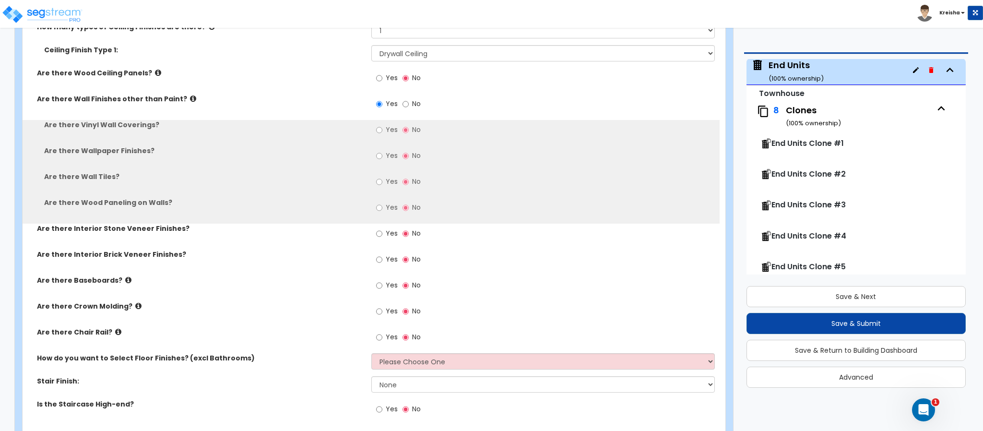
click at [383, 132] on label "Yes" at bounding box center [387, 131] width 22 height 16
click at [383, 132] on input "Yes" at bounding box center [379, 130] width 6 height 11
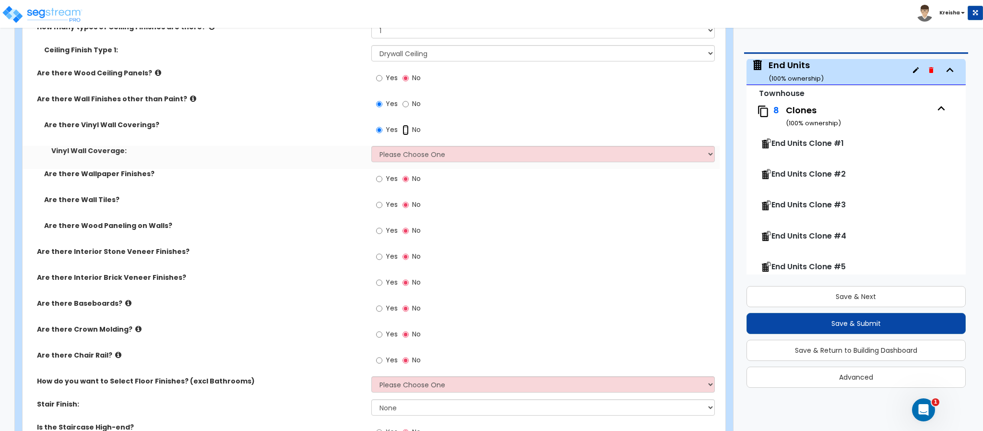
click at [408, 130] on input "No" at bounding box center [406, 130] width 6 height 11
radio input "false"
radio input "true"
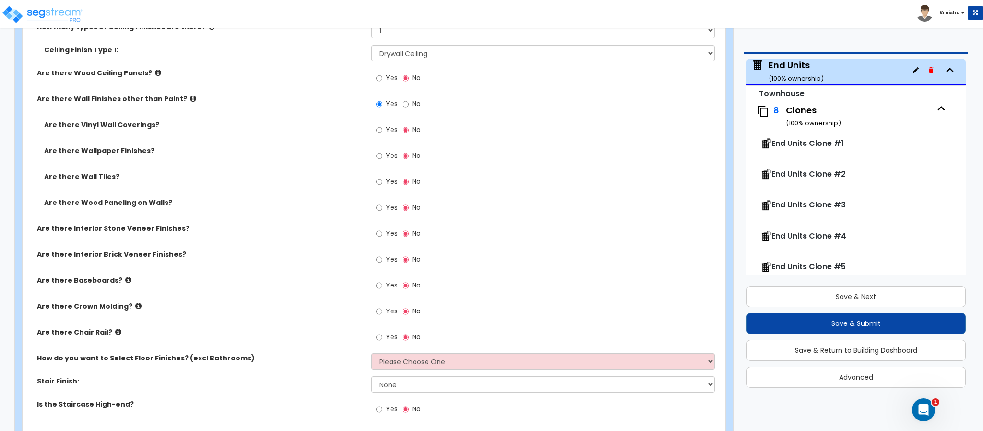
click at [387, 156] on span "Yes" at bounding box center [392, 156] width 12 height 10
click at [383, 156] on input "Yes" at bounding box center [379, 156] width 6 height 11
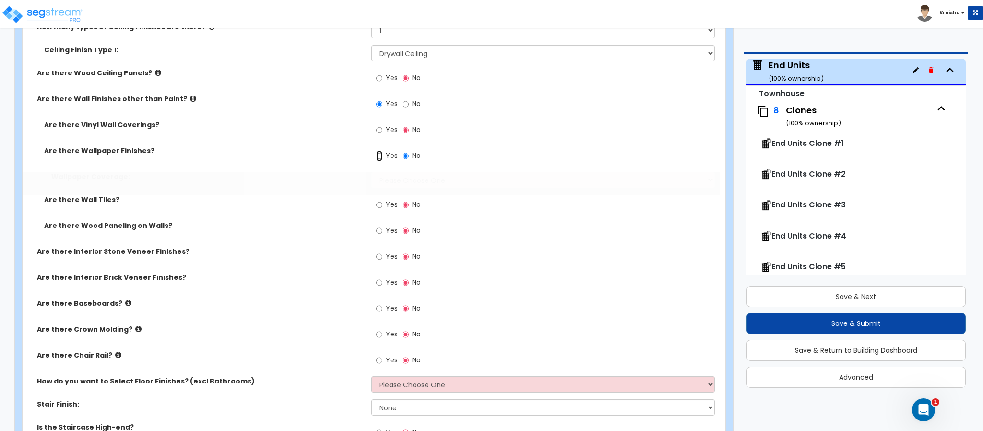
radio input "true"
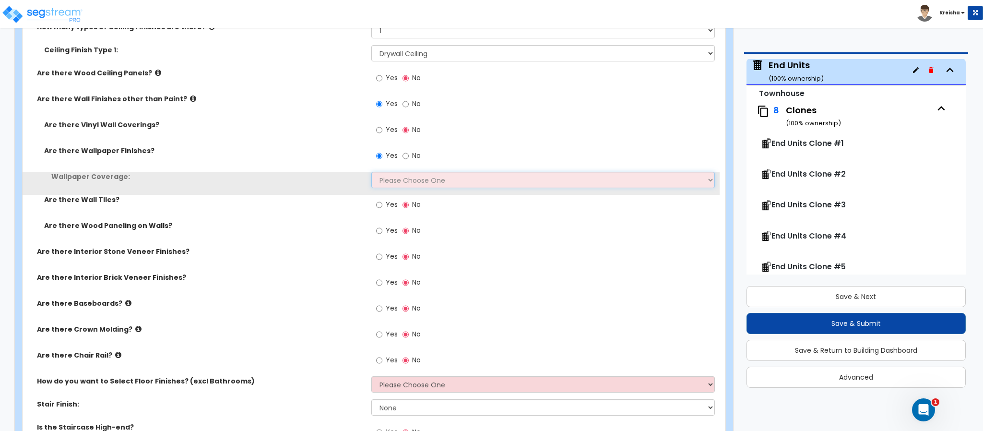
click at [386, 176] on select "Please Choose One Only a Small Portion of Walls are Covered Several Walls are C…" at bounding box center [543, 180] width 344 height 16
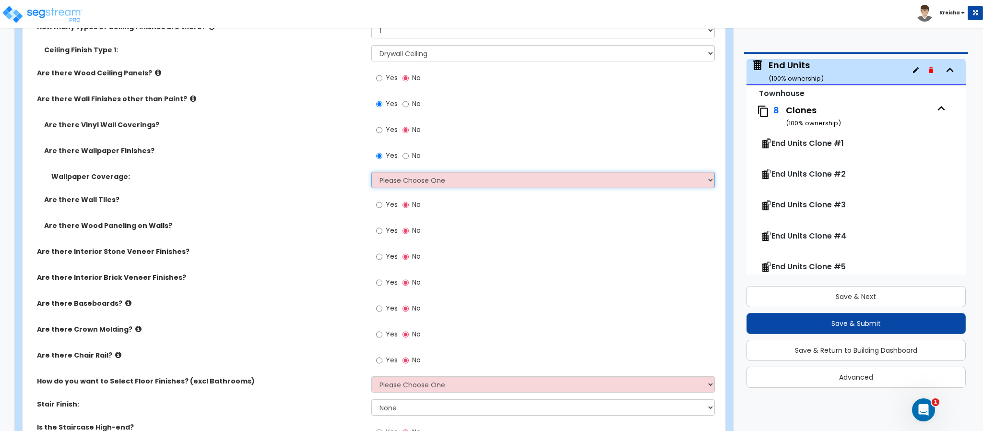
select select "1"
click at [371, 173] on select "Please Choose One Only a Small Portion of Walls are Covered Several Walls are C…" at bounding box center [543, 180] width 344 height 16
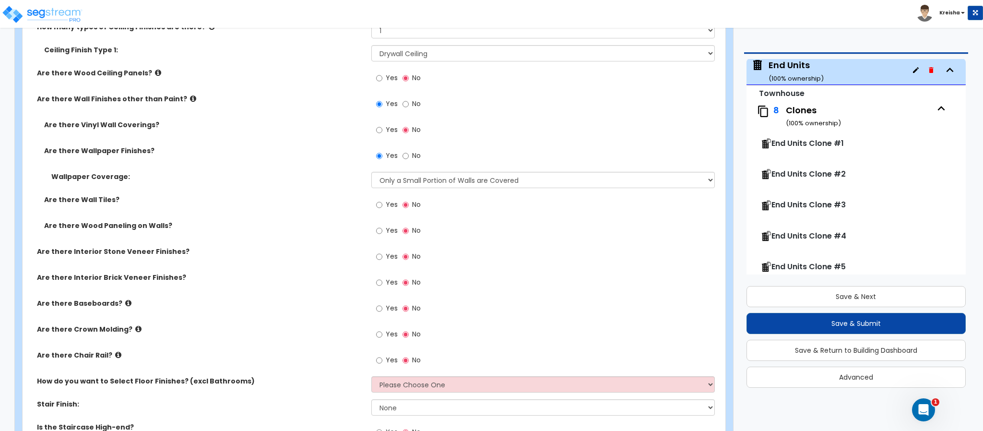
click at [383, 209] on label "Yes" at bounding box center [387, 206] width 22 height 16
click at [383, 209] on input "Yes" at bounding box center [379, 205] width 6 height 11
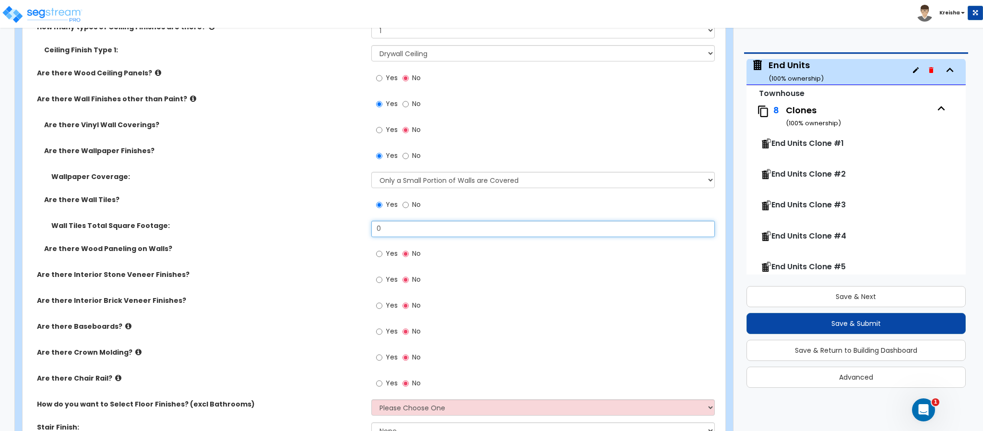
click at [387, 232] on input "0" at bounding box center [543, 229] width 344 height 16
click at [411, 208] on label "No" at bounding box center [412, 206] width 18 height 16
click at [409, 208] on input "No" at bounding box center [406, 205] width 6 height 11
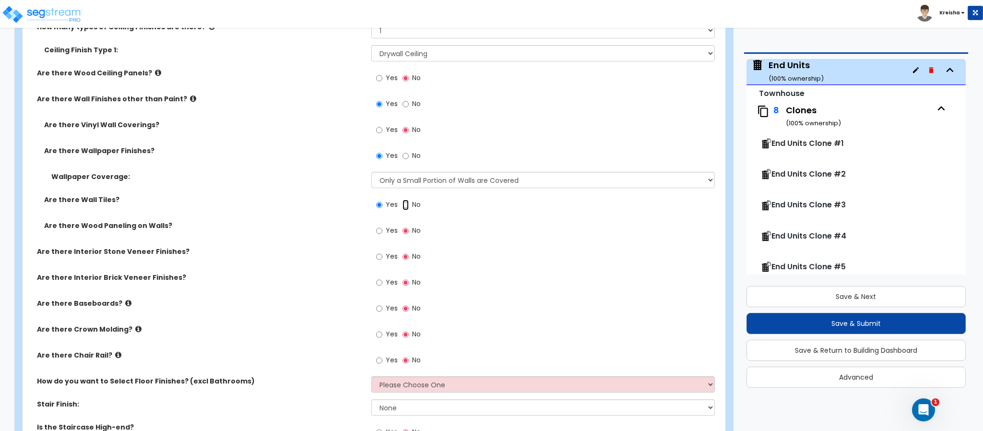
radio input "false"
radio input "true"
click at [383, 229] on label "Yes" at bounding box center [387, 232] width 22 height 16
click at [383, 229] on input "Yes" at bounding box center [379, 231] width 6 height 11
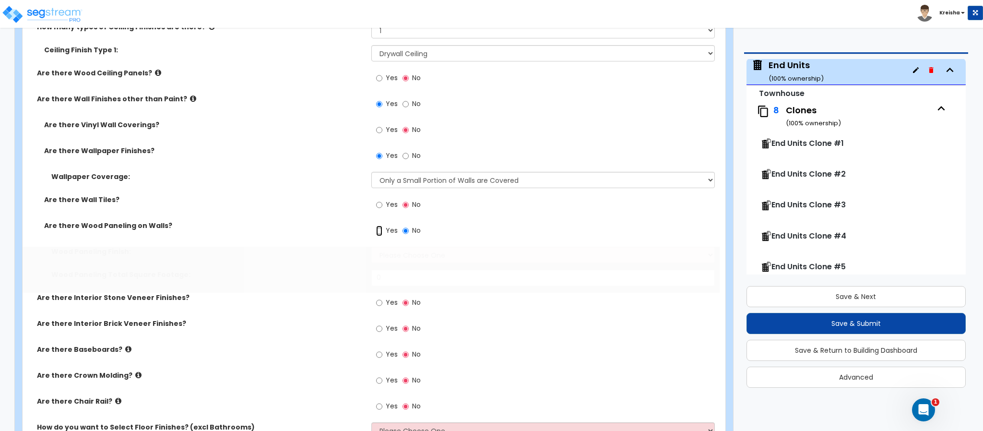
radio input "true"
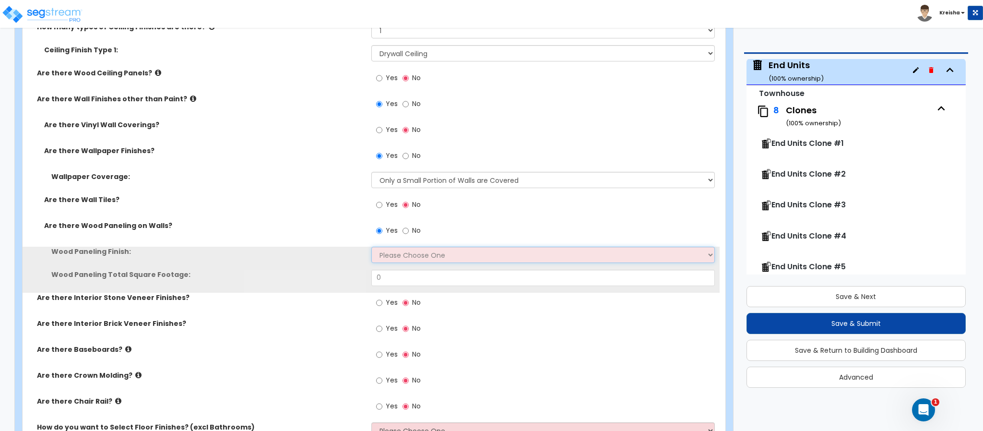
click at [387, 257] on select "Please Choose One Birch Mahogany Oak or Cherry Rosewood Teak I Don't Know, Plea…" at bounding box center [543, 255] width 344 height 16
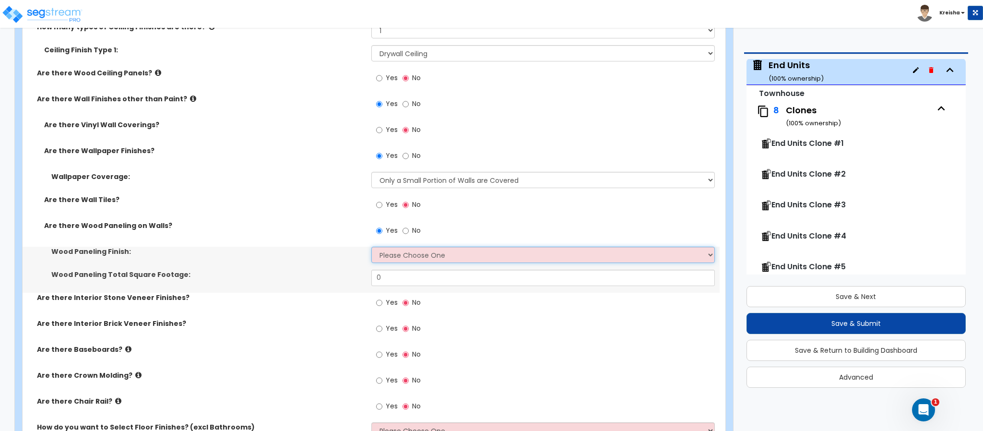
click at [387, 257] on select "Please Choose One Birch Mahogany Oak or Cherry Rosewood Teak I Don't Know, Plea…" at bounding box center [543, 255] width 344 height 16
click at [390, 258] on select "Please Choose One Birch Mahogany Oak or Cherry Rosewood Teak I Don't Know, Plea…" at bounding box center [543, 255] width 344 height 16
select select "4"
click at [371, 247] on select "Please Choose One Birch Mahogany Oak or Cherry Rosewood Teak I Don't Know, Plea…" at bounding box center [543, 255] width 344 height 16
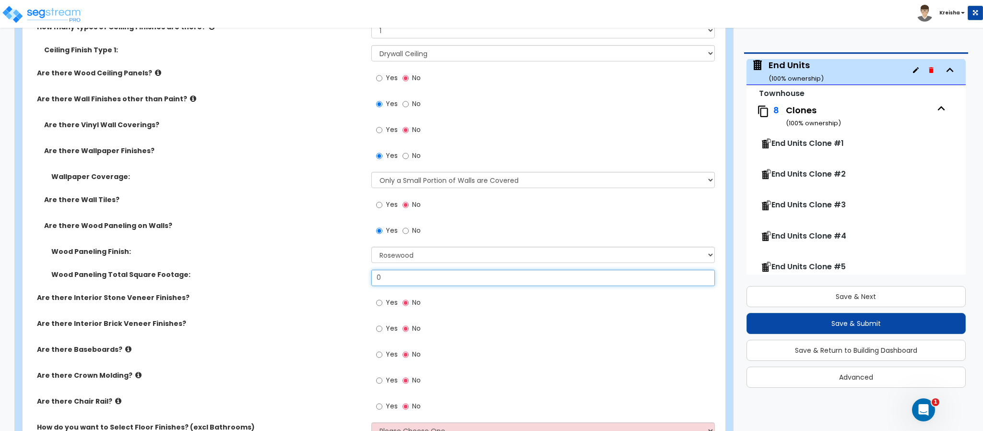
click at [382, 270] on input "0" at bounding box center [543, 278] width 344 height 16
type input "56"
click at [377, 304] on input "Yes" at bounding box center [379, 303] width 6 height 11
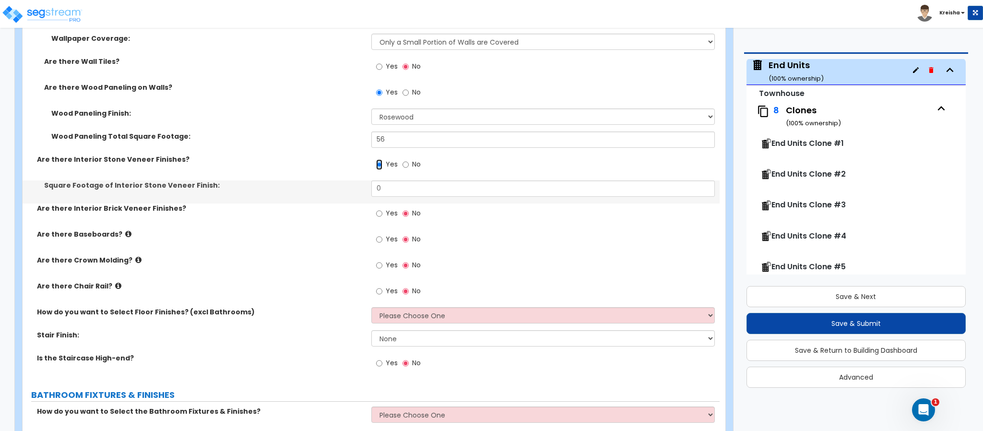
scroll to position [2208, 0]
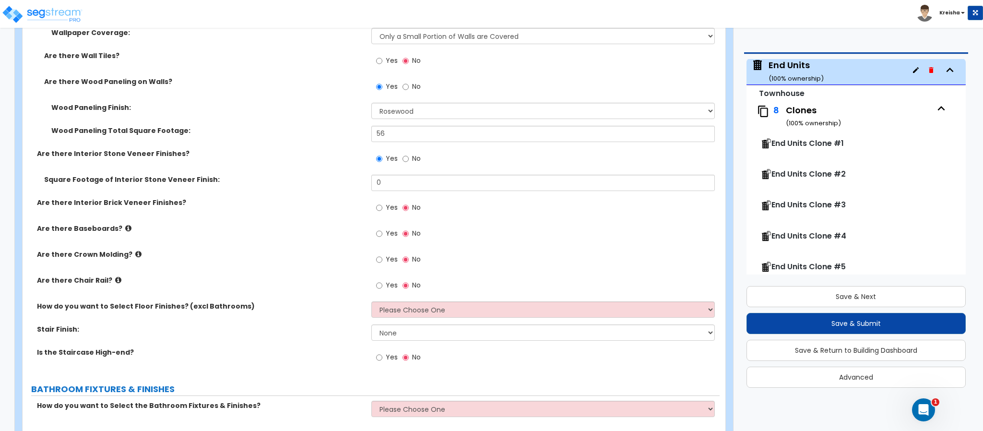
click at [411, 162] on label "No" at bounding box center [412, 160] width 18 height 16
click at [409, 162] on input "No" at bounding box center [406, 159] width 6 height 11
radio input "false"
radio input "true"
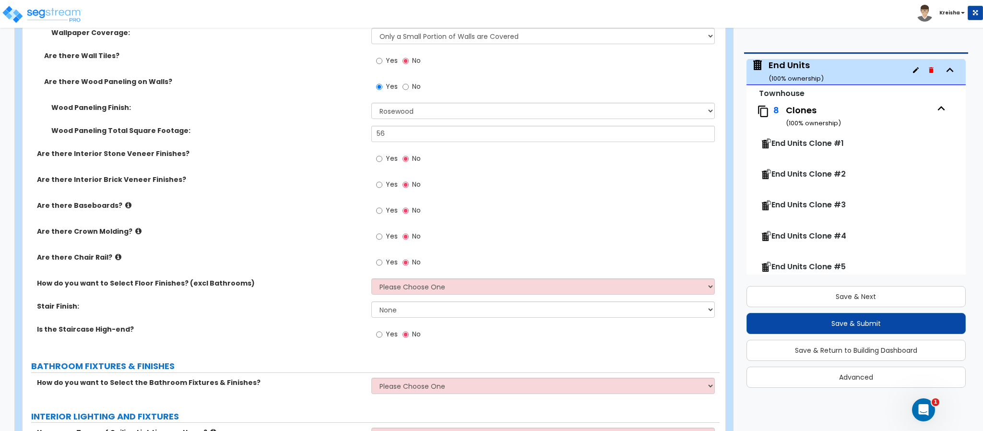
click at [386, 185] on span "Yes" at bounding box center [392, 185] width 12 height 10
click at [383, 185] on input "Yes" at bounding box center [379, 185] width 6 height 11
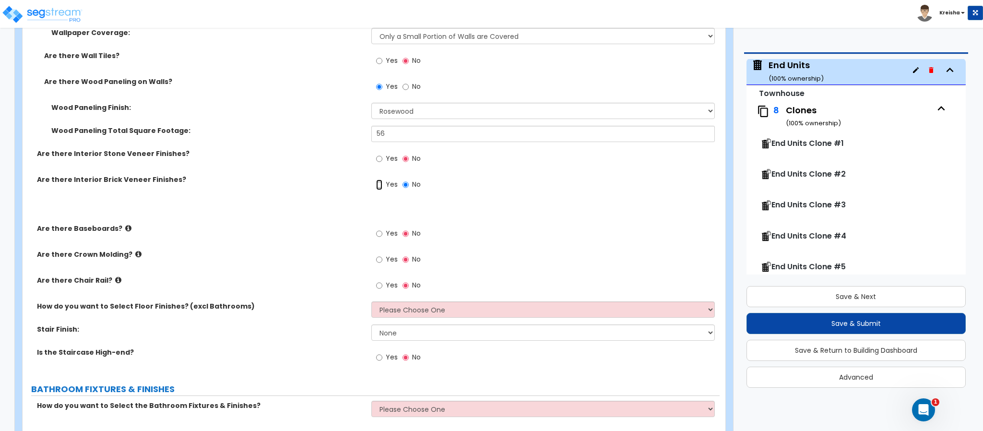
radio input "true"
click at [400, 186] on div "Yes No" at bounding box center [398, 186] width 54 height 22
click at [389, 156] on span "Yes" at bounding box center [392, 159] width 12 height 10
click at [383, 156] on input "Yes" at bounding box center [379, 159] width 6 height 11
radio input "true"
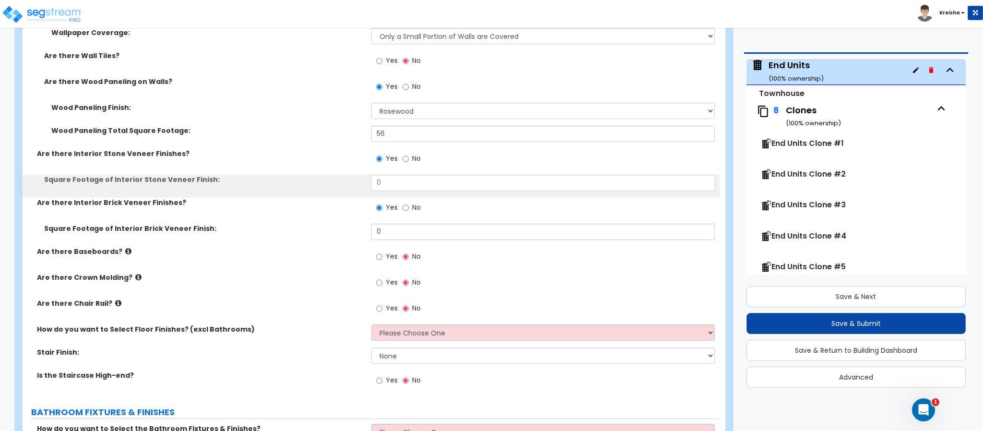
click at [412, 213] on label "No" at bounding box center [412, 209] width 18 height 16
click at [409, 213] on input "No" at bounding box center [406, 208] width 6 height 11
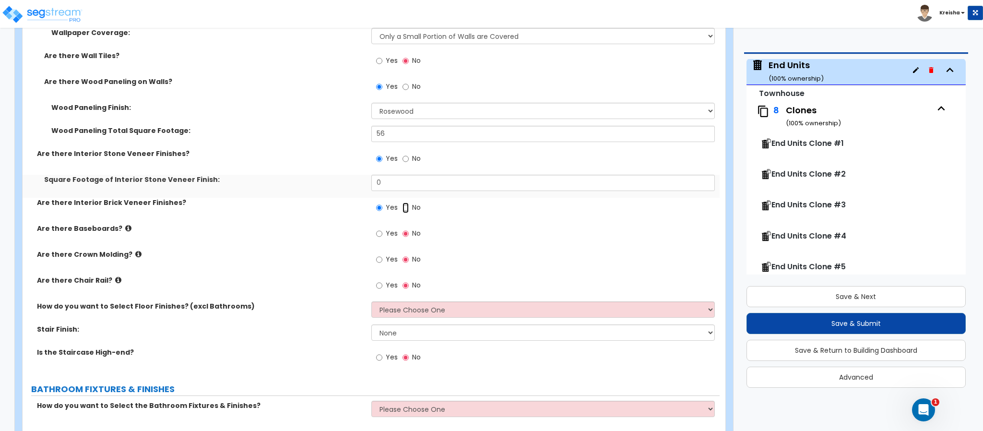
radio input "false"
radio input "true"
click at [405, 184] on input "0" at bounding box center [543, 183] width 344 height 16
click at [405, 183] on input "0" at bounding box center [543, 183] width 344 height 16
type input "37"
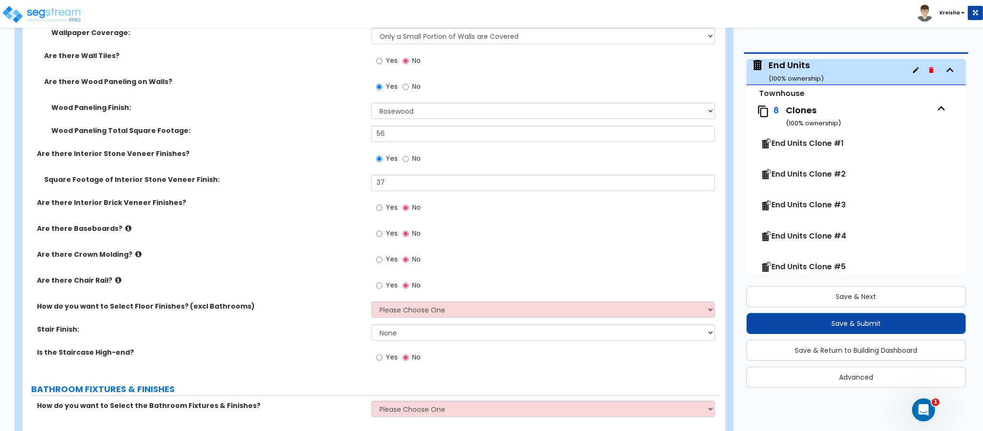
click at [390, 237] on span "Yes" at bounding box center [392, 233] width 12 height 10
click at [383, 237] on input "Yes" at bounding box center [379, 233] width 6 height 11
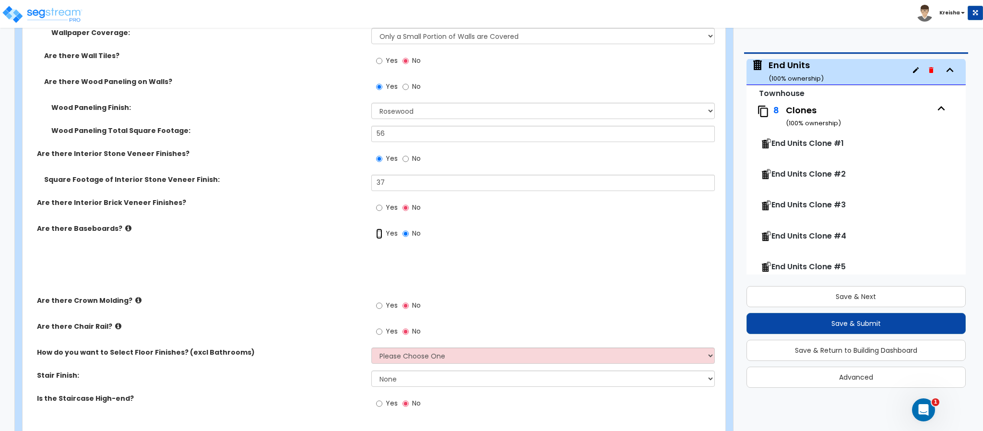
radio input "true"
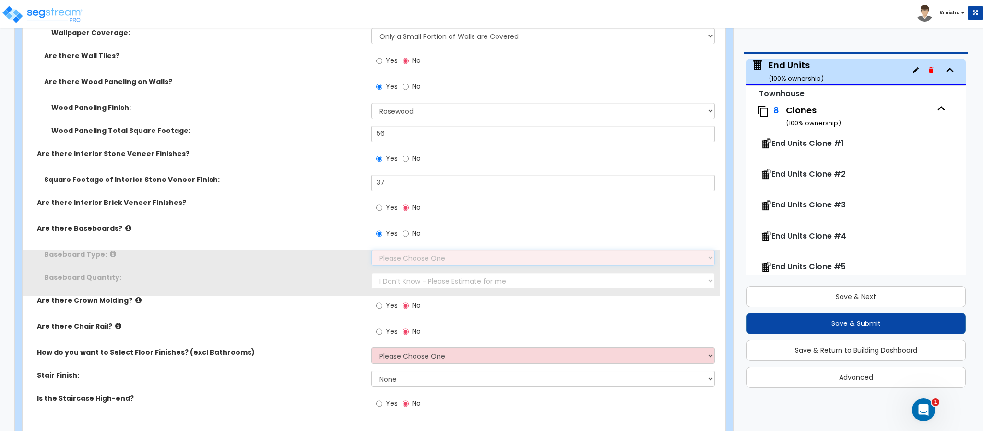
click at [385, 257] on select "Please Choose One Wood Vinyl Carpet Tile" at bounding box center [543, 258] width 344 height 16
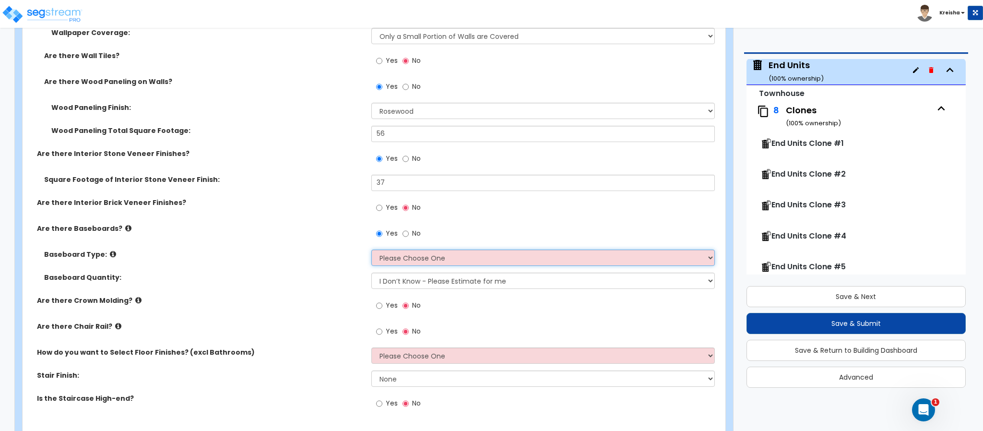
select select "1"
click at [371, 250] on select "Please Choose One Wood Vinyl Carpet Tile" at bounding box center [543, 258] width 344 height 16
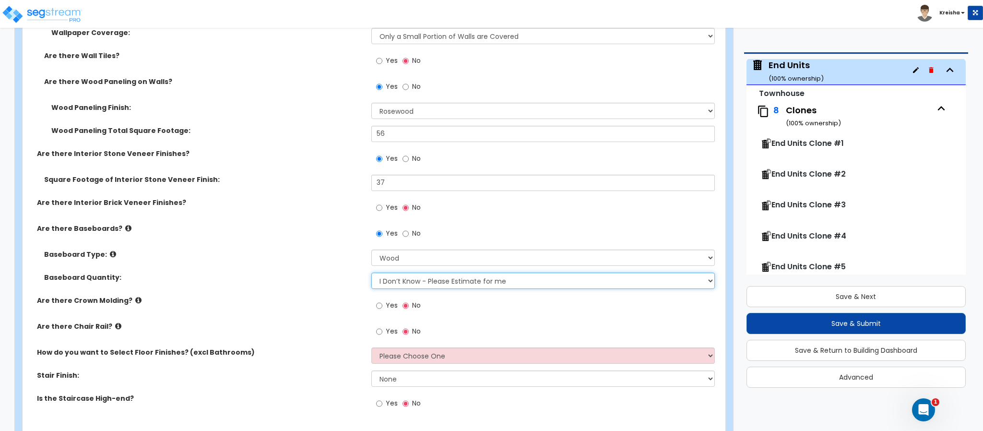
click at [396, 276] on select "I Don’t Know - Please Estimate for me I want to Enter the Linear Footage" at bounding box center [543, 281] width 344 height 16
select select "1"
click at [371, 273] on select "I Don’t Know - Please Estimate for me I want to Enter the Linear Footage" at bounding box center [543, 281] width 344 height 16
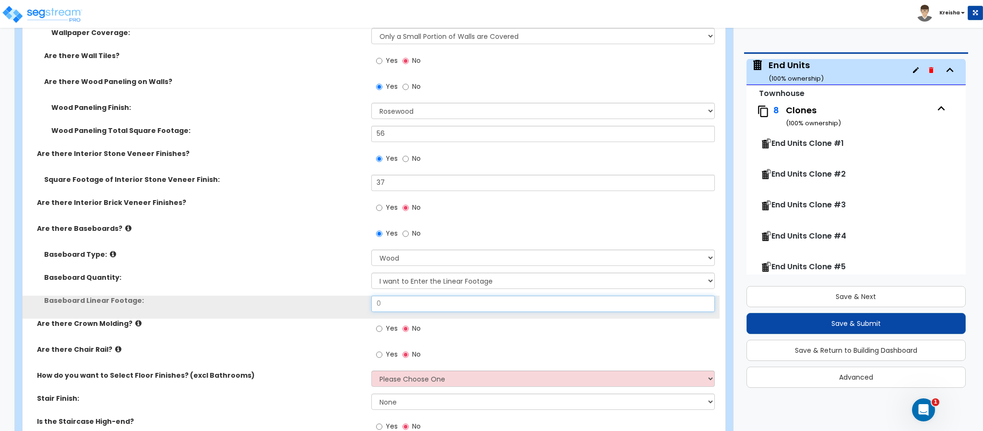
click at [393, 305] on input "0" at bounding box center [543, 304] width 344 height 16
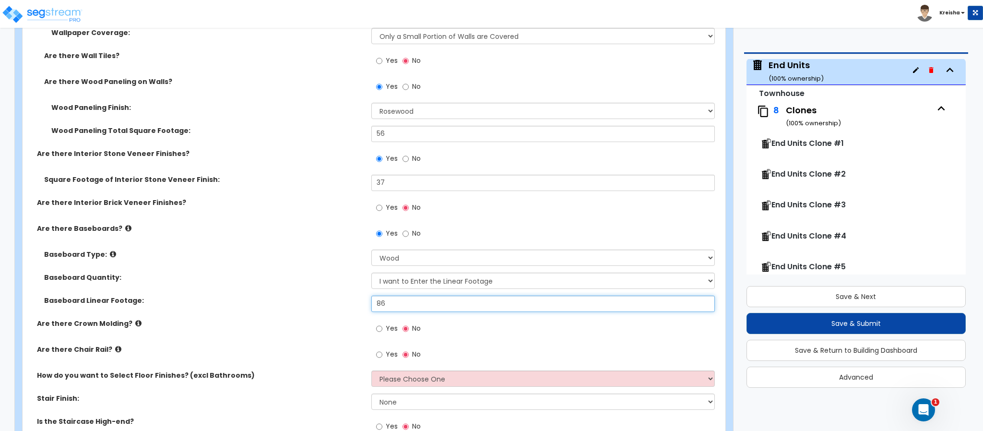
type input "8"
type input "79"
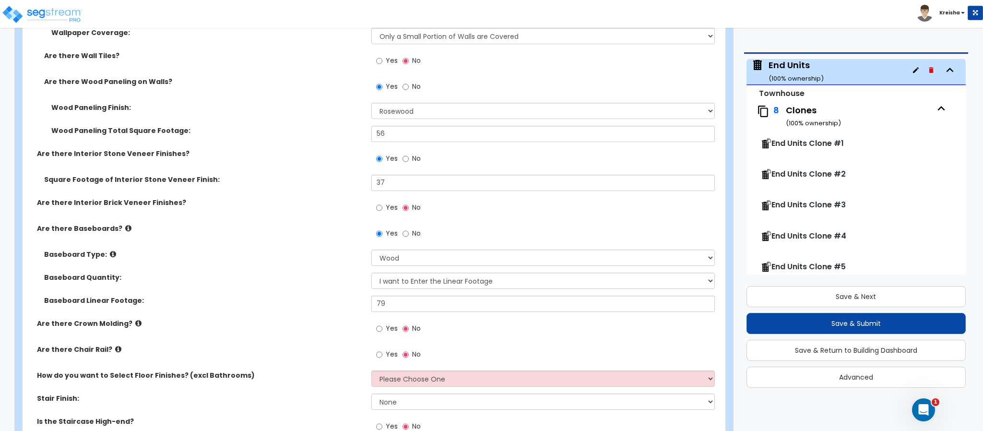
click at [386, 327] on span "Yes" at bounding box center [392, 328] width 12 height 10
click at [383, 327] on input "Yes" at bounding box center [379, 328] width 6 height 11
radio input "true"
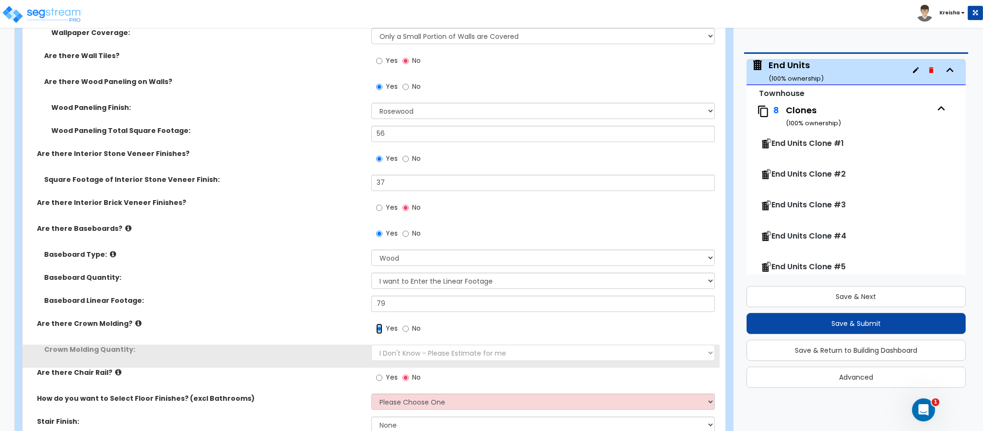
scroll to position [2304, 0]
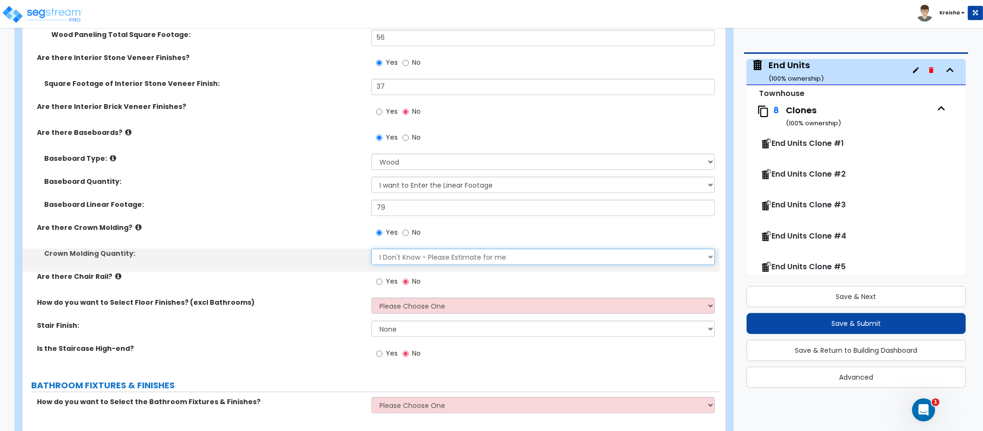
click at [392, 258] on select "I Don't Know - Please Estimate for me I want to Enter the Linear Footage" at bounding box center [543, 257] width 344 height 16
select select "1"
click at [371, 250] on select "I Don't Know - Please Estimate for me I want to Enter the Linear Footage" at bounding box center [543, 257] width 344 height 16
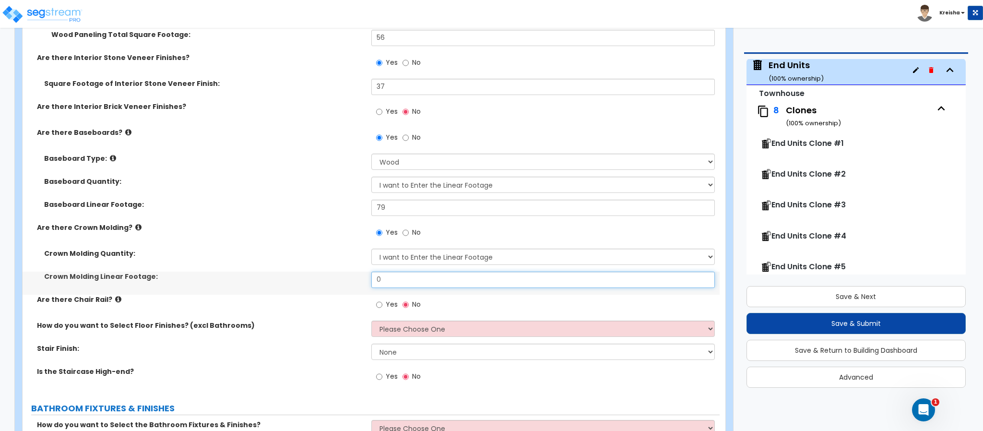
click at [380, 281] on input "0" at bounding box center [543, 280] width 344 height 16
click at [379, 280] on input "0" at bounding box center [543, 280] width 344 height 16
type input "42"
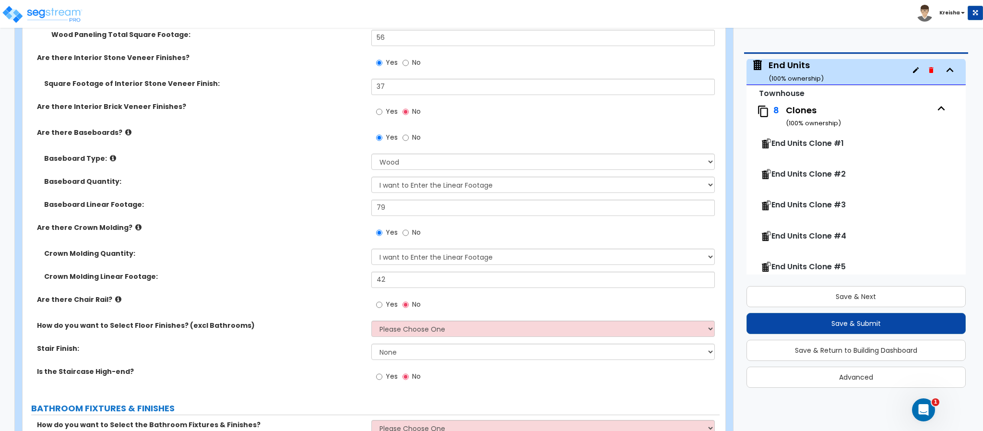
click at [387, 307] on span "Yes" at bounding box center [392, 304] width 12 height 10
click at [384, 307] on label "Yes" at bounding box center [387, 306] width 22 height 16
click at [383, 307] on input "Yes" at bounding box center [379, 304] width 6 height 11
radio input "true"
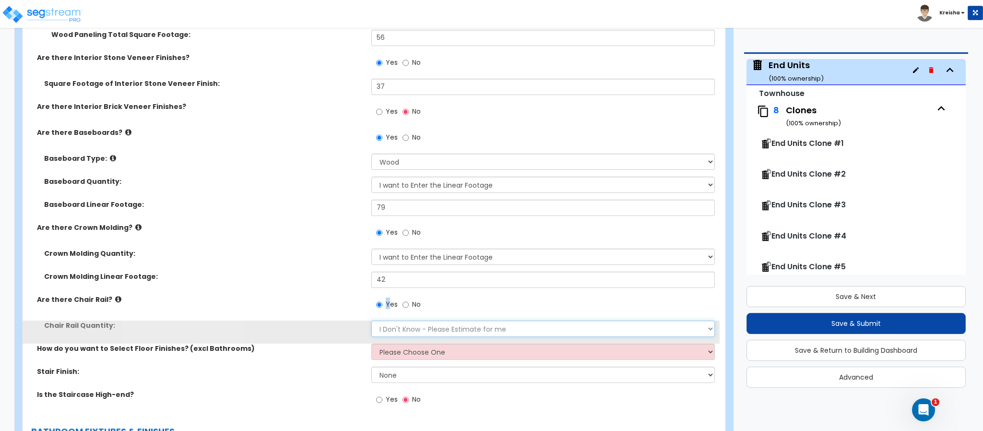
click at [389, 327] on select "I Don't Know - Please Estimate for me I want to Enter the Linear Footage" at bounding box center [543, 329] width 344 height 16
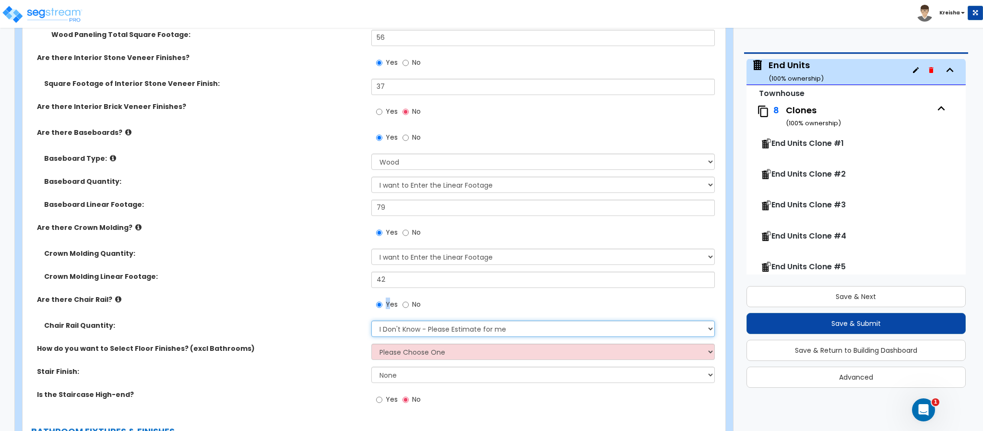
select select "1"
click at [371, 321] on select "I Don't Know - Please Estimate for me I want to Enter the Linear Footage" at bounding box center [543, 329] width 344 height 16
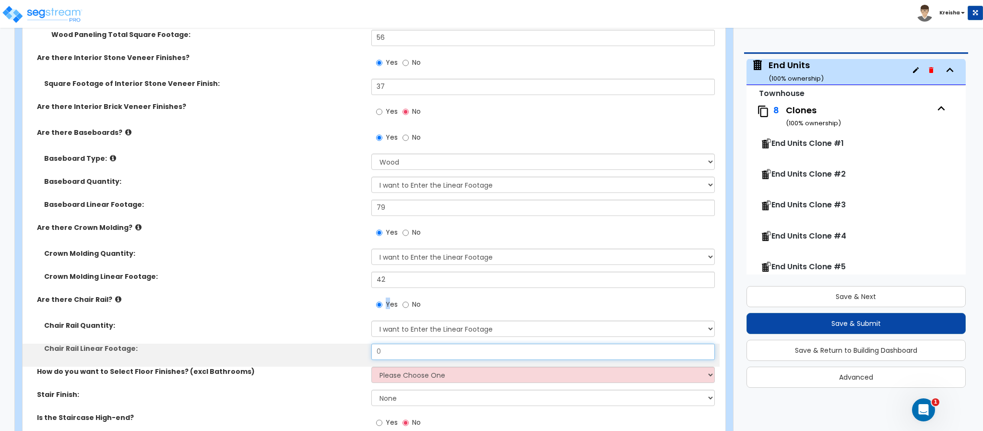
click at [375, 352] on input "0" at bounding box center [543, 352] width 344 height 16
click at [376, 353] on input "0" at bounding box center [543, 352] width 344 height 16
type input "24"
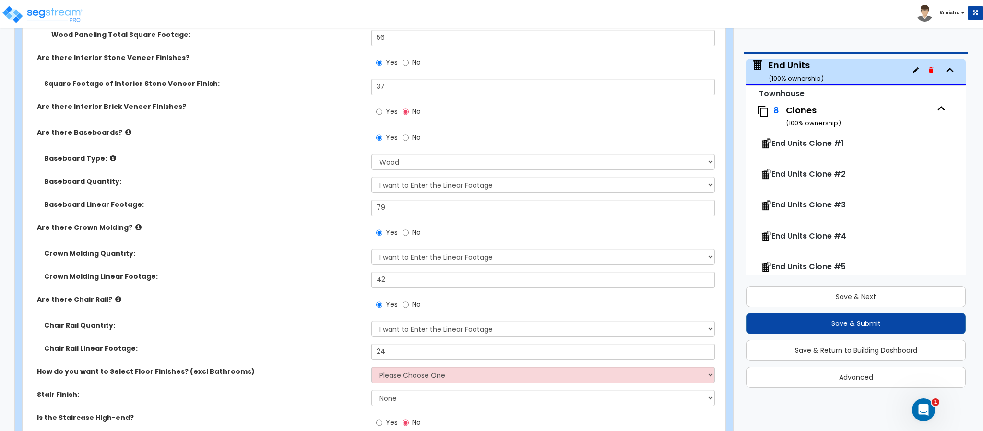
click at [304, 301] on label "Are there Chair Rail?" at bounding box center [200, 300] width 327 height 10
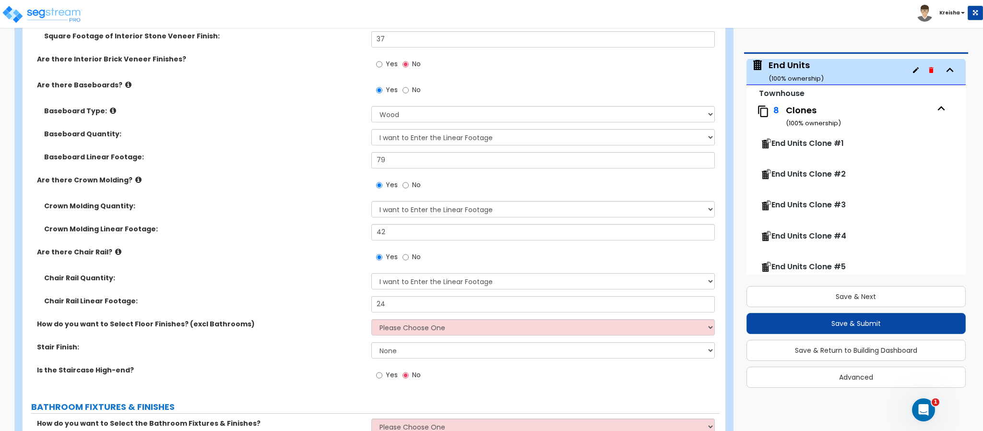
scroll to position [2399, 0]
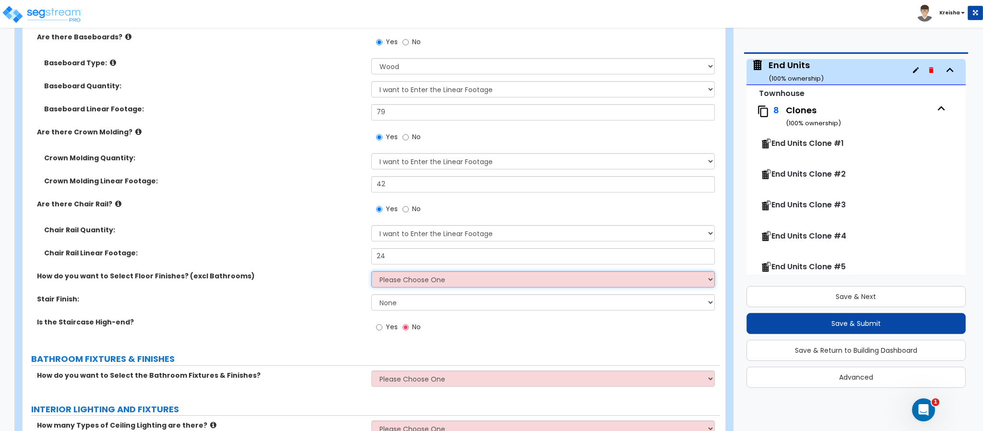
click at [422, 287] on select "Please Choose One I want to Select Floor Finishes for the Areas of the House I …" at bounding box center [543, 279] width 344 height 16
click at [371, 272] on select "Please Choose One I want to Select Floor Finishes for the Areas of the House I …" at bounding box center [543, 279] width 344 height 16
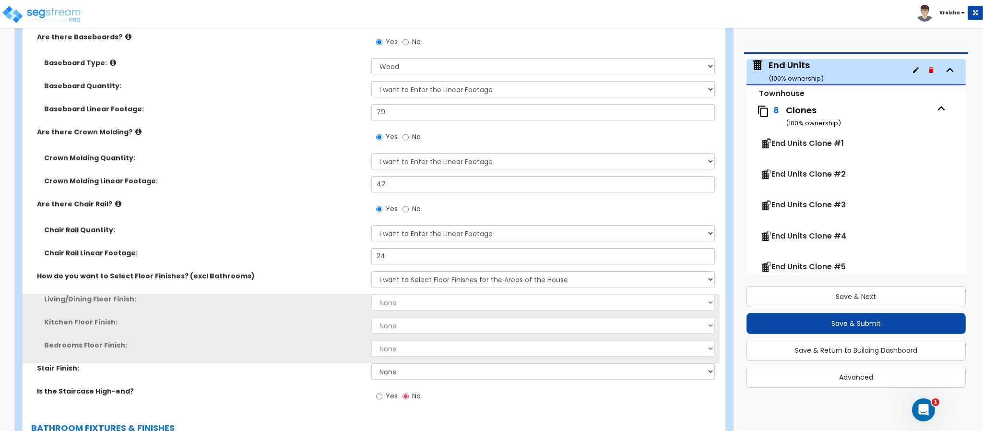
click at [334, 284] on div "How do you want to Select Floor Finishes? (excl Bathrooms) Please Choose One I …" at bounding box center [371, 282] width 697 height 23
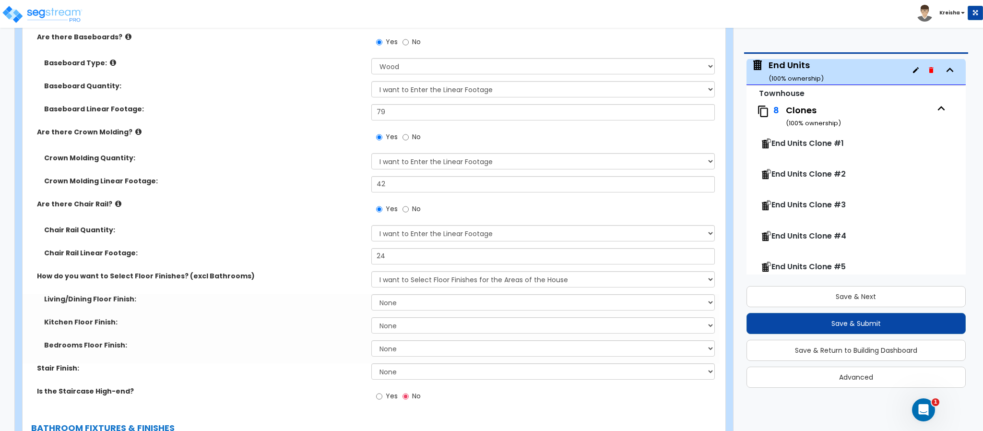
scroll to position [2496, 0]
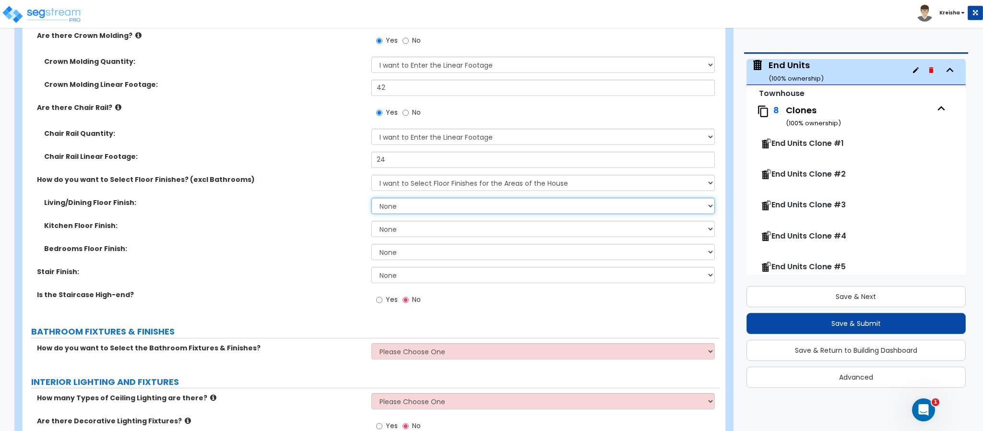
click at [438, 211] on select "None Tile Flooring Hardwood Flooring Resilient Laminate Flooring VCT Flooring S…" at bounding box center [543, 206] width 344 height 16
click at [476, 173] on div "Chair Rail Linear Footage: 24" at bounding box center [371, 163] width 697 height 23
click at [468, 191] on select "Please Choose One I want to Select Floor Finishes for the Areas of the House I …" at bounding box center [543, 183] width 344 height 16
select select "2"
click at [371, 175] on select "Please Choose One I want to Select Floor Finishes for the Areas of the House I …" at bounding box center [543, 183] width 344 height 16
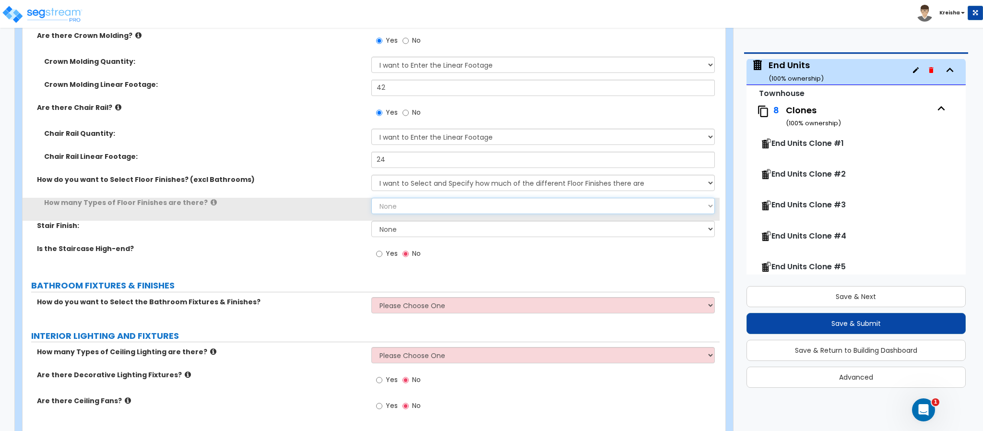
click at [392, 210] on select "None 1 2 3 4" at bounding box center [543, 206] width 344 height 16
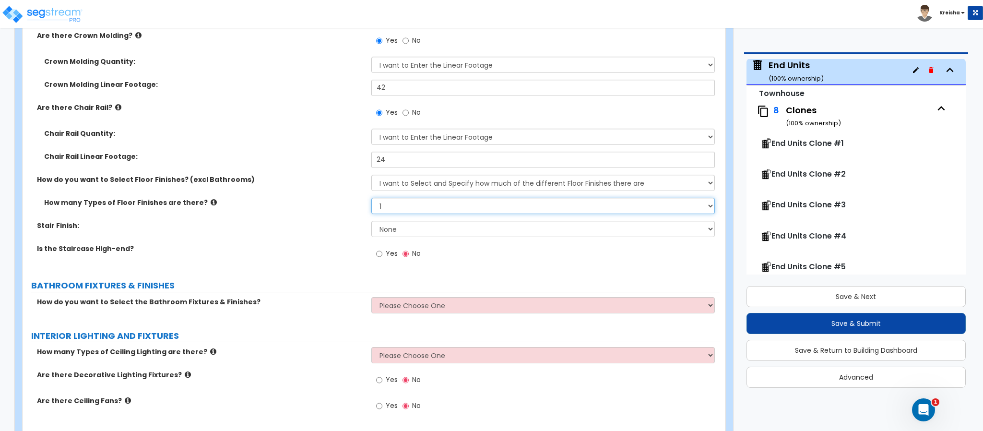
click at [371, 198] on select "None 1 2 3 4" at bounding box center [543, 206] width 344 height 16
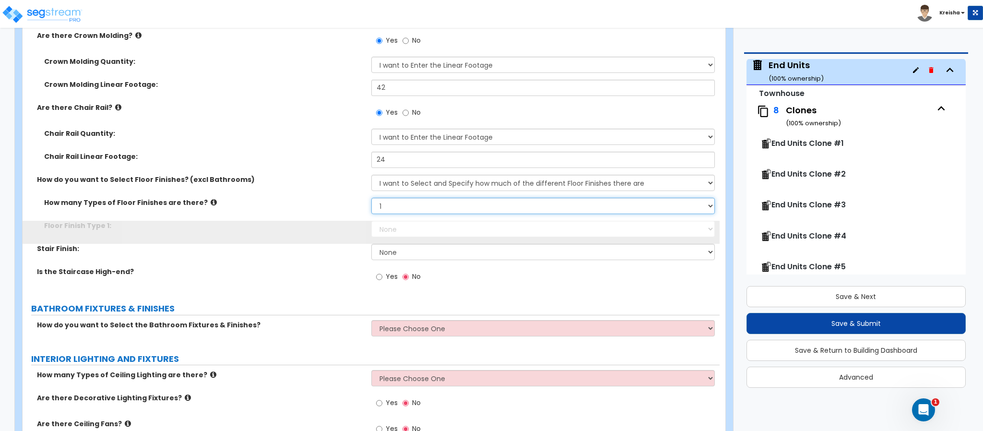
select select "2"
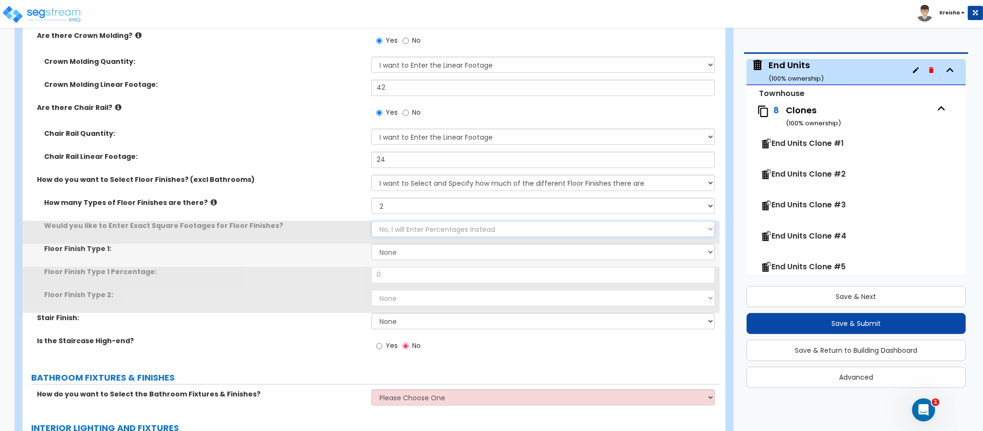
click at [395, 233] on select "No, I will Enter Percentages Instead Yes, I will Enter Exact Square Footages" at bounding box center [543, 229] width 344 height 16
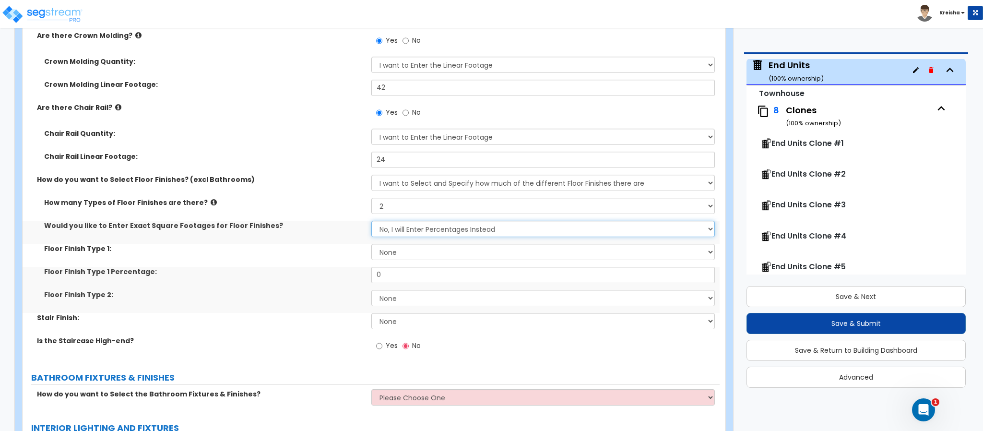
click at [395, 233] on select "No, I will Enter Percentages Instead Yes, I will Enter Exact Square Footages" at bounding box center [543, 229] width 344 height 16
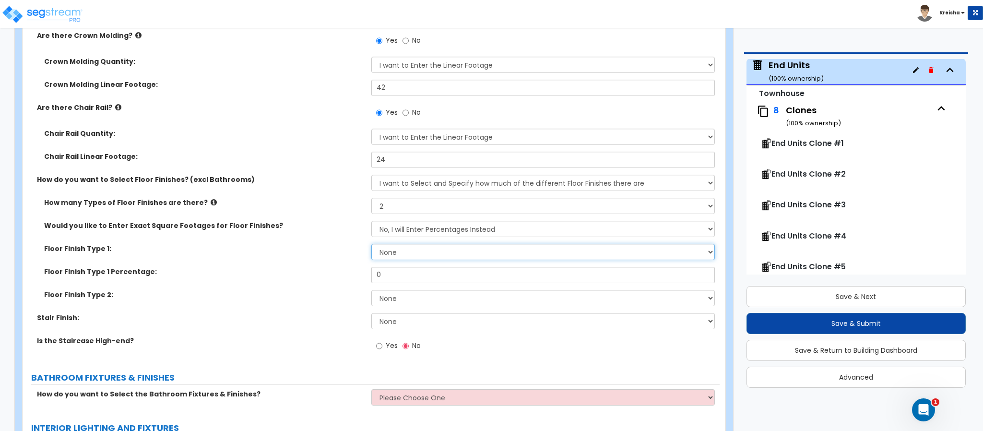
click at [398, 252] on select "None Tile Flooring Hardwood Flooring Resilient Laminate Flooring VCT Flooring S…" at bounding box center [543, 252] width 344 height 16
select select "1"
click at [371, 244] on select "None Tile Flooring Hardwood Flooring Resilient Laminate Flooring VCT Flooring S…" at bounding box center [543, 252] width 344 height 16
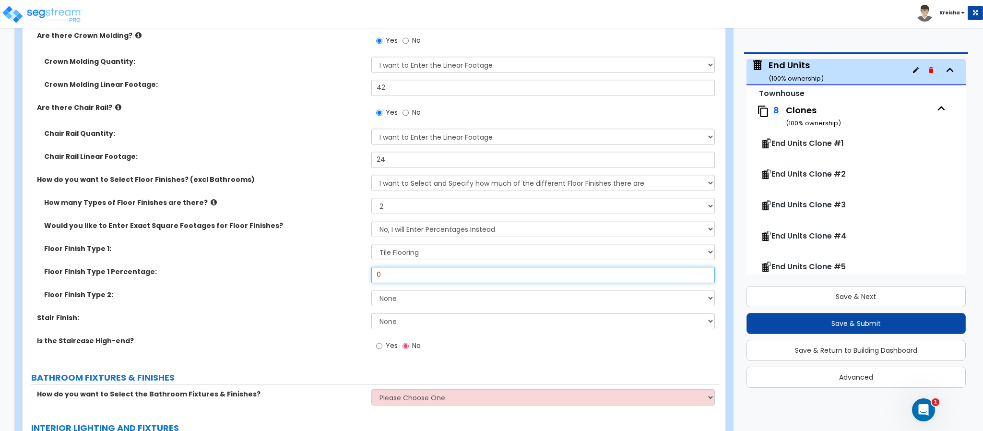
click at [388, 276] on input "0" at bounding box center [543, 275] width 344 height 16
type input "60"
click at [396, 304] on select "None Tile Flooring Hardwood Flooring Resilient Laminate Flooring VCT Flooring S…" at bounding box center [543, 298] width 344 height 16
select select "3"
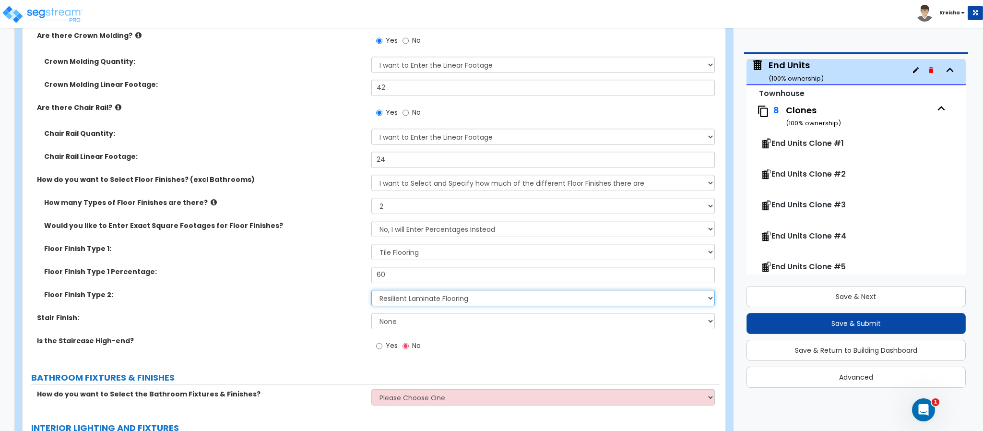
click at [371, 290] on select "None Tile Flooring Hardwood Flooring Resilient Laminate Flooring VCT Flooring S…" at bounding box center [543, 298] width 344 height 16
click at [317, 274] on label "Floor Finish Type 1 Percentage:" at bounding box center [204, 272] width 320 height 10
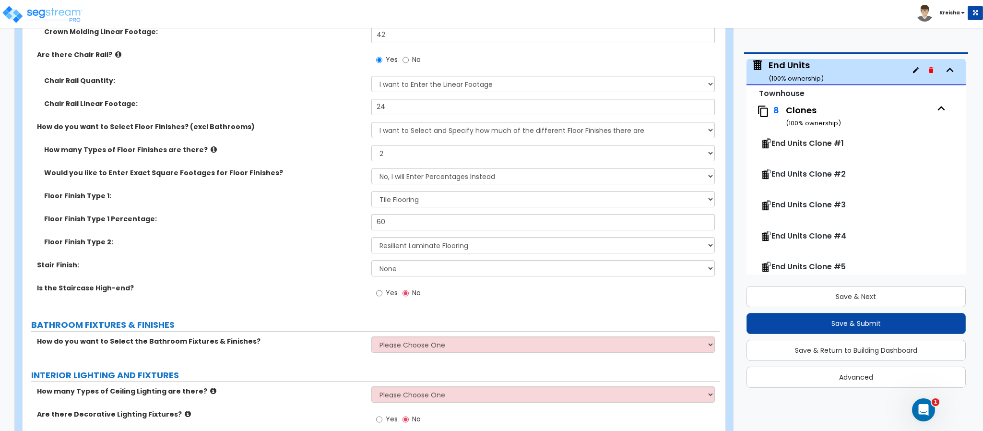
scroll to position [2592, 0]
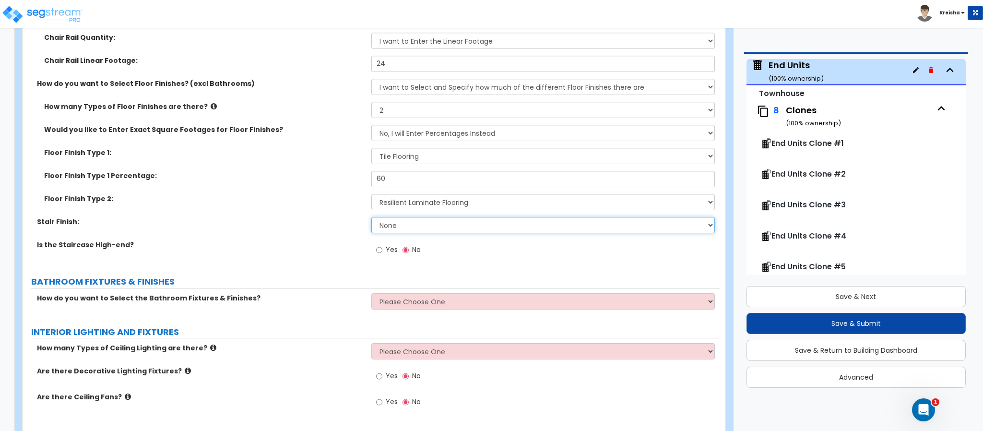
click at [375, 231] on select "None Tile Wood Laminate VCT Sheet Carpet Sheet Vinyl Carpet Tile" at bounding box center [543, 225] width 344 height 16
select select "2"
click at [371, 217] on select "None Tile Wood Laminate VCT Sheet Carpet Sheet Vinyl Carpet Tile" at bounding box center [543, 225] width 344 height 16
click at [376, 255] on input "Yes" at bounding box center [379, 250] width 6 height 11
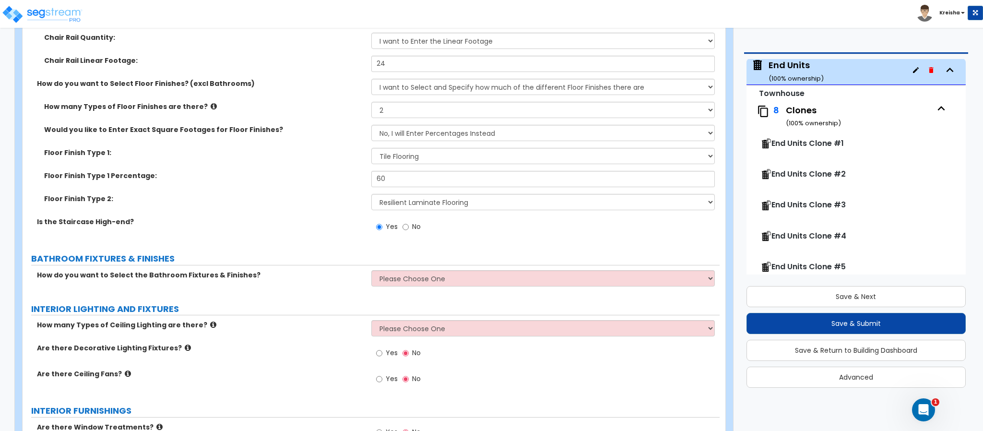
click at [412, 230] on span "No" at bounding box center [416, 227] width 9 height 10
click at [409, 230] on input "No" at bounding box center [406, 227] width 6 height 11
radio input "false"
radio input "true"
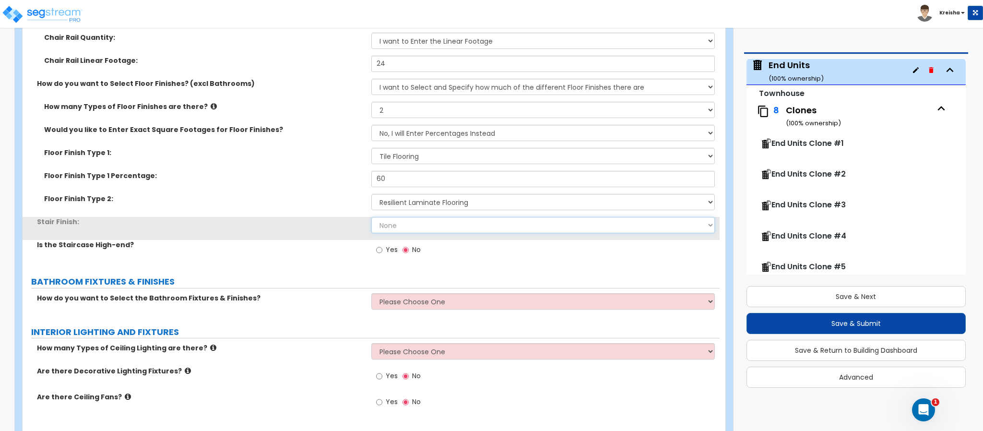
click at [400, 235] on div "Stair Finish: None Tile Wood Laminate VCT Sheet Carpet Sheet Vinyl Carpet Tile" at bounding box center [371, 228] width 697 height 23
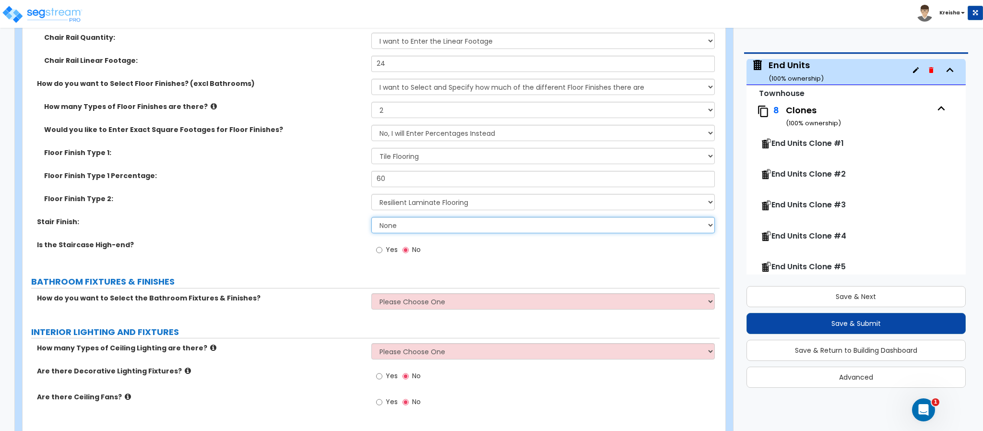
select select "2"
click at [371, 217] on select "None Tile Wood Laminate VCT Sheet Carpet Sheet Vinyl Carpet Tile" at bounding box center [543, 225] width 344 height 16
click at [329, 278] on label "BATHROOM FIXTURES & FINISHES" at bounding box center [375, 282] width 689 height 12
click at [416, 219] on select "None Tile Wood Laminate VCT Sheet Carpet Sheet Vinyl Carpet Tile" at bounding box center [543, 225] width 344 height 16
click at [415, 233] on select "None Tile Wood Laminate VCT Sheet Carpet Sheet Vinyl Carpet Tile" at bounding box center [543, 225] width 344 height 16
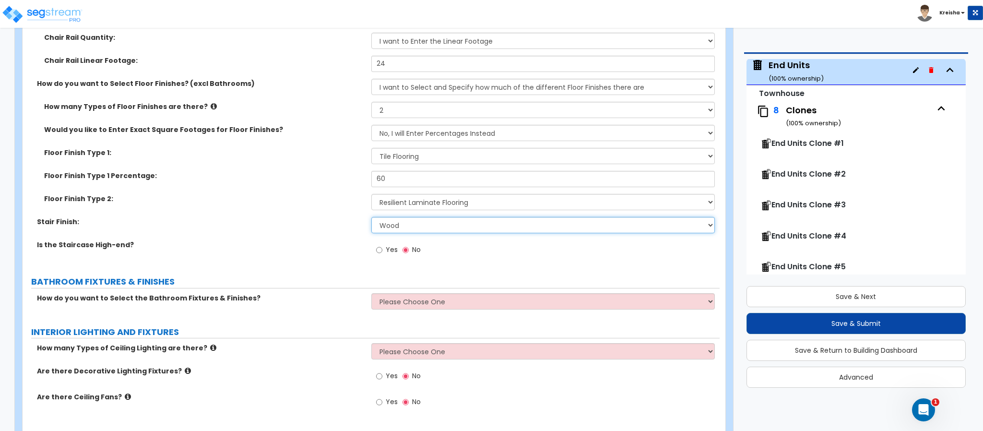
click at [415, 233] on select "None Tile Wood Laminate VCT Sheet Carpet Sheet Vinyl Carpet Tile" at bounding box center [543, 225] width 344 height 16
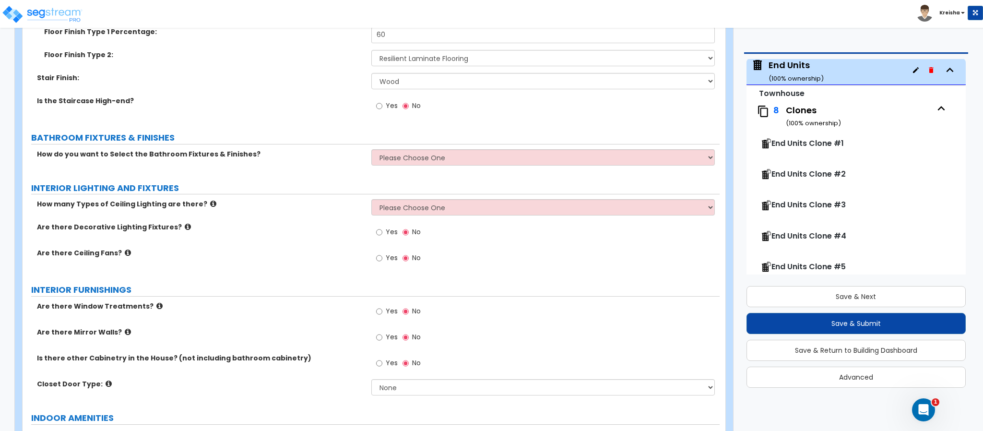
click at [418, 160] on select "Please Choose One I want to Select Fixtures and Finishes only for one Bath and …" at bounding box center [543, 157] width 344 height 16
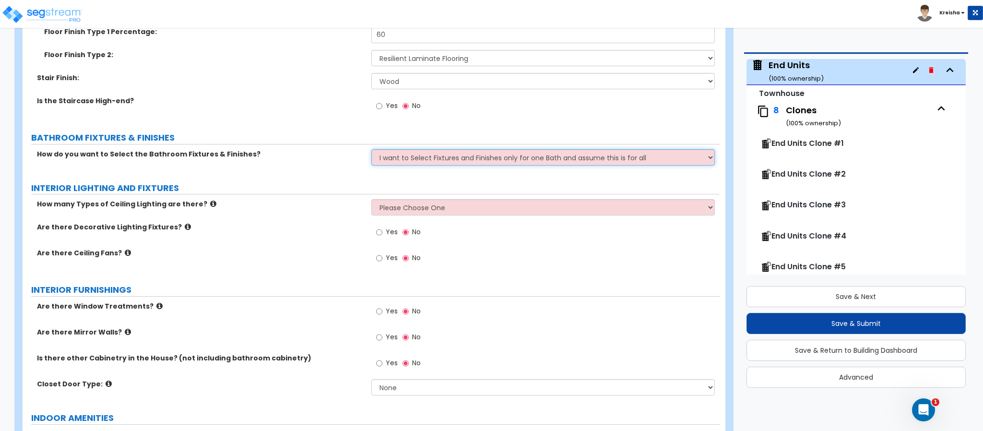
click at [371, 150] on select "Please Choose One I want to Select Fixtures and Finishes only for one Bath and …" at bounding box center [543, 157] width 344 height 16
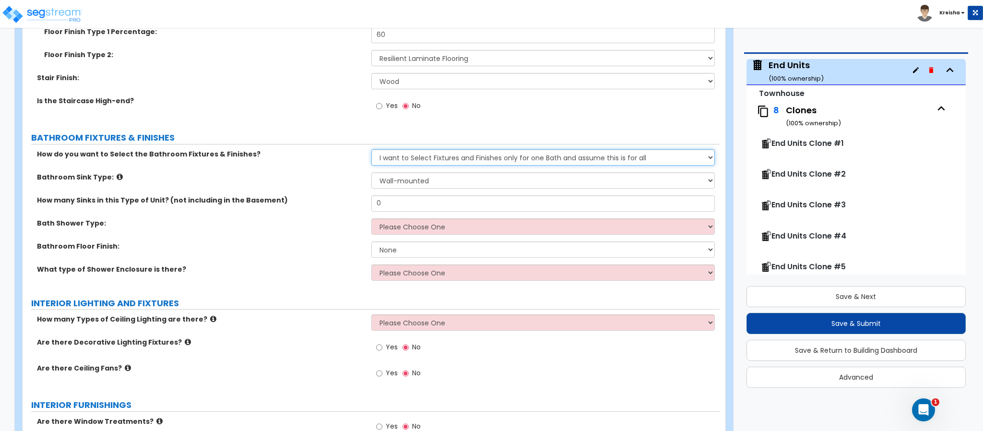
click at [416, 163] on select "Please Choose One I want to Select Fixtures and Finishes only for one Bath and …" at bounding box center [543, 157] width 344 height 16
click at [371, 150] on select "Please Choose One I want to Select Fixtures and Finishes only for one Bath and …" at bounding box center [543, 157] width 344 height 16
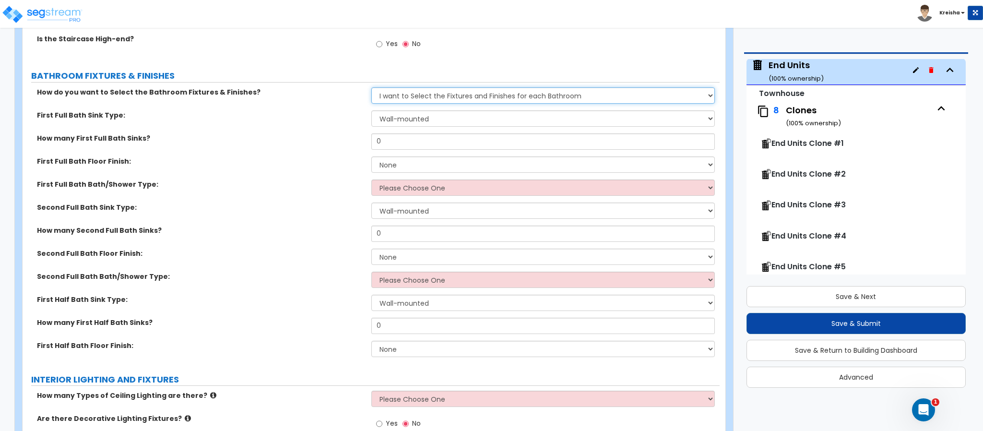
scroll to position [2784, 0]
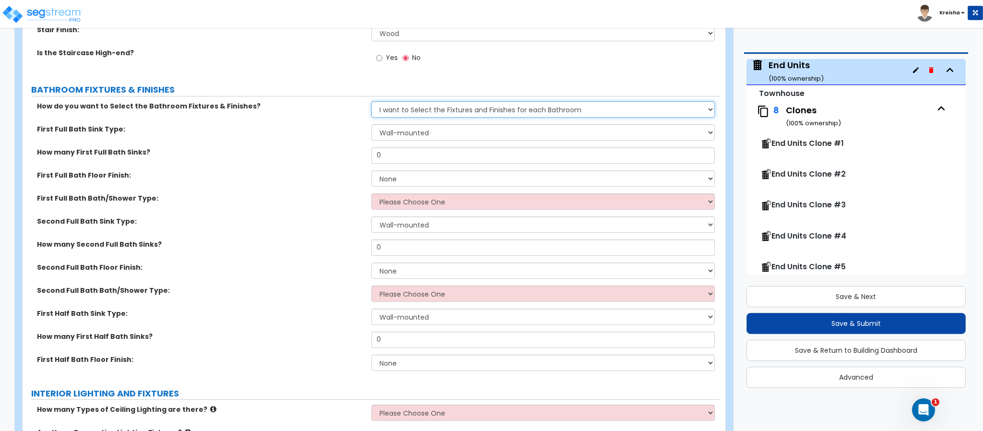
click at [415, 114] on select "Please Choose One I want to Select Fixtures and Finishes only for one Bath and …" at bounding box center [543, 109] width 344 height 16
select select "1"
click at [371, 102] on select "Please Choose One I want to Select Fixtures and Finishes only for one Bath and …" at bounding box center [543, 109] width 344 height 16
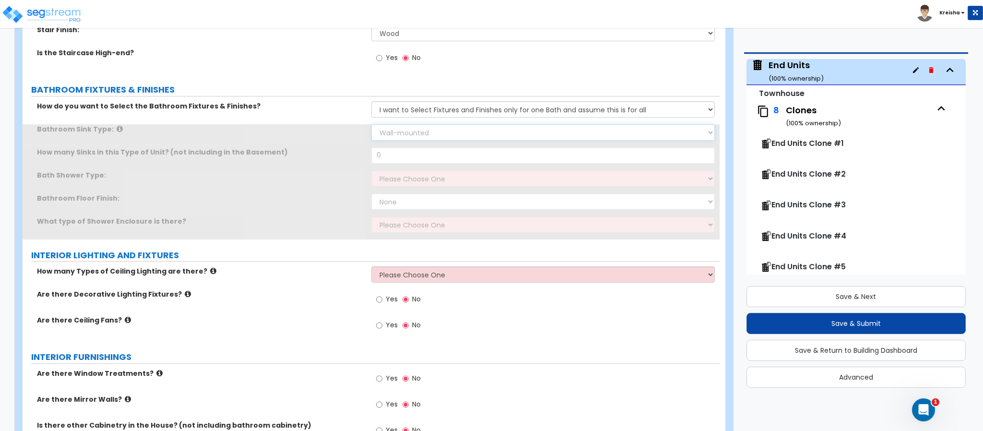
click at [405, 135] on select "Wall-mounted Pedestal-mounted Vanity-mounted" at bounding box center [543, 132] width 344 height 16
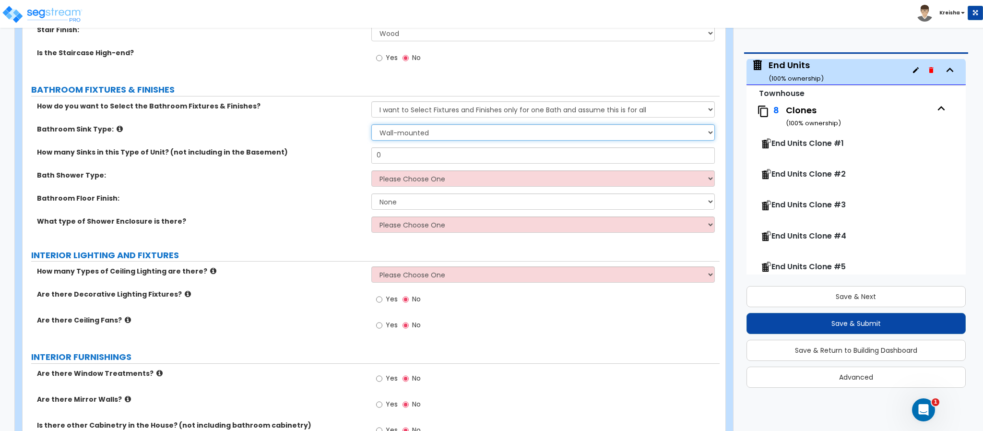
select select "2"
click at [371, 125] on select "Wall-mounted Pedestal-mounted Vanity-mounted" at bounding box center [543, 132] width 344 height 16
click at [398, 157] on input "0" at bounding box center [543, 155] width 344 height 16
type input "3"
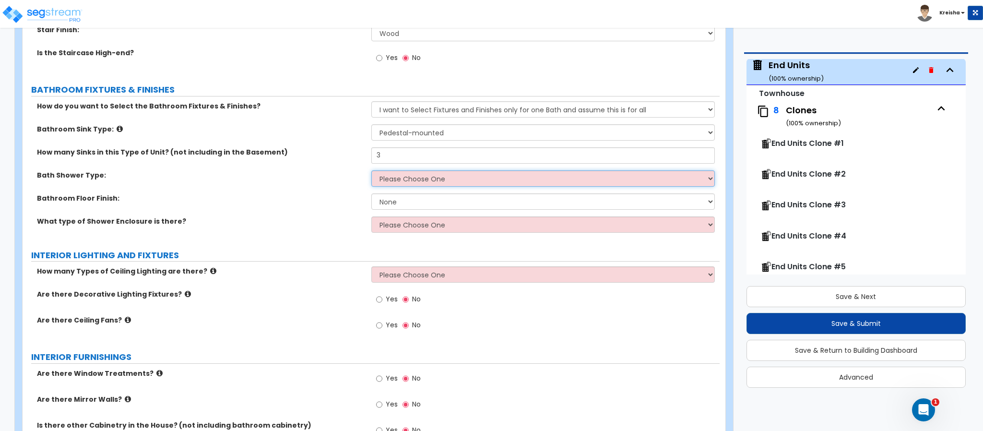
click at [397, 173] on select "Please Choose One Standalone Shower Bathtub - Shower Combination" at bounding box center [543, 178] width 344 height 16
select select "1"
click at [371, 171] on select "Please Choose One Standalone Shower Bathtub - Shower Combination" at bounding box center [543, 178] width 344 height 16
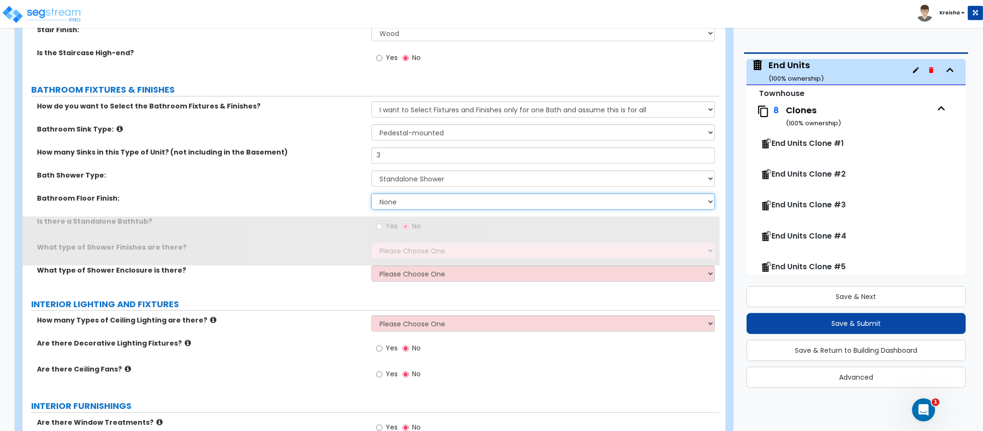
click at [396, 201] on select "None Tile Flooring Hardwood Flooring Resilient Laminate Flooring VCT Flooring S…" at bounding box center [543, 201] width 344 height 16
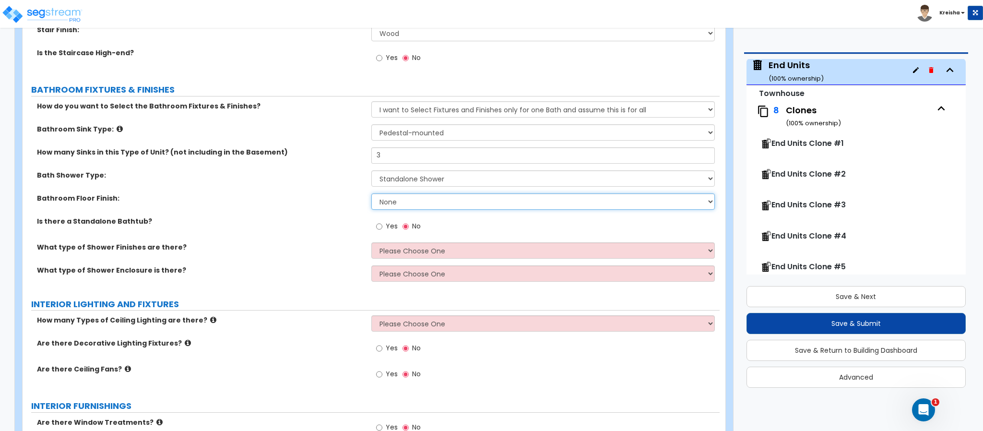
select select "1"
click at [371, 193] on select "None Tile Flooring Hardwood Flooring Resilient Laminate Flooring VCT Flooring S…" at bounding box center [543, 201] width 344 height 16
click at [389, 231] on label "Yes" at bounding box center [387, 227] width 22 height 16
click at [383, 231] on input "Yes" at bounding box center [379, 226] width 6 height 11
radio input "true"
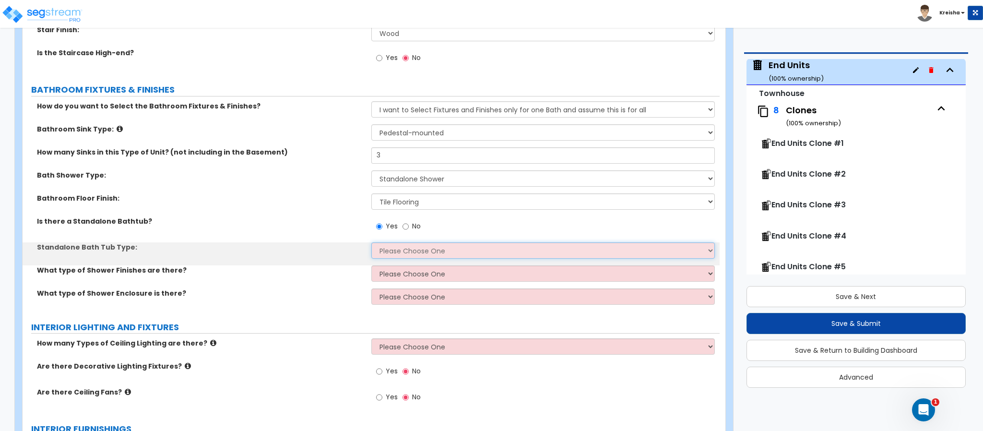
click at [385, 248] on select "Please Choose One Freestanding Bathtub Recessed Bathtub Walk-in Bathtub" at bounding box center [543, 250] width 344 height 16
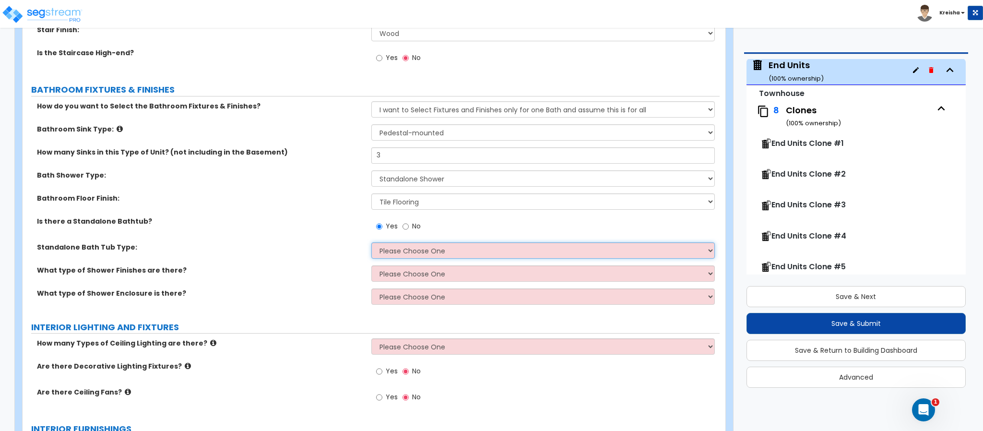
select select "1"
click at [371, 242] on select "Please Choose One Freestanding Bathtub Recessed Bathtub Walk-in Bathtub" at bounding box center [543, 250] width 344 height 16
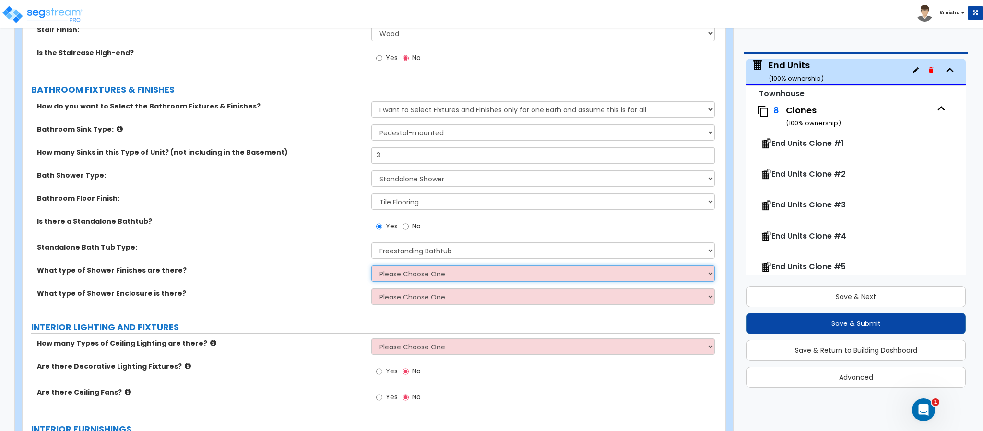
click at [378, 270] on select "Please Choose One Plastic Tile Stone" at bounding box center [543, 273] width 344 height 16
click at [406, 235] on label "No" at bounding box center [412, 227] width 18 height 16
click at [406, 232] on input "No" at bounding box center [406, 226] width 6 height 11
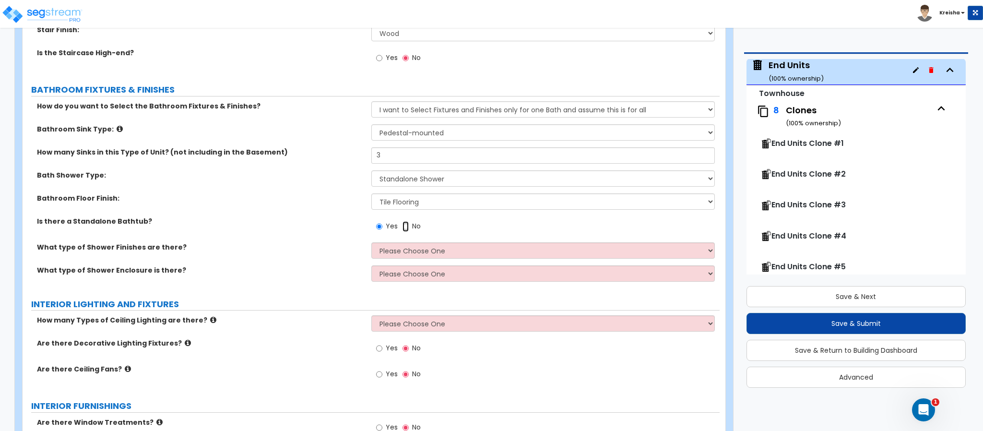
radio input "false"
radio input "true"
click at [404, 253] on select "Please Choose One Plastic Tile Stone" at bounding box center [543, 250] width 344 height 16
select select "1"
click at [371, 242] on select "Please Choose One Plastic Tile Stone" at bounding box center [543, 250] width 344 height 16
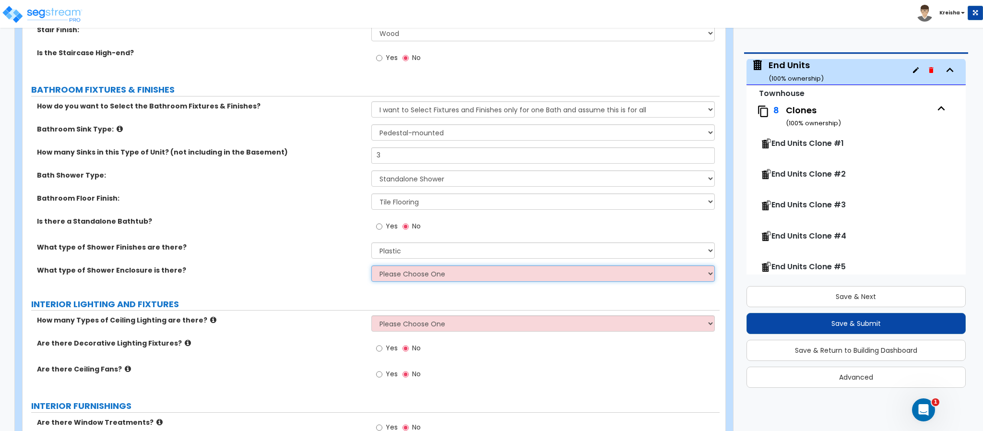
click at [393, 271] on select "Please Choose One Curtain & Rod Glass Sliding Doors Glass Hinged Doors" at bounding box center [543, 273] width 344 height 16
select select "3"
click at [371, 265] on select "Please Choose One Curtain & Rod Glass Sliding Doors Glass Hinged Doors" at bounding box center [543, 273] width 344 height 16
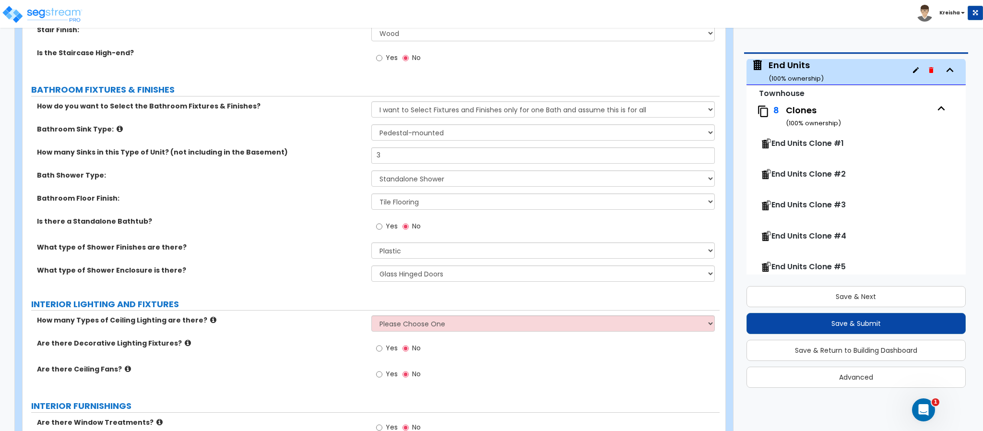
click at [307, 311] on div "INTERIOR LIGHTING AND FIXTURES" at bounding box center [375, 304] width 689 height 13
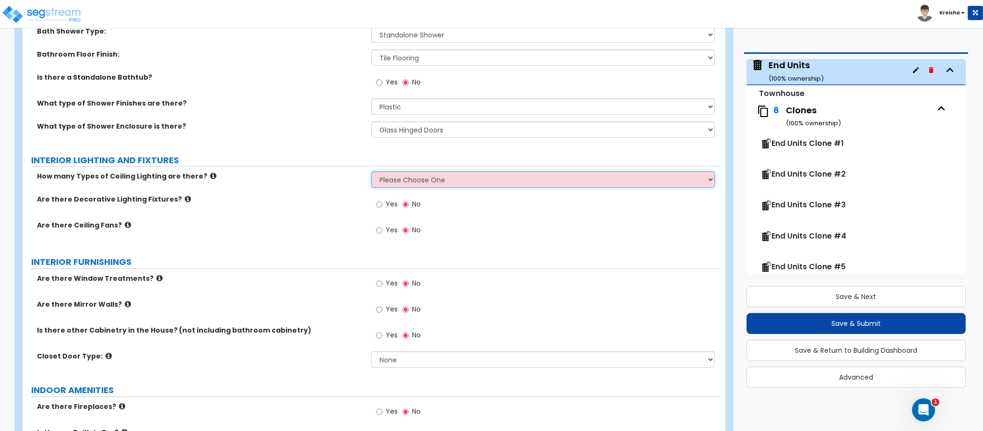
click at [415, 176] on select "Please Choose One 1 2 3" at bounding box center [543, 179] width 344 height 16
click at [371, 172] on select "Please Choose One 1 2 3" at bounding box center [543, 179] width 344 height 16
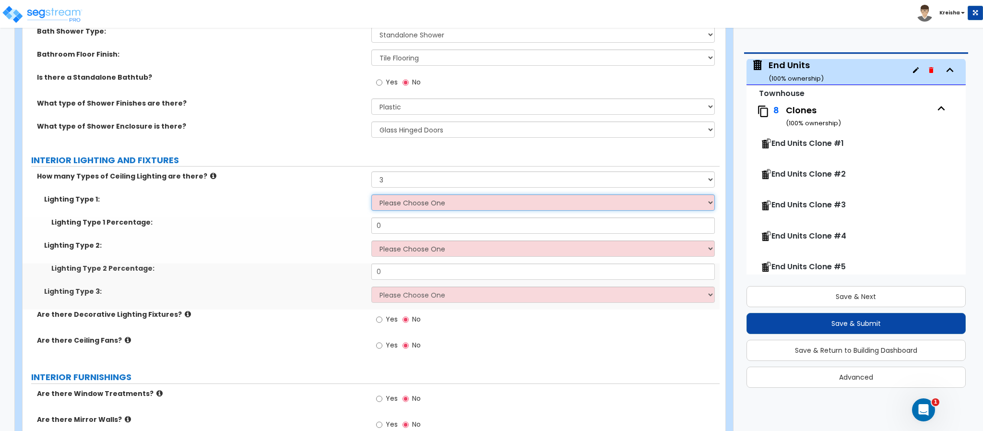
click at [395, 209] on select "Please Choose One LED Surface-Mounted LED Recessed Fluorescent Surface-Mounted …" at bounding box center [543, 202] width 344 height 16
click at [294, 238] on div "Lighting Type 1 Percentage: 0" at bounding box center [371, 228] width 697 height 23
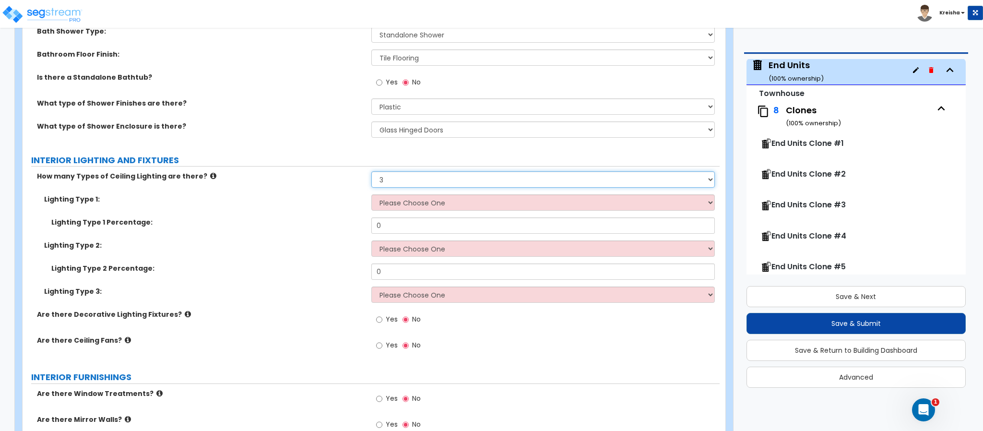
click at [417, 183] on select "Please Choose One 1 2 3" at bounding box center [543, 179] width 344 height 16
select select "1"
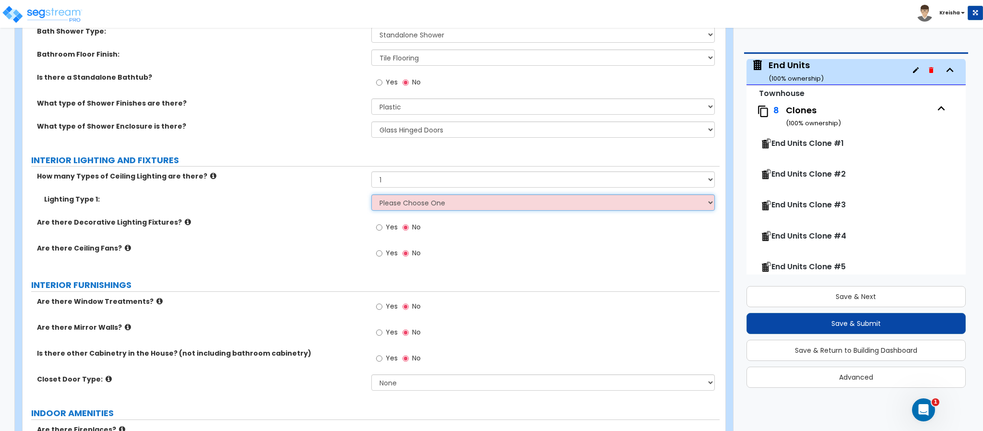
click at [407, 202] on select "Please Choose One LED Surface-Mounted LED Recessed Fluorescent Surface-Mounted …" at bounding box center [543, 202] width 344 height 16
select select "5"
click at [371, 195] on select "Please Choose One LED Surface-Mounted LED Recessed Fluorescent Surface-Mounted …" at bounding box center [543, 202] width 344 height 16
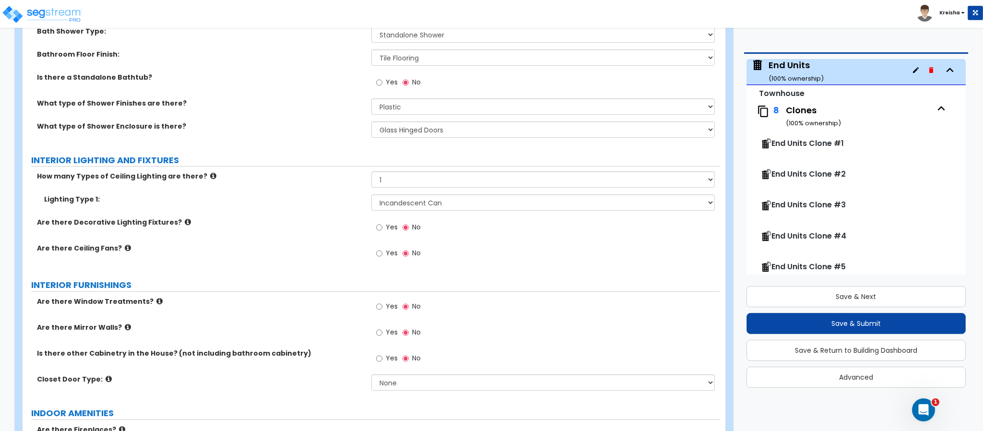
click at [382, 222] on label "Yes" at bounding box center [387, 228] width 22 height 16
click at [382, 222] on input "Yes" at bounding box center [379, 227] width 6 height 11
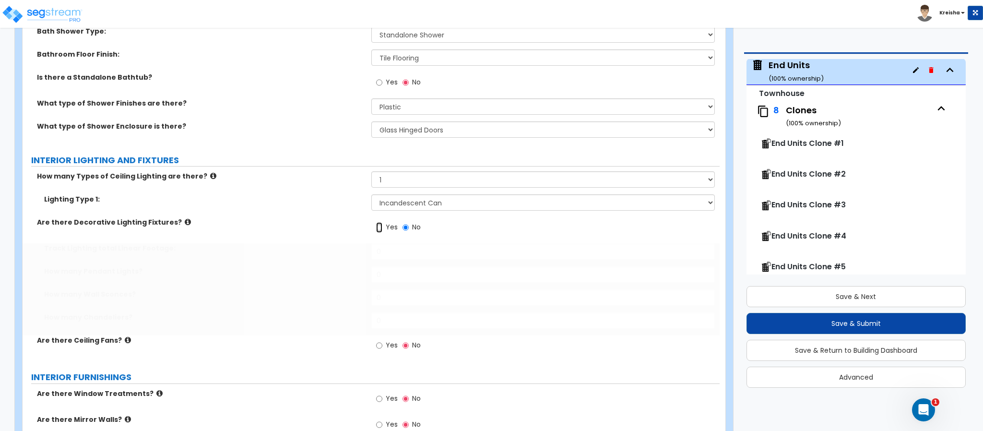
radio input "true"
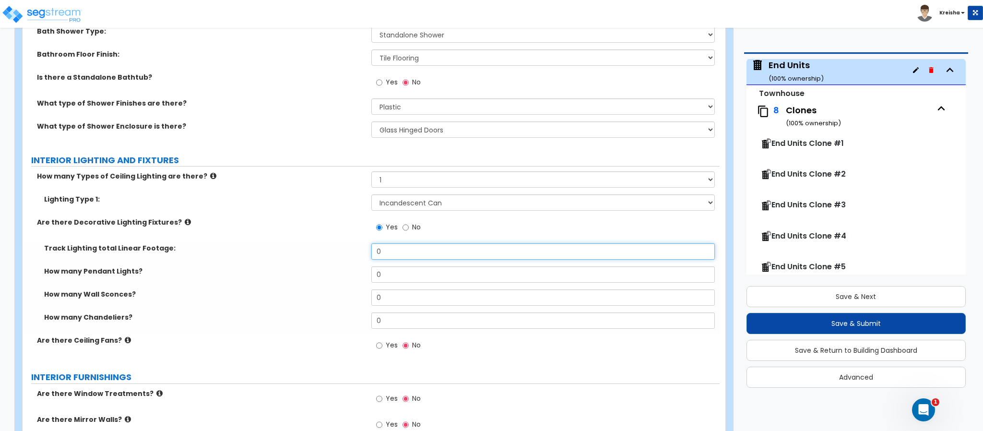
click at [386, 251] on input "0" at bounding box center [543, 251] width 344 height 16
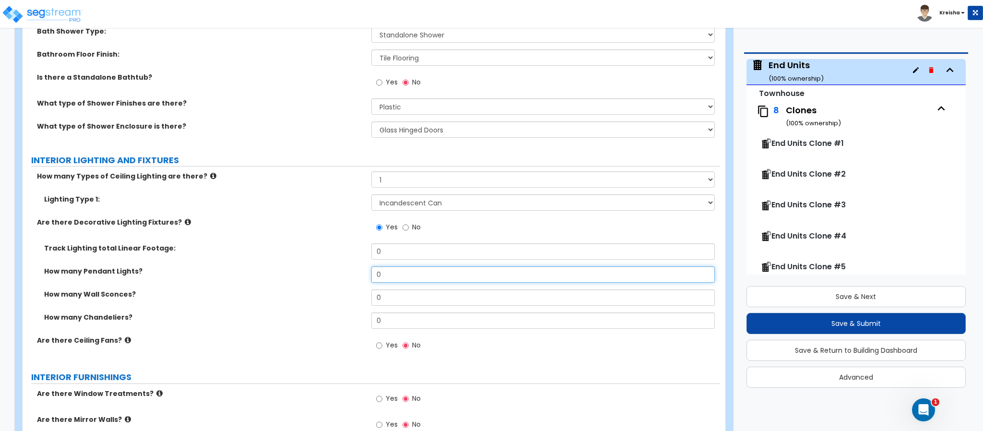
click at [385, 274] on input "0" at bounding box center [543, 274] width 344 height 16
type input "2"
click at [382, 301] on input "0" at bounding box center [543, 297] width 344 height 16
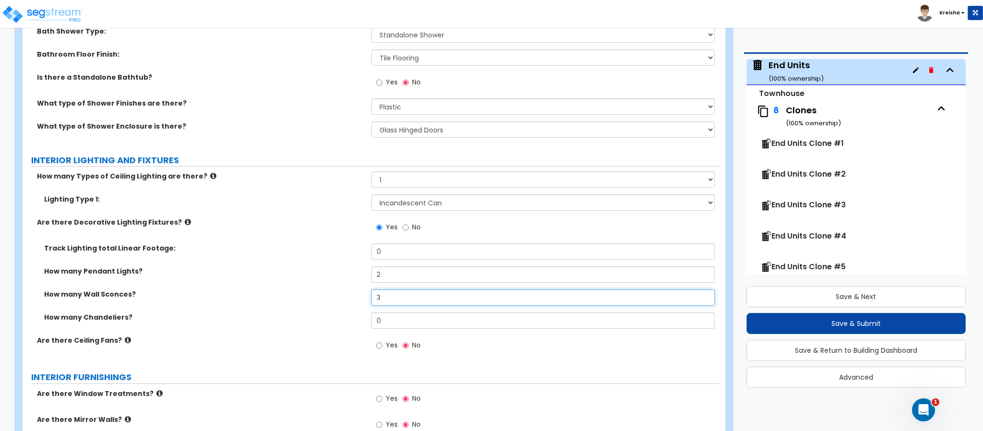
type input "3"
click at [382, 321] on input "0" at bounding box center [543, 320] width 344 height 16
click at [385, 344] on label "Yes" at bounding box center [387, 346] width 22 height 16
click at [383, 344] on input "Yes" at bounding box center [379, 345] width 6 height 11
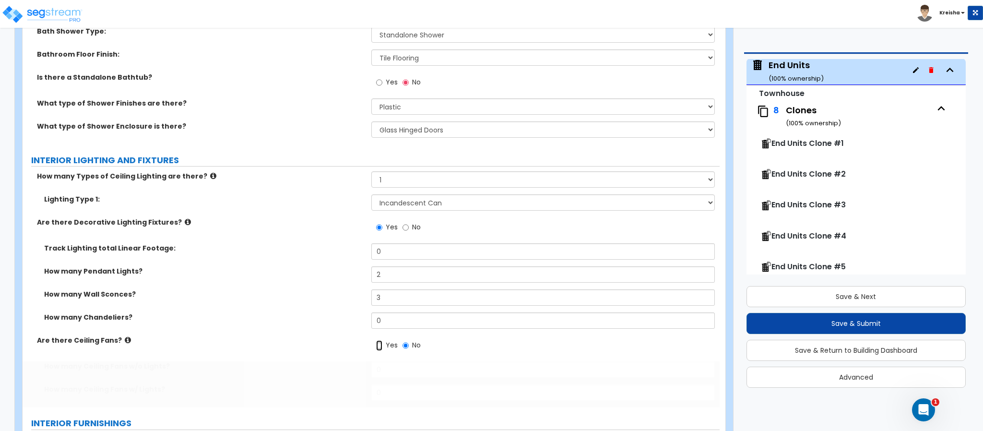
radio input "true"
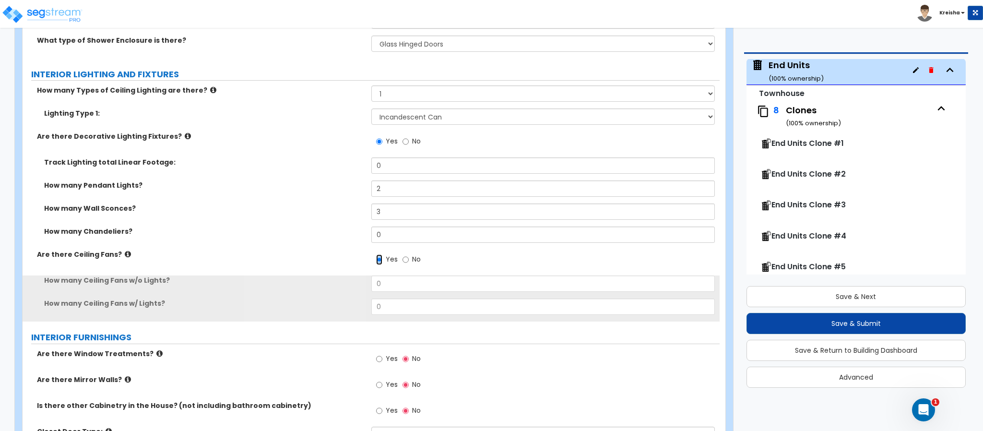
scroll to position [3072, 0]
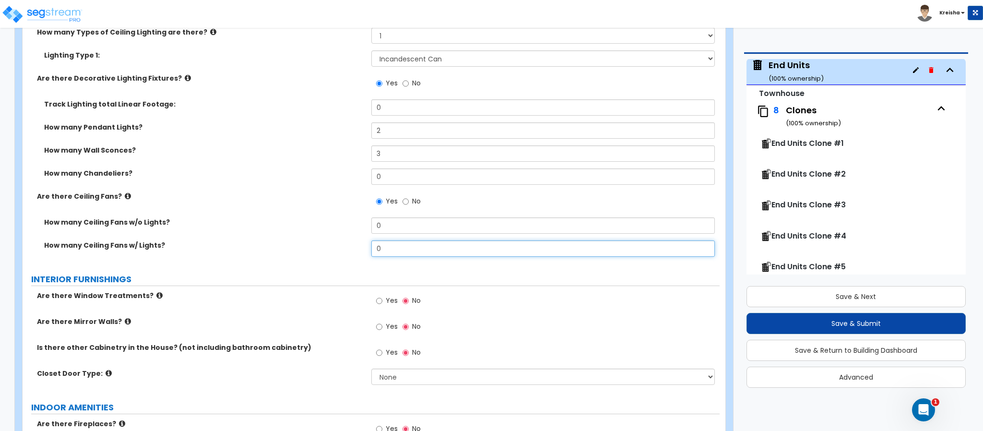
click at [382, 252] on input "0" at bounding box center [543, 248] width 344 height 16
click at [402, 235] on div "How many Ceiling Fans w/o Lights? 0" at bounding box center [371, 228] width 697 height 23
click at [399, 226] on input "0" at bounding box center [543, 225] width 344 height 16
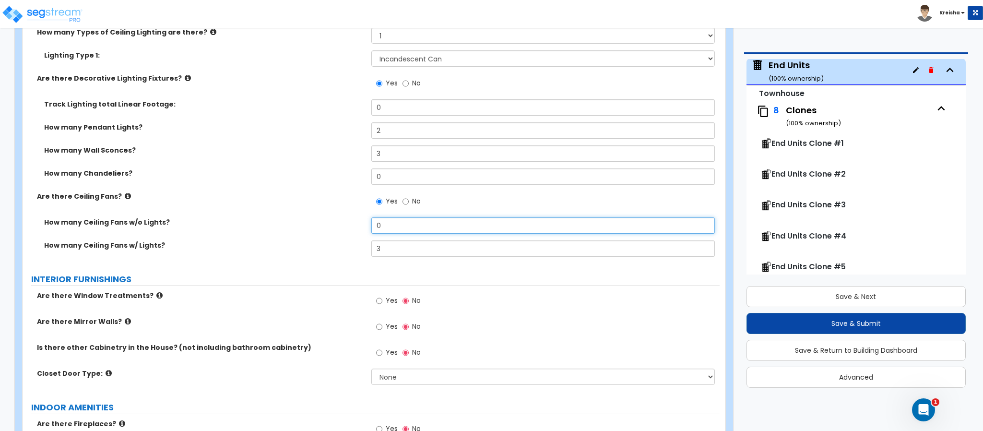
click at [398, 226] on input "0" at bounding box center [543, 225] width 344 height 16
click at [384, 252] on input "3" at bounding box center [543, 248] width 344 height 16
click at [384, 253] on input "3" at bounding box center [543, 248] width 344 height 16
type input "1"
click at [386, 225] on input "0" at bounding box center [543, 225] width 344 height 16
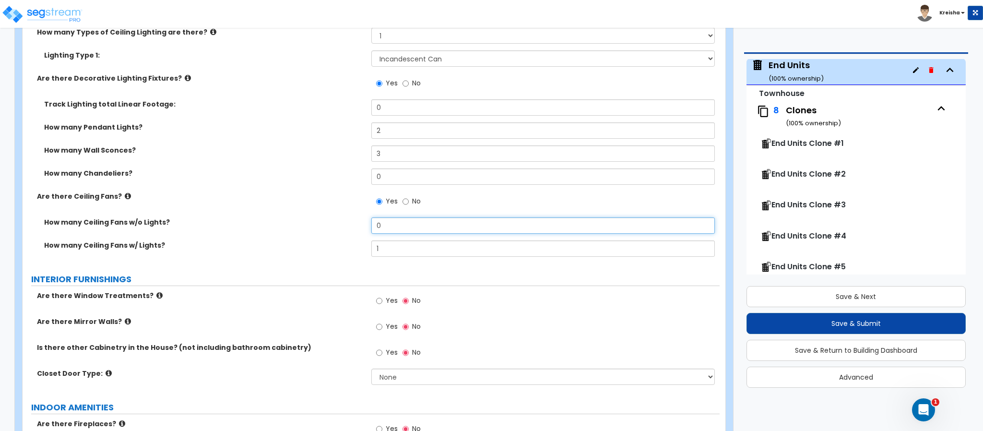
click at [386, 225] on input "0" at bounding box center [543, 225] width 344 height 16
type input "3"
click at [366, 259] on div "How many Ceiling Fans w/ Lights? 1" at bounding box center [371, 251] width 697 height 23
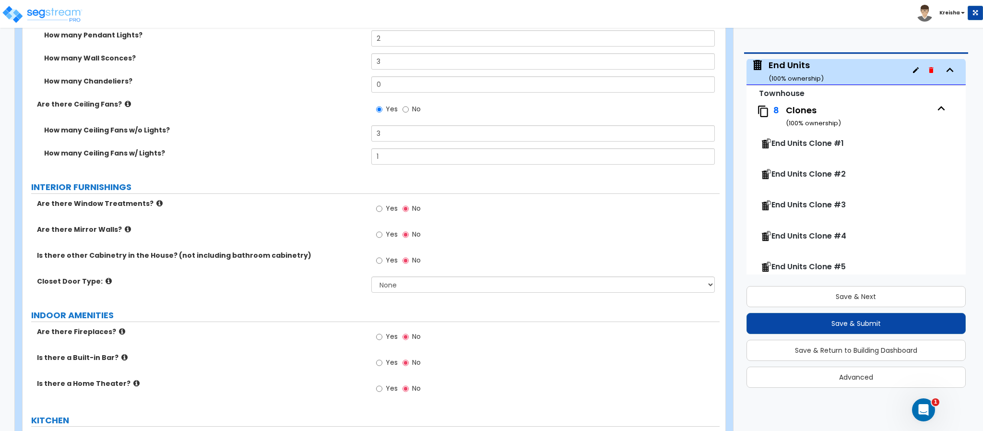
scroll to position [3168, 0]
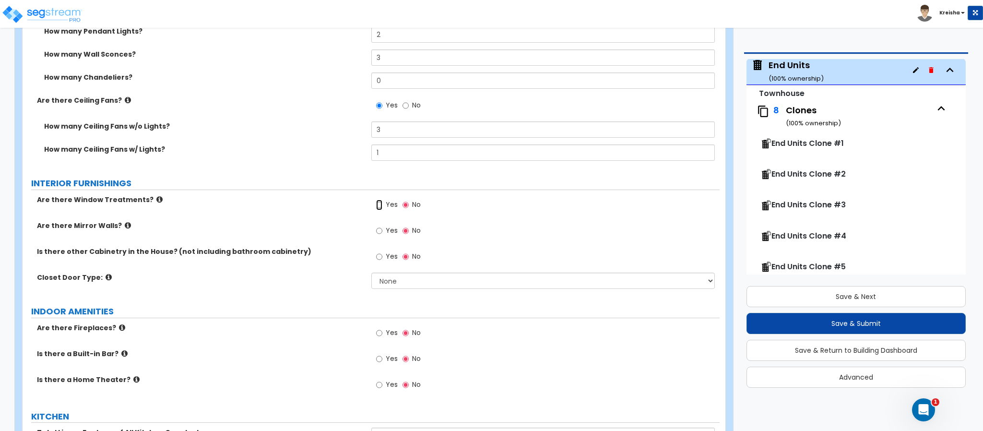
click at [376, 209] on input "Yes" at bounding box center [379, 205] width 6 height 11
radio input "true"
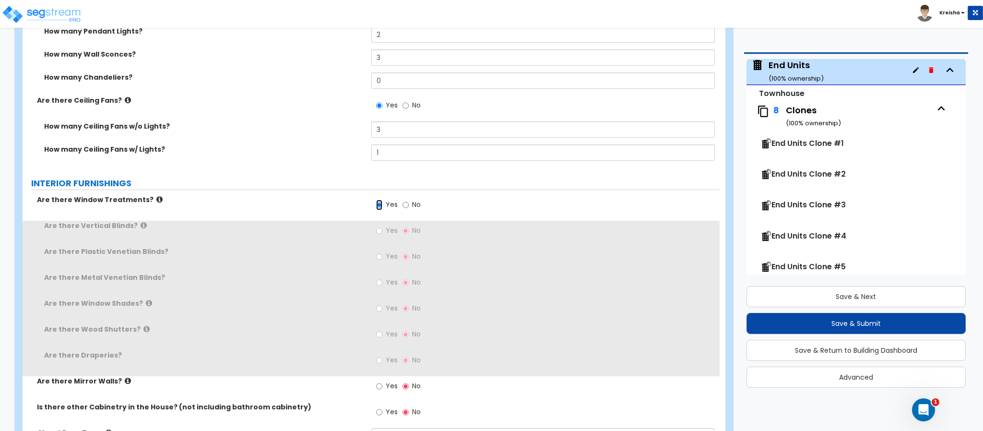
scroll to position [3263, 0]
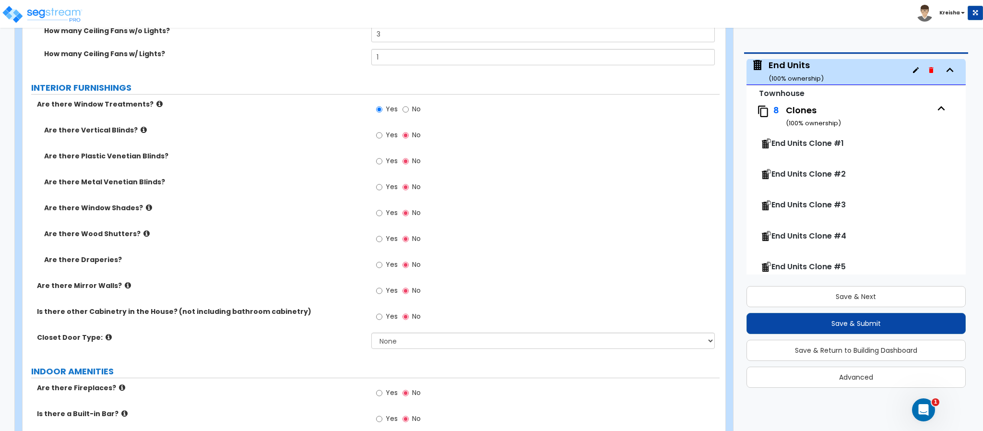
click at [388, 164] on span "Yes" at bounding box center [392, 161] width 12 height 10
click at [383, 164] on input "Yes" at bounding box center [379, 161] width 6 height 11
radio input "true"
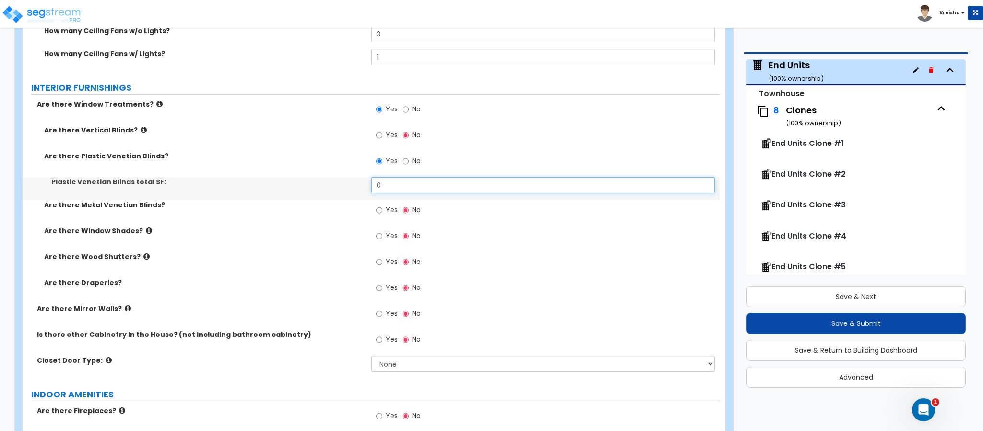
click at [385, 182] on input "0" at bounding box center [543, 185] width 344 height 16
click at [384, 182] on input "0" at bounding box center [543, 185] width 344 height 16
type input "14"
click at [380, 209] on input "Yes" at bounding box center [379, 210] width 6 height 11
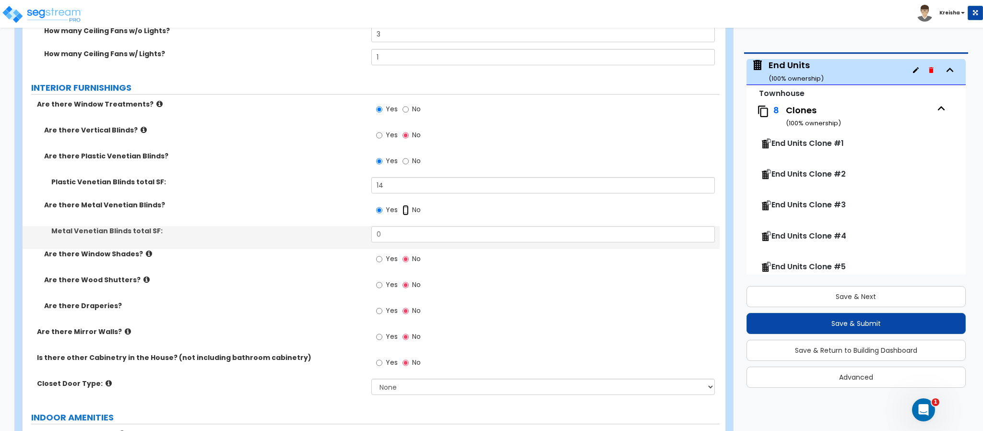
click at [406, 209] on input "No" at bounding box center [406, 210] width 6 height 11
radio input "false"
radio input "true"
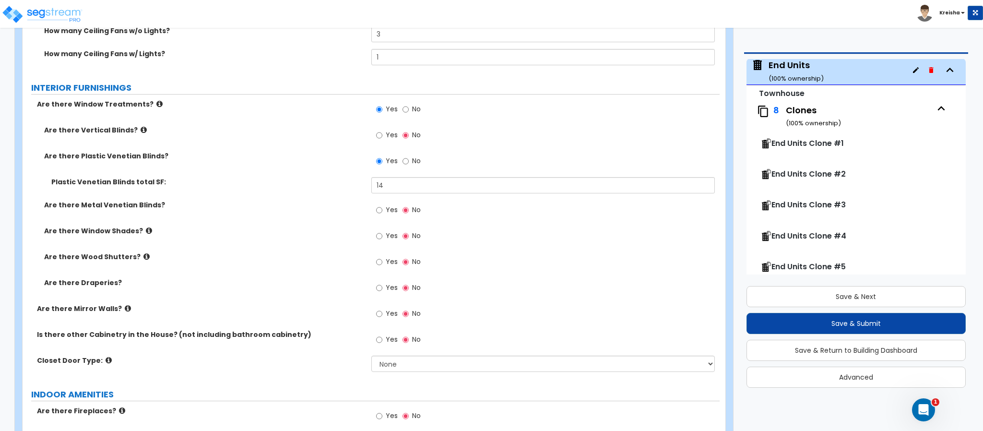
click at [382, 229] on label "Yes" at bounding box center [387, 237] width 22 height 16
click at [382, 231] on input "Yes" at bounding box center [379, 236] width 6 height 11
radio input "true"
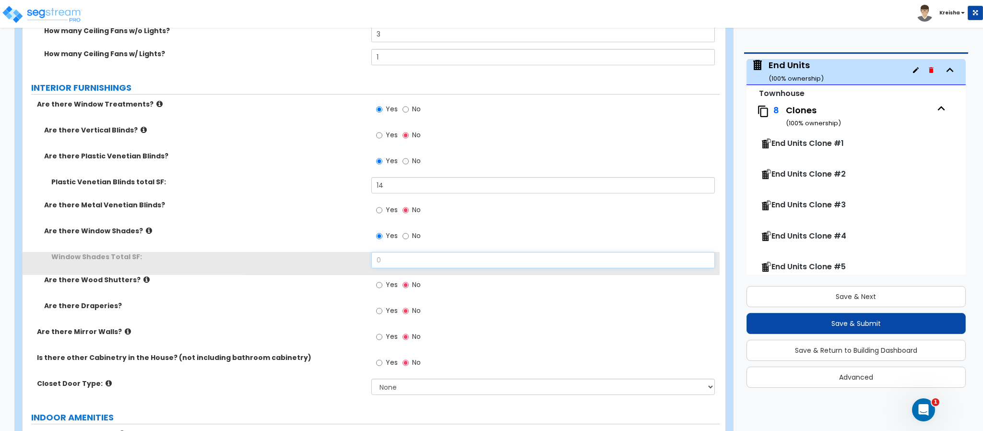
click at [384, 263] on input "0" at bounding box center [543, 260] width 344 height 16
click at [384, 262] on input "0" at bounding box center [543, 260] width 344 height 16
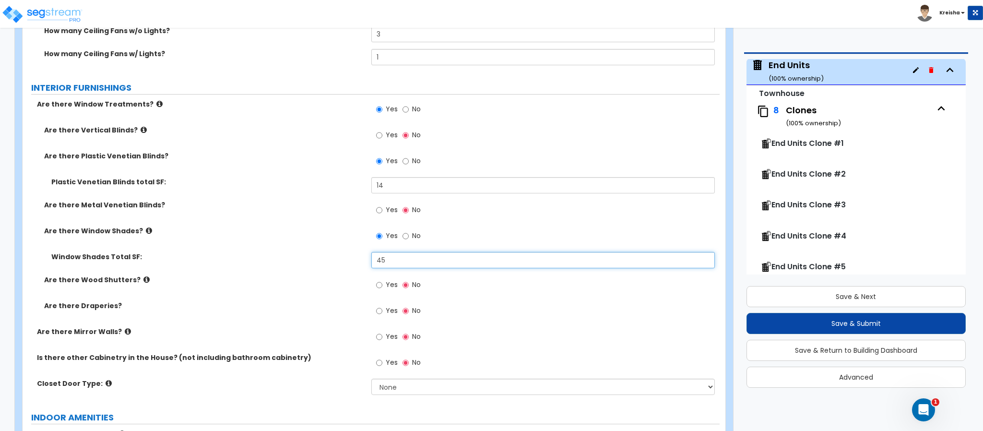
type input "45"
click at [384, 278] on label "Yes" at bounding box center [387, 286] width 22 height 16
click at [383, 280] on input "Yes" at bounding box center [379, 285] width 6 height 11
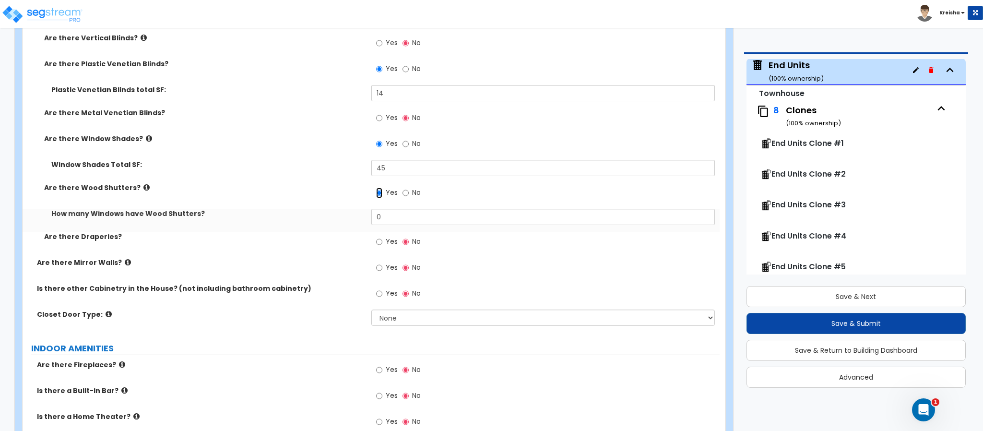
scroll to position [3360, 0]
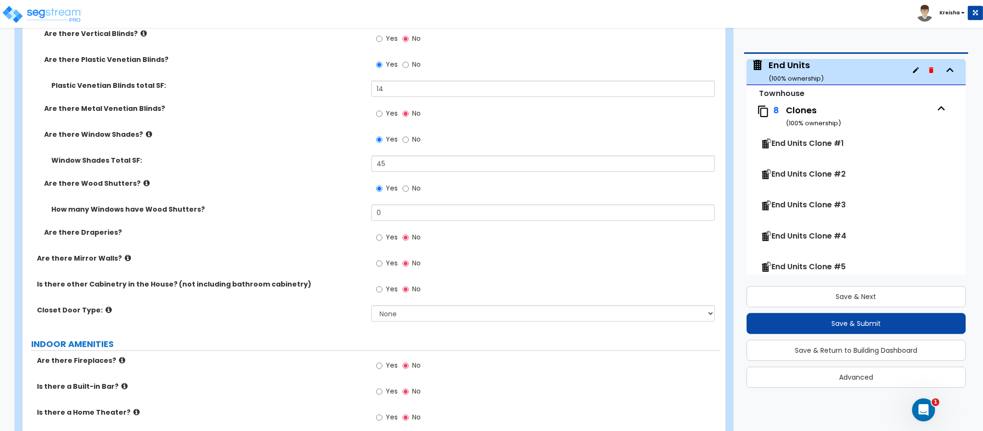
click at [418, 192] on span "No" at bounding box center [416, 188] width 9 height 10
click at [409, 192] on input "No" at bounding box center [406, 188] width 6 height 11
radio input "false"
radio input "true"
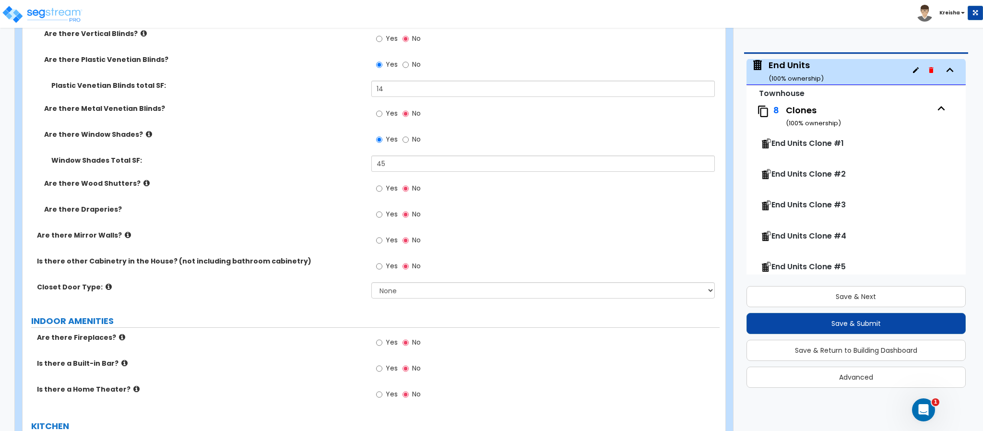
click at [377, 222] on label "Yes" at bounding box center [387, 215] width 22 height 16
click at [377, 220] on input "Yes" at bounding box center [379, 214] width 6 height 11
radio input "true"
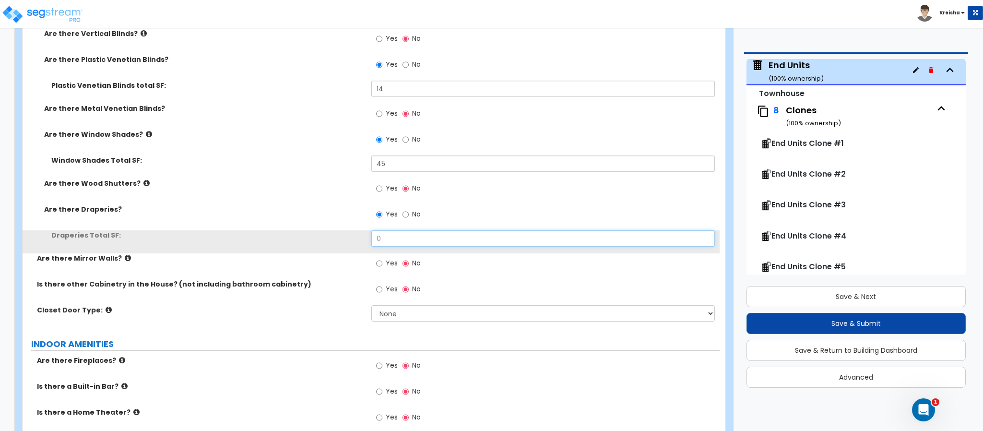
click at [381, 239] on input "0" at bounding box center [543, 238] width 344 height 16
click at [381, 238] on input "0" at bounding box center [543, 238] width 344 height 16
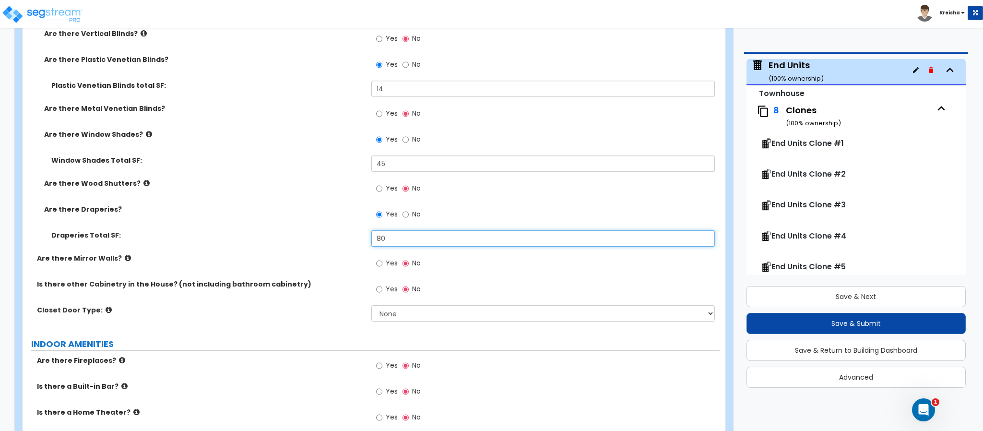
type input "80"
click at [381, 261] on input "Yes" at bounding box center [379, 263] width 6 height 11
radio input "true"
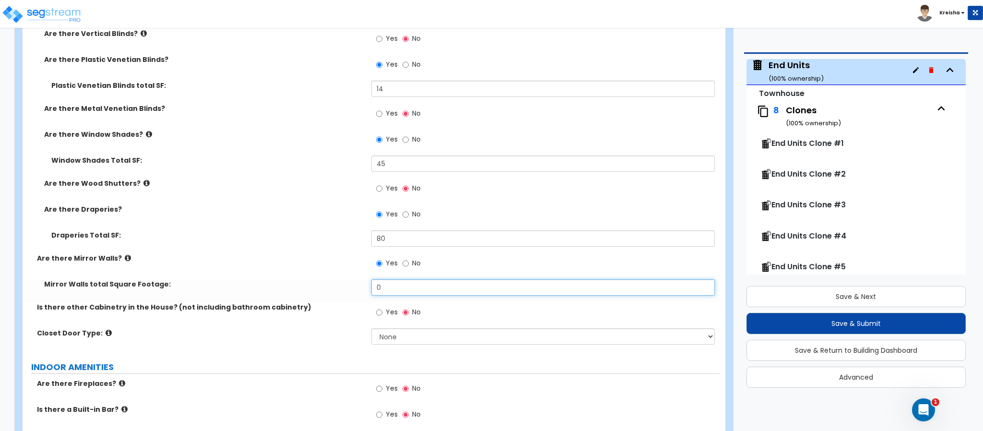
click at [382, 283] on input "0" at bounding box center [543, 287] width 344 height 16
type input "25"
click at [386, 319] on label "Yes" at bounding box center [387, 313] width 22 height 16
click at [383, 318] on input "Yes" at bounding box center [379, 312] width 6 height 11
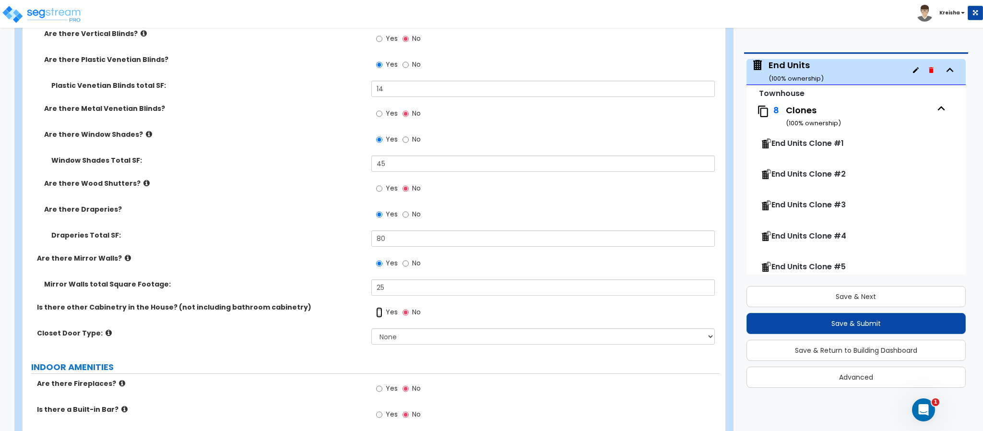
radio input "true"
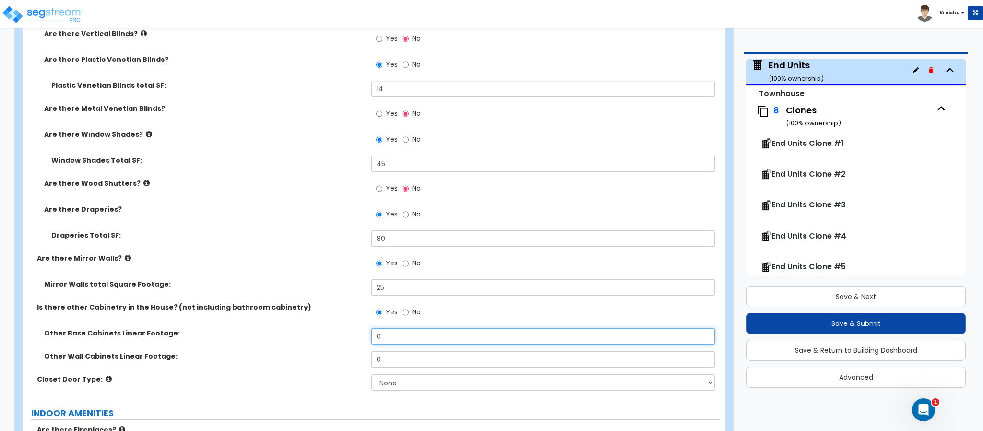
click at [387, 331] on input "0" at bounding box center [543, 336] width 344 height 16
click at [387, 330] on input "0" at bounding box center [543, 336] width 344 height 16
type input "6"
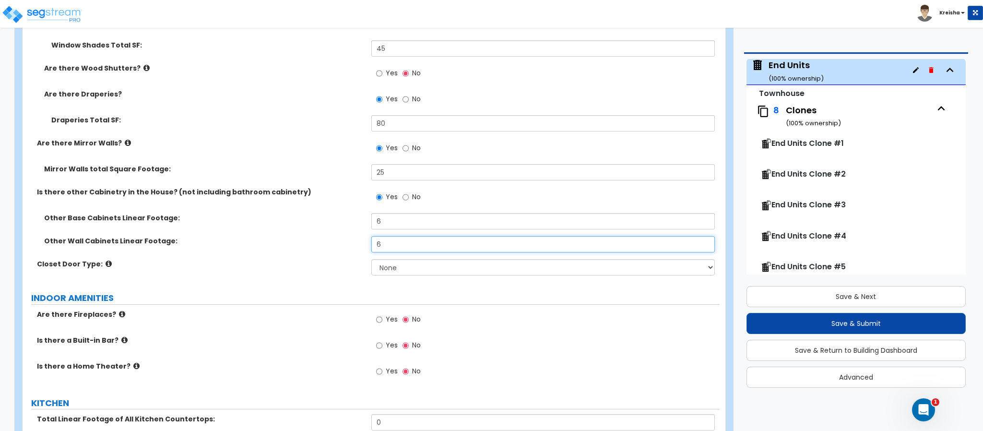
scroll to position [3504, 0]
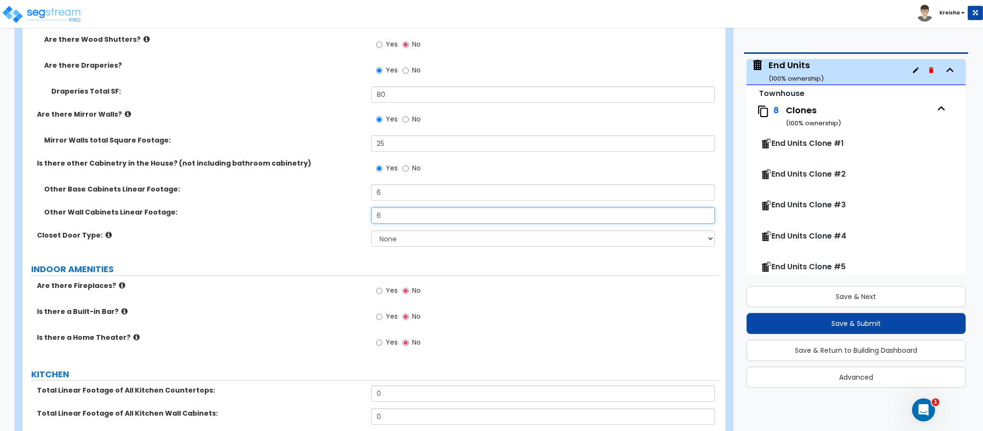
click at [400, 219] on input "6" at bounding box center [543, 215] width 344 height 16
type input "6"
click at [390, 238] on select "None Bi-fold Louvered Doors Bi-fold Panel Doors Sliding Doors Hinged Wood Door" at bounding box center [543, 238] width 344 height 16
select select "4"
click at [371, 231] on select "None Bi-fold Louvered Doors Bi-fold Panel Doors Sliding Doors Hinged Wood Door" at bounding box center [543, 238] width 344 height 16
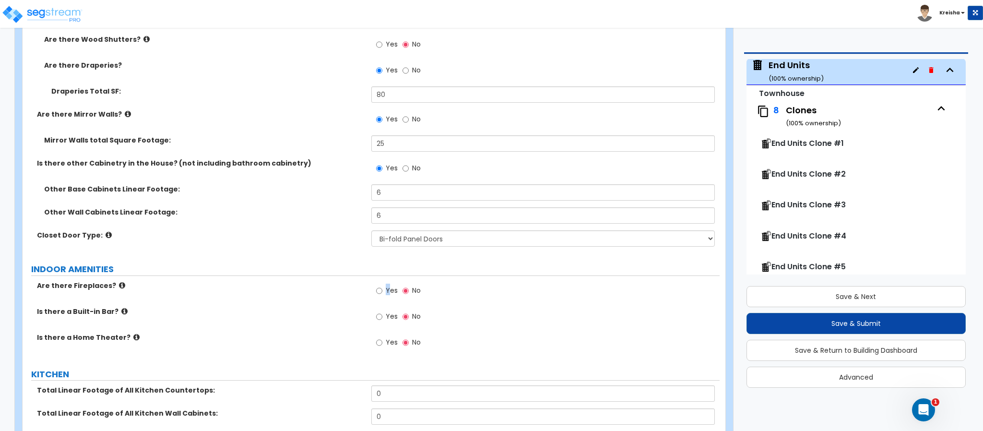
click at [387, 290] on span "Yes" at bounding box center [392, 291] width 12 height 10
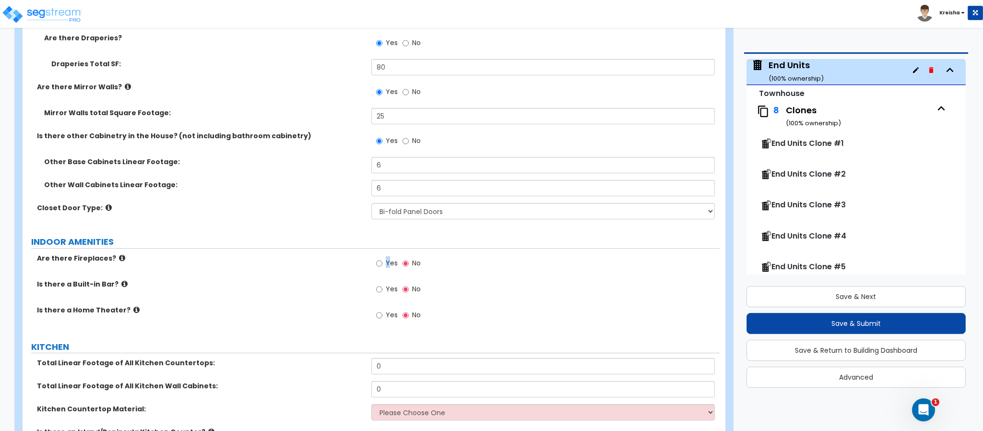
scroll to position [3648, 0]
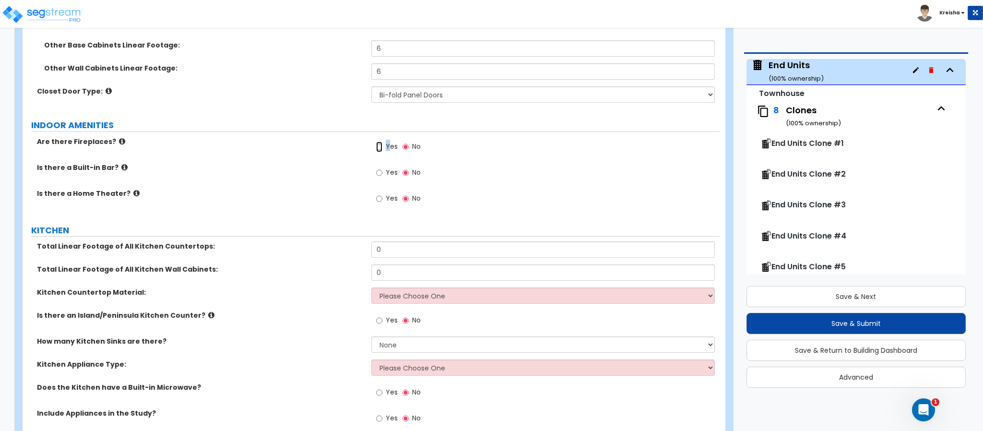
click at [376, 153] on label "Yes" at bounding box center [387, 148] width 22 height 16
click at [382, 148] on input "Yes" at bounding box center [379, 147] width 6 height 11
radio input "true"
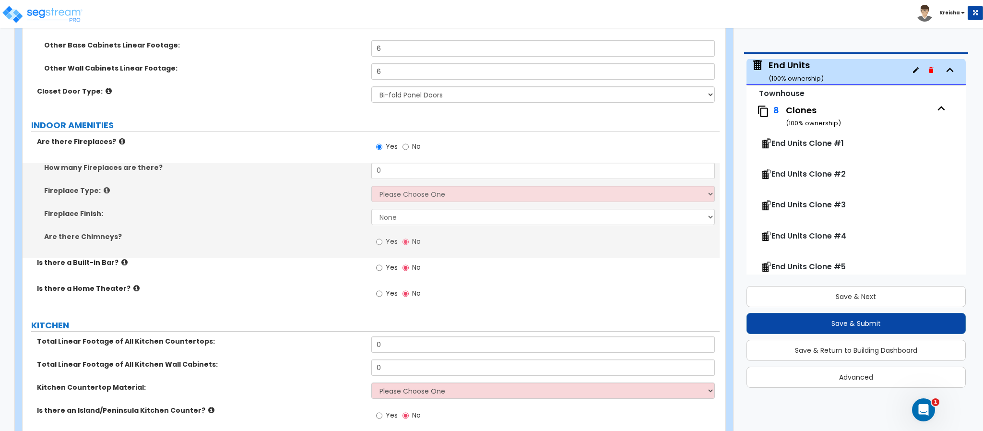
click at [369, 172] on div "How many Fireplaces are there?" at bounding box center [197, 168] width 349 height 10
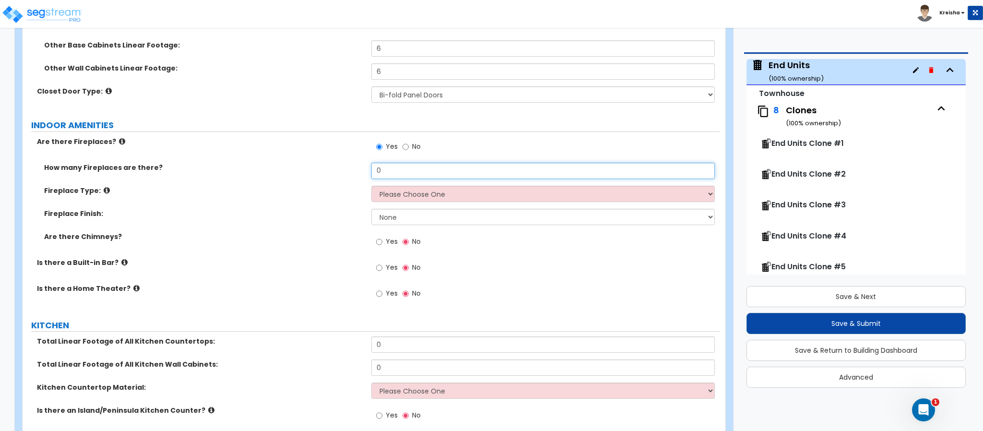
click at [373, 175] on input "0" at bounding box center [543, 171] width 344 height 16
type input "1"
click at [383, 192] on select "Please Choose One Built-in Electric Fireplace Built-in Gas Fireplace Built-in W…" at bounding box center [543, 194] width 344 height 16
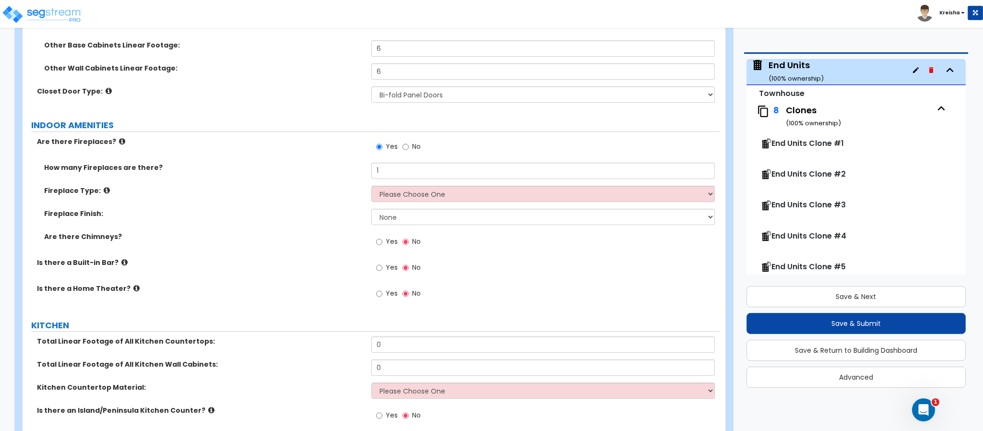
click at [413, 153] on label "No" at bounding box center [412, 148] width 18 height 16
click at [409, 152] on input "No" at bounding box center [406, 147] width 6 height 11
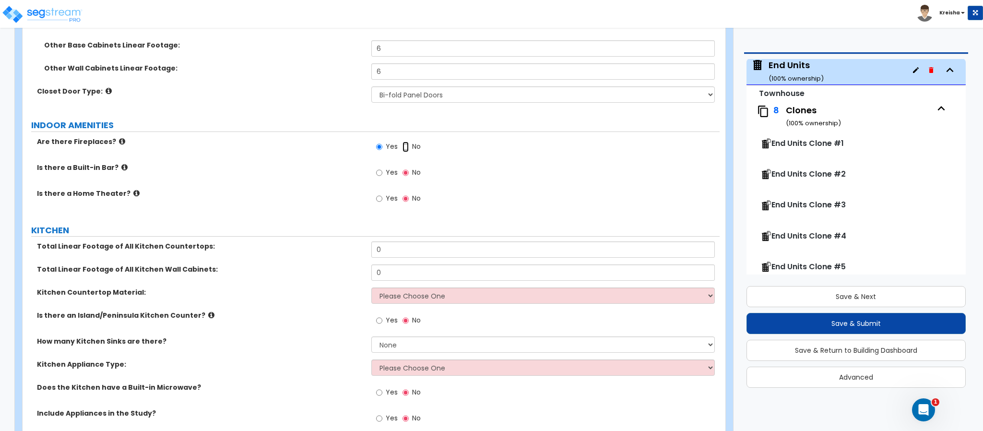
radio input "false"
radio input "true"
click at [384, 180] on label "Yes" at bounding box center [387, 174] width 22 height 16
click at [383, 178] on input "Yes" at bounding box center [379, 173] width 6 height 11
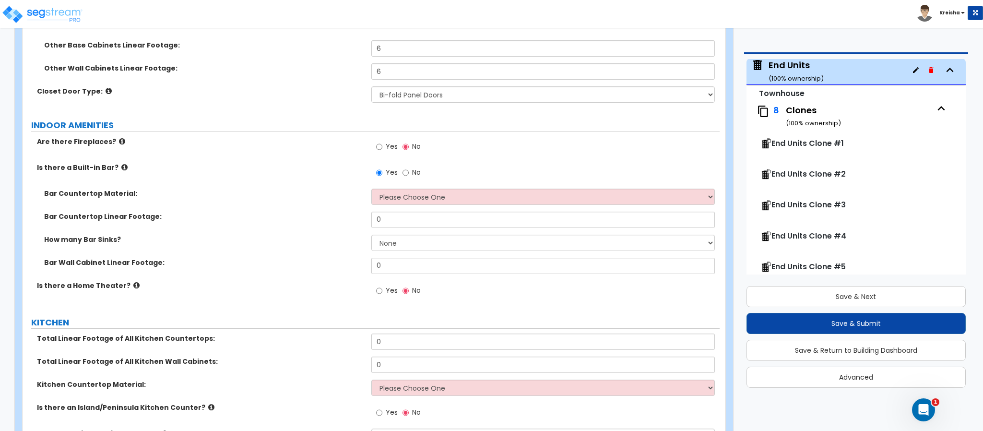
click at [412, 172] on span "No" at bounding box center [416, 173] width 9 height 10
click at [409, 172] on input "No" at bounding box center [406, 173] width 6 height 11
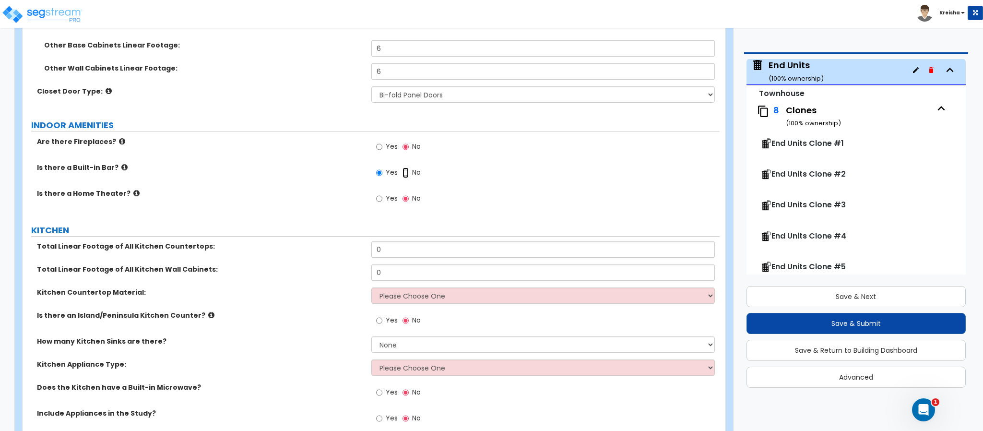
radio input "false"
radio input "true"
click at [383, 202] on label "Yes" at bounding box center [387, 200] width 22 height 16
click at [383, 202] on input "Yes" at bounding box center [379, 198] width 6 height 11
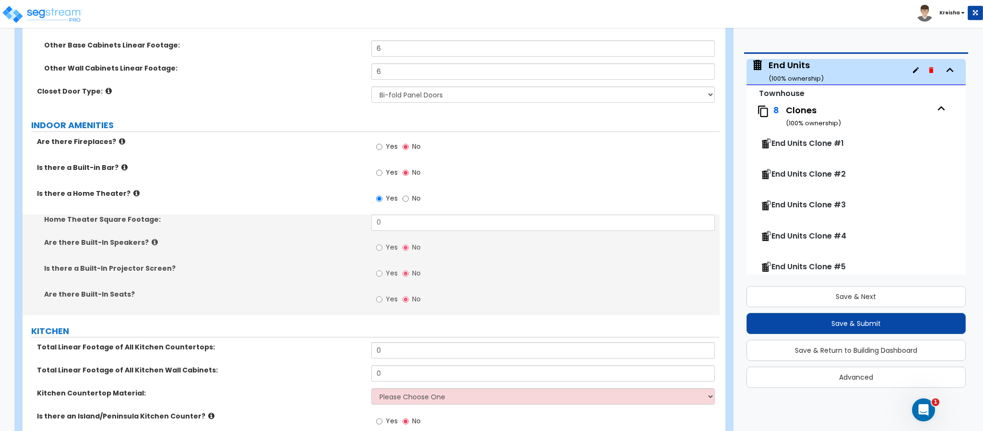
click at [415, 202] on span "No" at bounding box center [416, 198] width 9 height 10
click at [409, 202] on input "No" at bounding box center [406, 198] width 6 height 11
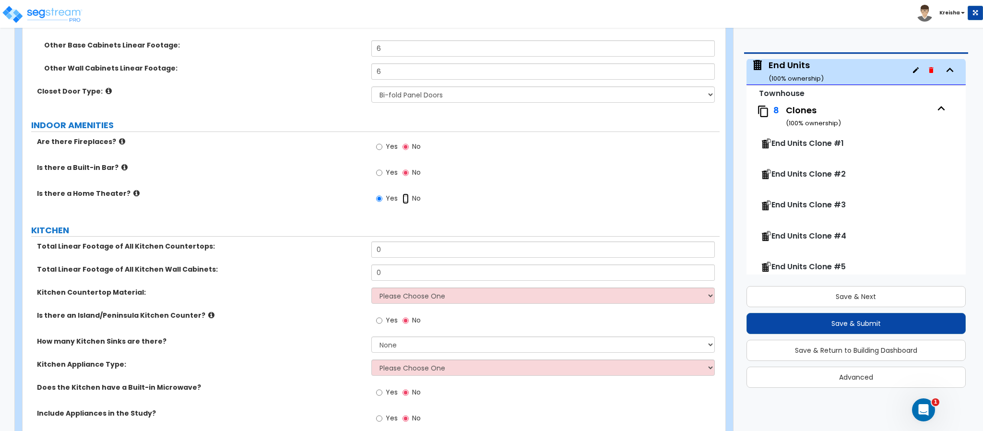
radio input "false"
radio input "true"
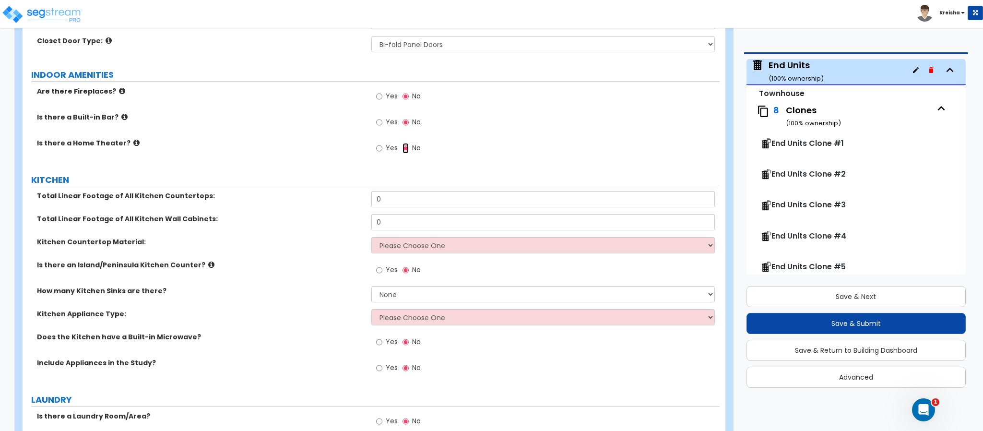
scroll to position [3744, 0]
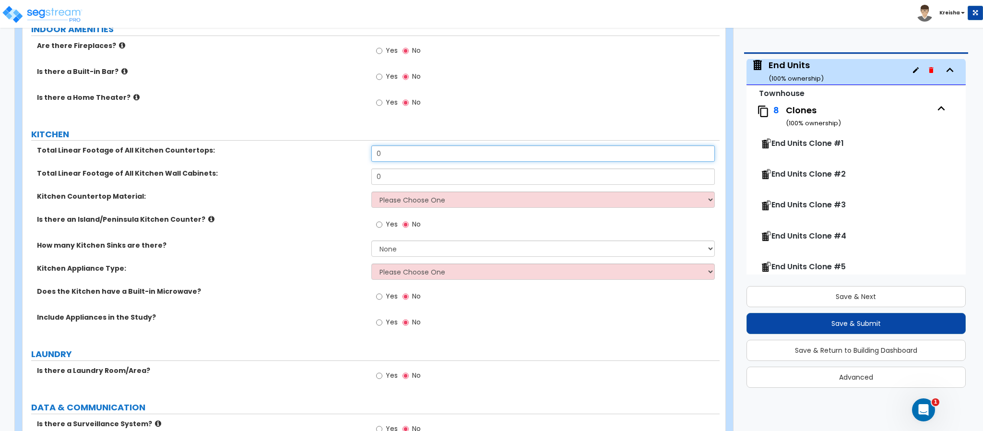
click at [390, 153] on input "0" at bounding box center [543, 153] width 344 height 16
type input "2"
type input "15"
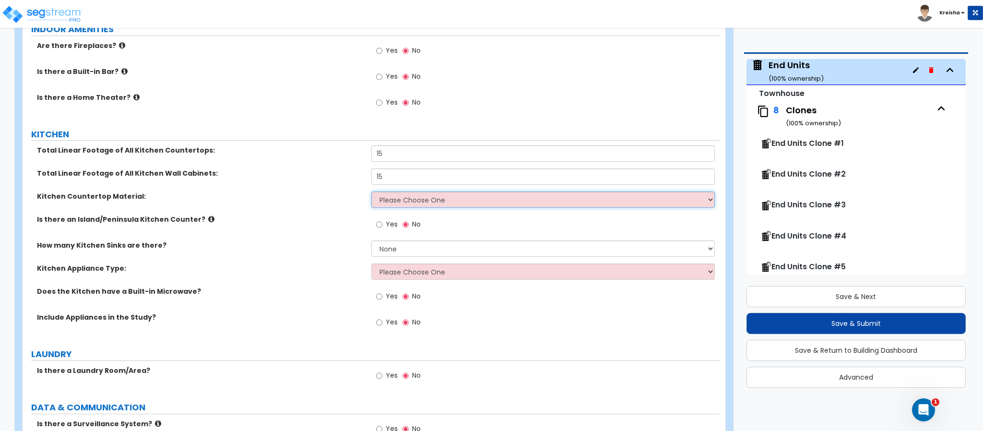
click at [393, 197] on select "Please Choose One Plastic Laminate Solid Surface Stone Quartz Marble Tile Wood …" at bounding box center [543, 200] width 344 height 16
select select "5"
click at [371, 192] on select "Please Choose One Plastic Laminate Solid Surface Stone Quartz Marble Tile Wood …" at bounding box center [543, 200] width 344 height 16
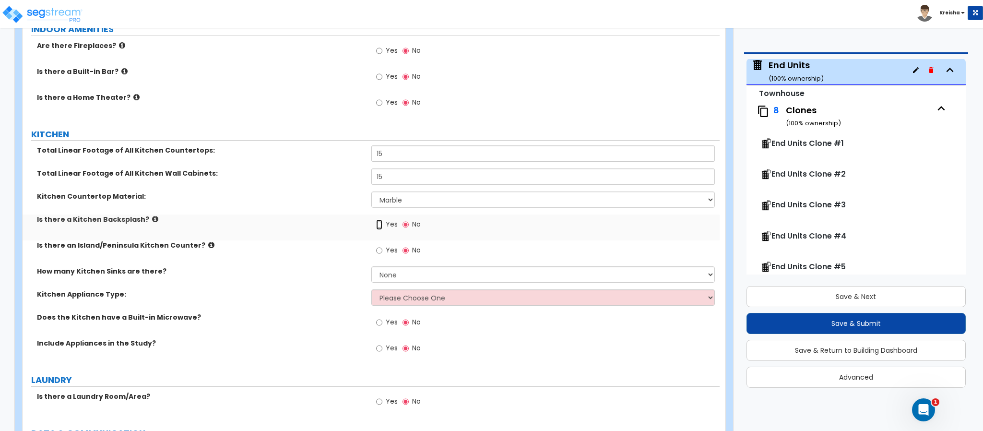
click at [382, 224] on input "Yes" at bounding box center [379, 224] width 6 height 11
radio input "true"
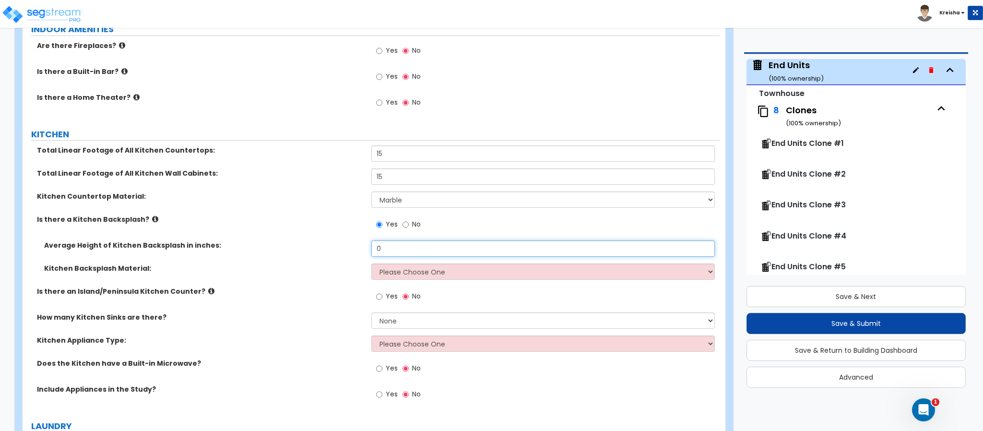
click at [384, 248] on input "0" at bounding box center [543, 248] width 344 height 16
click at [384, 247] on input "0" at bounding box center [543, 248] width 344 height 16
type input "5"
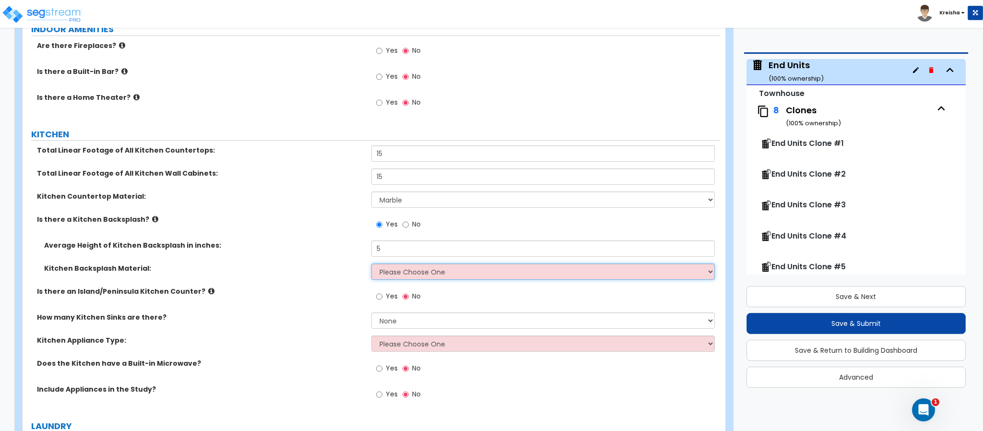
click at [390, 276] on select "Please Choose One Plastic Laminate Solid Surface Stone Quartz Tile Stainless St…" at bounding box center [543, 272] width 344 height 16
select select "6"
click at [371, 264] on select "Please Choose One Plastic Laminate Solid Surface Stone Quartz Tile Stainless St…" at bounding box center [543, 272] width 344 height 16
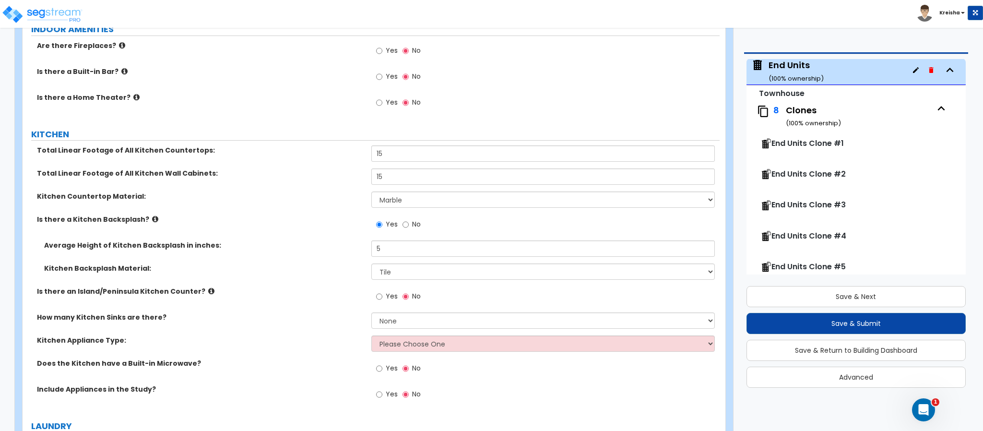
click at [373, 302] on div "Yes No" at bounding box center [398, 298] width 54 height 22
click at [382, 297] on input "Yes" at bounding box center [379, 296] width 6 height 11
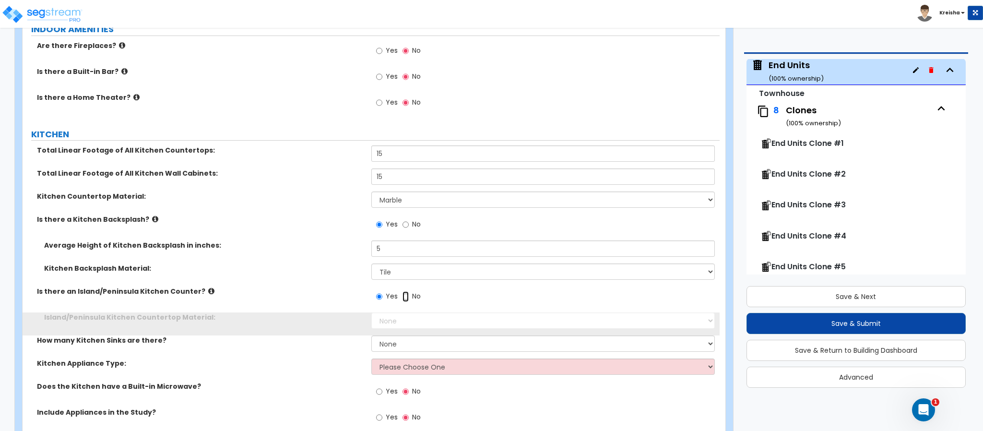
click at [406, 297] on input "No" at bounding box center [406, 296] width 6 height 11
radio input "false"
radio input "true"
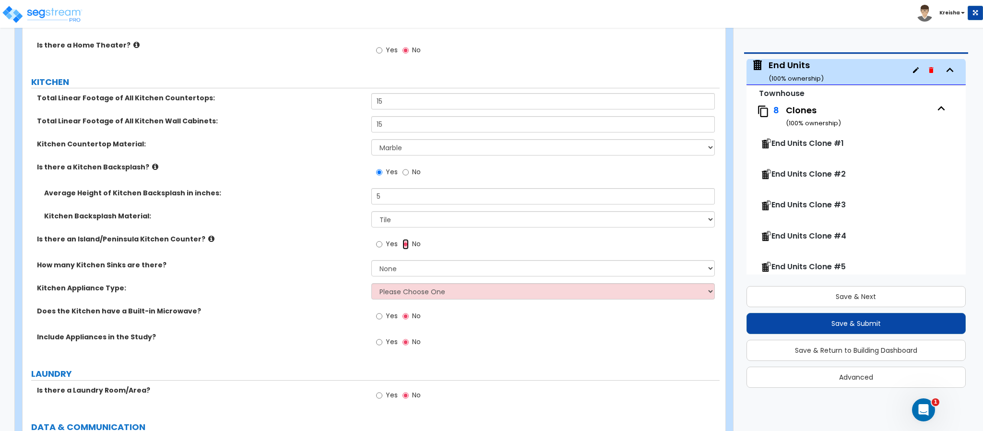
scroll to position [3839, 0]
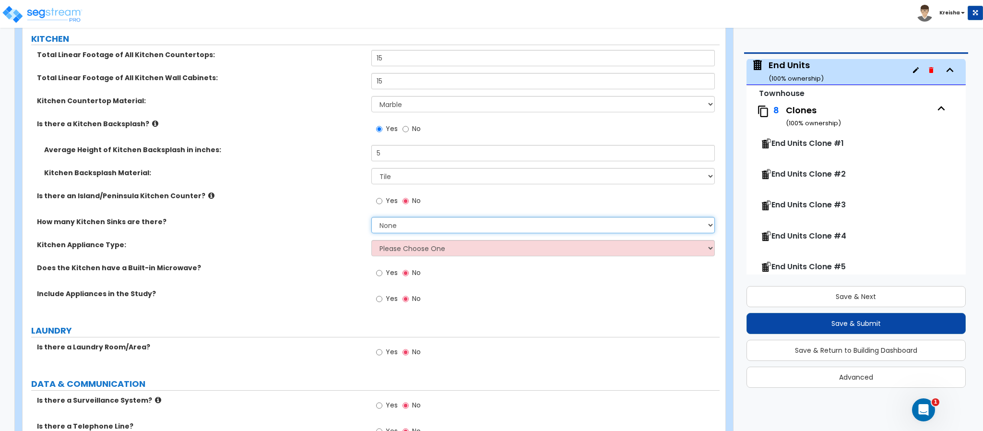
click at [391, 227] on select "None 1 2 3" at bounding box center [543, 225] width 344 height 16
select select "1"
click at [371, 218] on select "None 1 2 3" at bounding box center [543, 225] width 344 height 16
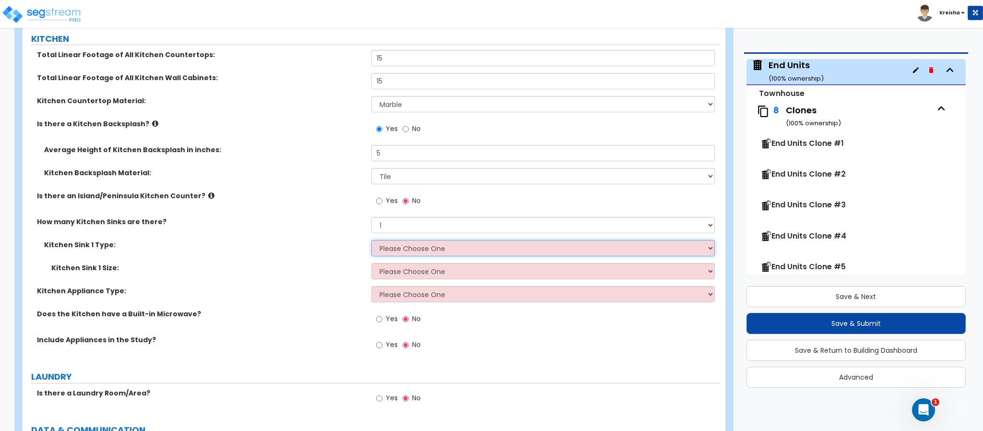
click at [401, 256] on select "Please Choose One Stainless Steel Porcelain Enamel Cast Iron Granite Composite" at bounding box center [543, 248] width 344 height 16
select select "4"
click at [371, 241] on select "Please Choose One Stainless Steel Porcelain Enamel Cast Iron Granite Composite" at bounding box center [543, 248] width 344 height 16
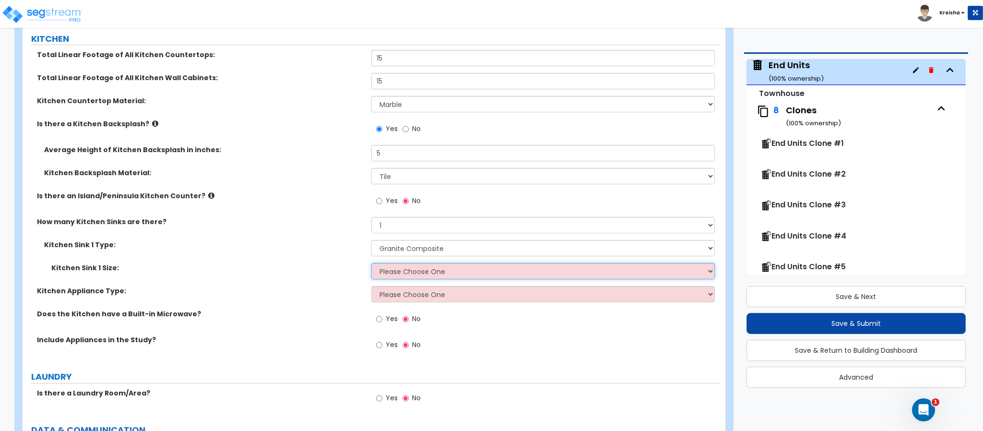
click at [407, 275] on select "Please Choose One Single Sink Double Sink" at bounding box center [543, 271] width 344 height 16
select select "2"
click at [371, 264] on select "Please Choose One Single Sink Double Sink" at bounding box center [543, 271] width 344 height 16
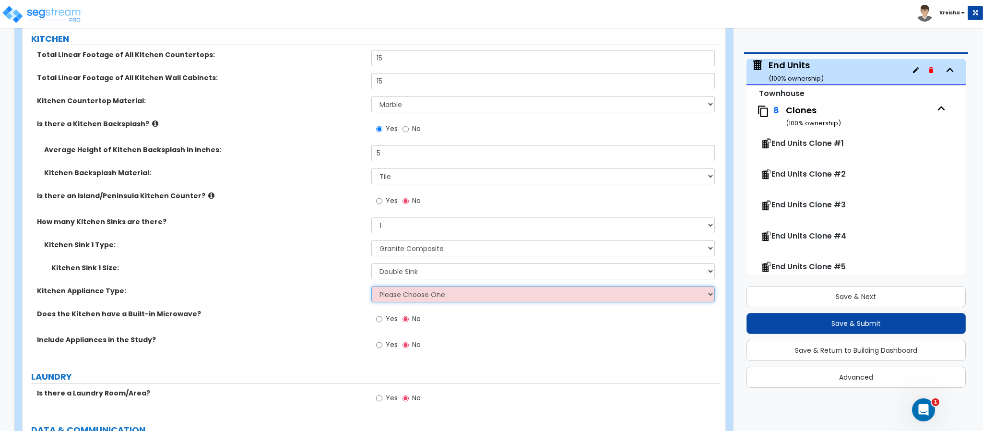
click at [392, 302] on select "Please Choose One Gas Electric" at bounding box center [543, 294] width 344 height 16
select select "1"
click at [371, 287] on select "Please Choose One Gas Electric" at bounding box center [543, 294] width 344 height 16
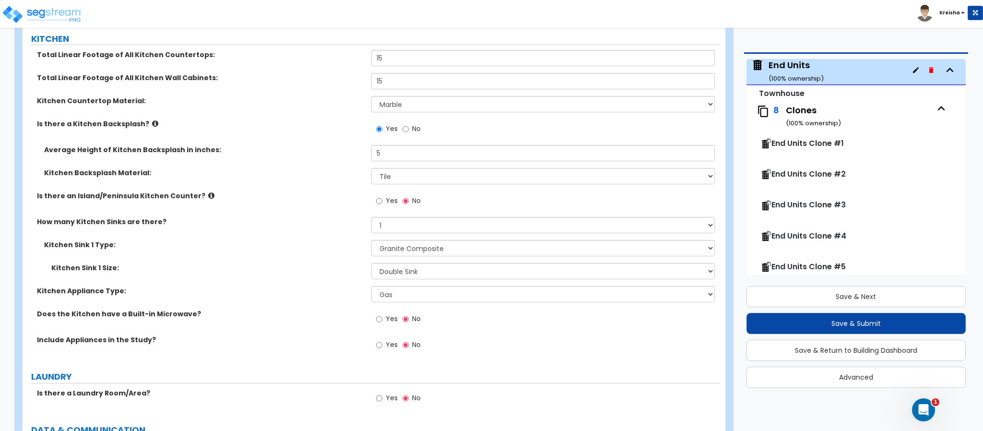
click at [389, 317] on span "Yes" at bounding box center [392, 319] width 12 height 10
click at [383, 317] on input "Yes" at bounding box center [379, 319] width 6 height 11
radio input "true"
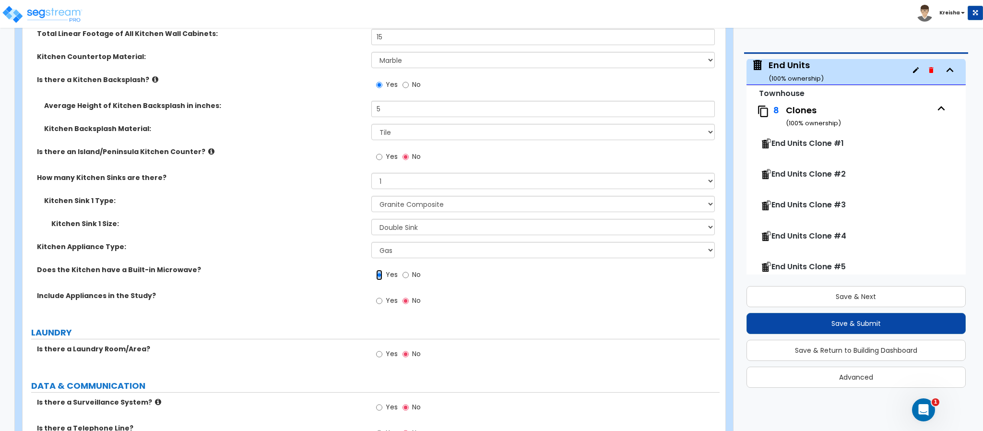
scroll to position [3936, 0]
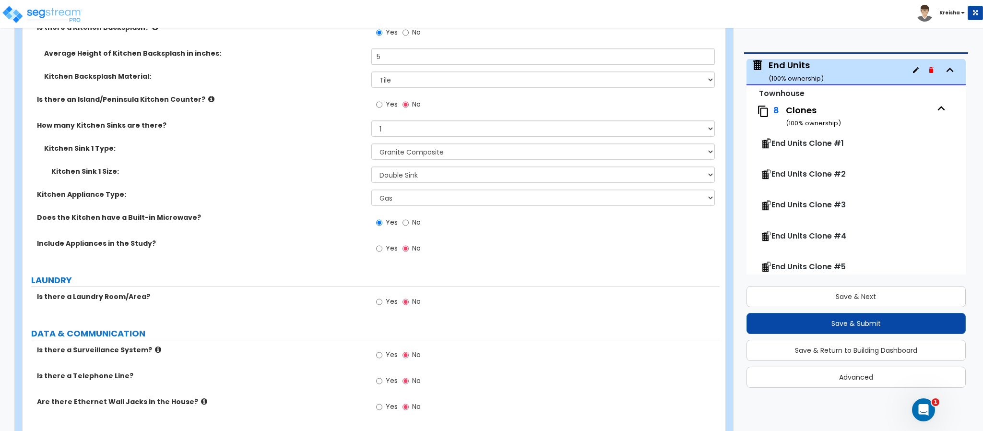
click at [387, 250] on span "Yes" at bounding box center [392, 248] width 12 height 10
click at [383, 250] on input "Yes" at bounding box center [379, 248] width 6 height 11
radio input "true"
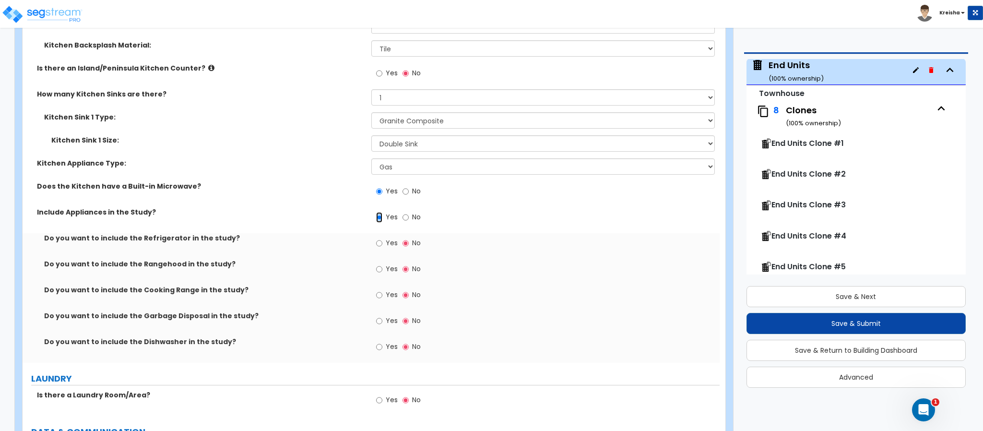
scroll to position [3983, 0]
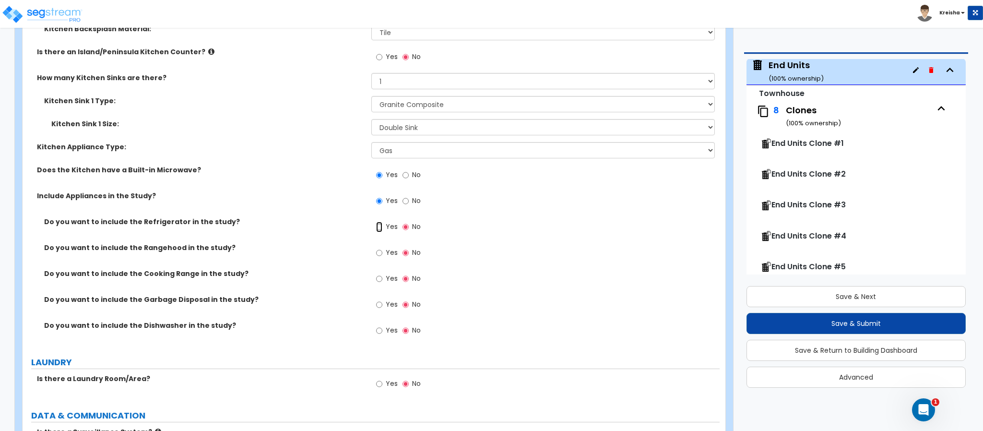
click at [376, 222] on input "Yes" at bounding box center [379, 227] width 6 height 11
radio input "true"
click at [376, 248] on input "Yes" at bounding box center [379, 253] width 6 height 11
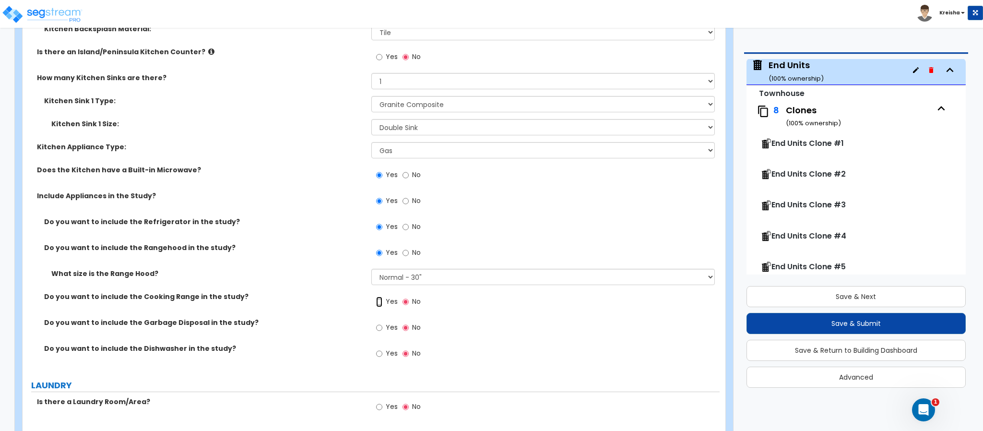
click at [376, 297] on input "Yes" at bounding box center [379, 302] width 6 height 11
click at [376, 323] on input "Yes" at bounding box center [379, 328] width 6 height 11
click at [376, 348] on input "Yes" at bounding box center [379, 353] width 6 height 11
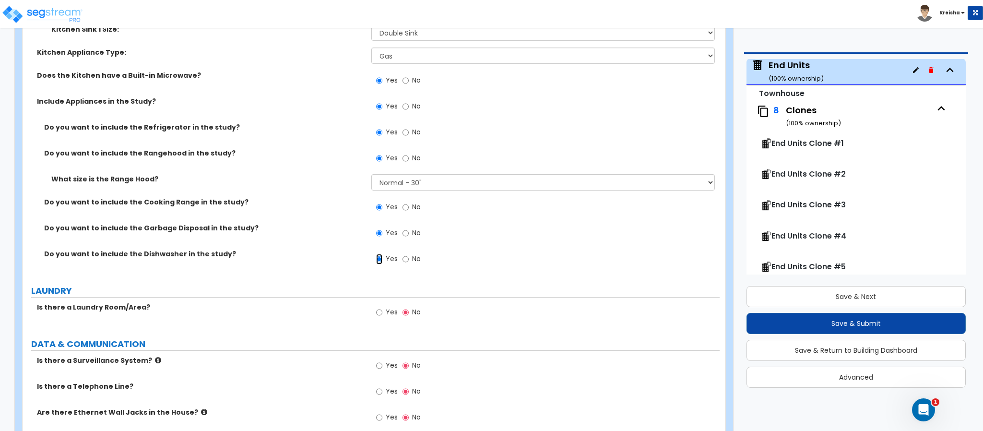
scroll to position [4080, 0]
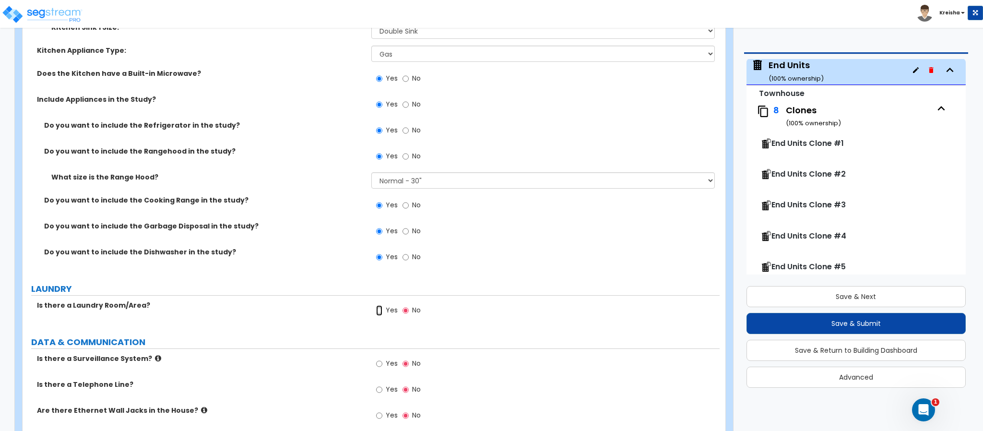
click at [376, 305] on input "Yes" at bounding box center [379, 310] width 6 height 11
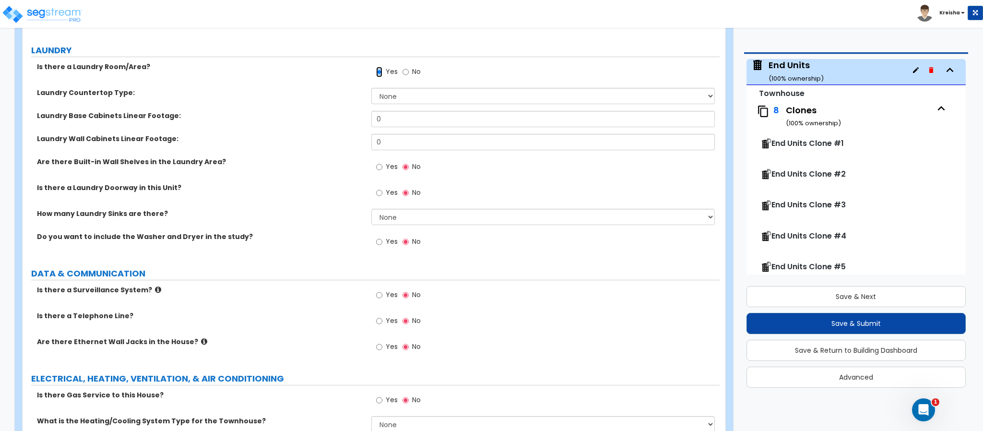
scroll to position [4320, 0]
click at [378, 164] on input "Yes" at bounding box center [379, 165] width 6 height 11
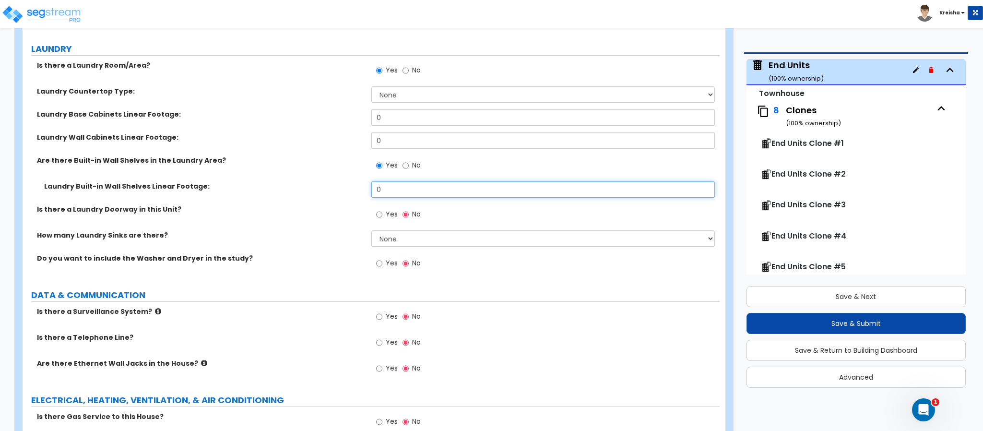
click at [391, 184] on input "0" at bounding box center [543, 189] width 344 height 16
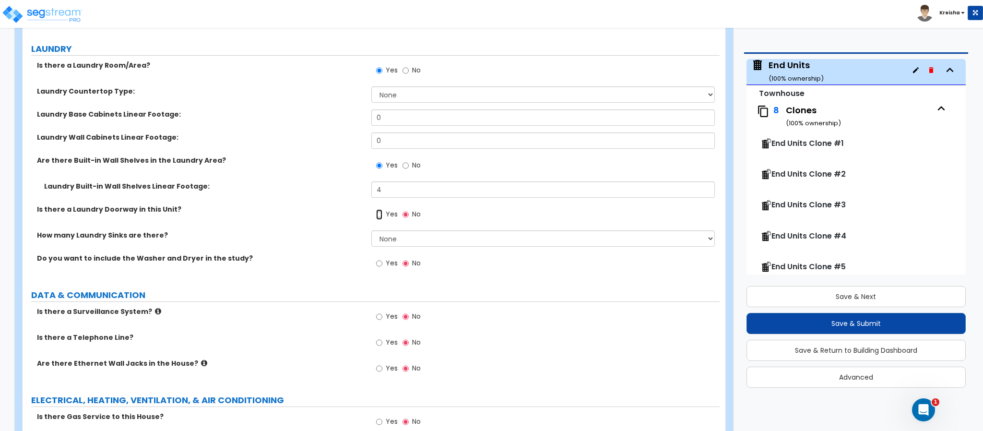
click at [381, 213] on input "Yes" at bounding box center [379, 214] width 6 height 11
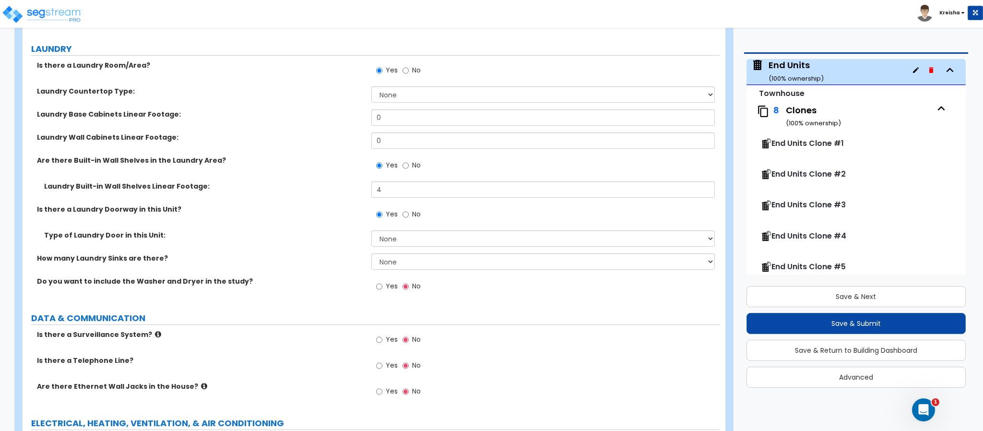
click at [401, 216] on div "Yes No" at bounding box center [398, 215] width 54 height 22
click at [407, 215] on input "No" at bounding box center [406, 214] width 6 height 11
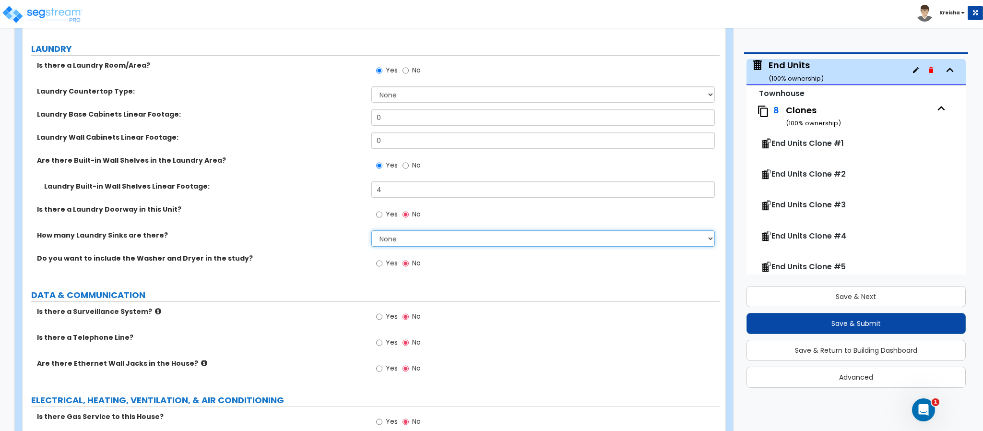
click at [389, 242] on select "None 1 2 3" at bounding box center [543, 238] width 344 height 16
click at [389, 264] on span "Yes" at bounding box center [392, 263] width 12 height 10
click at [383, 264] on input "Yes" at bounding box center [379, 263] width 6 height 11
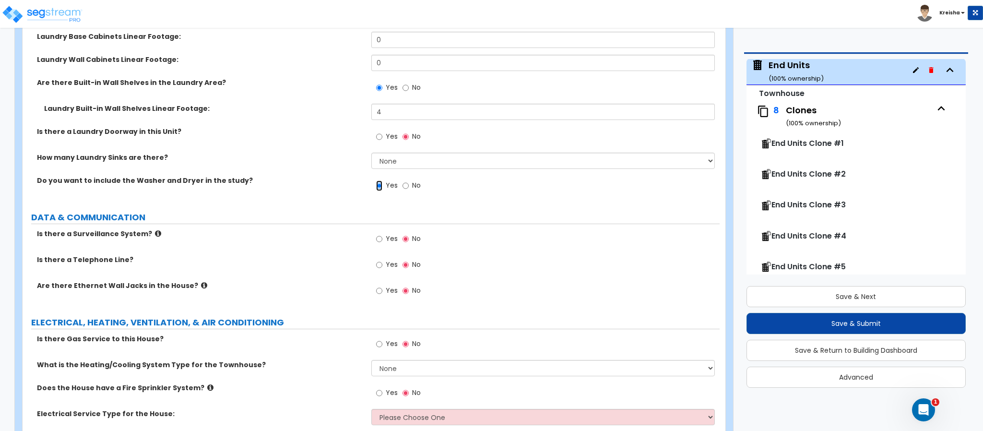
scroll to position [4464, 0]
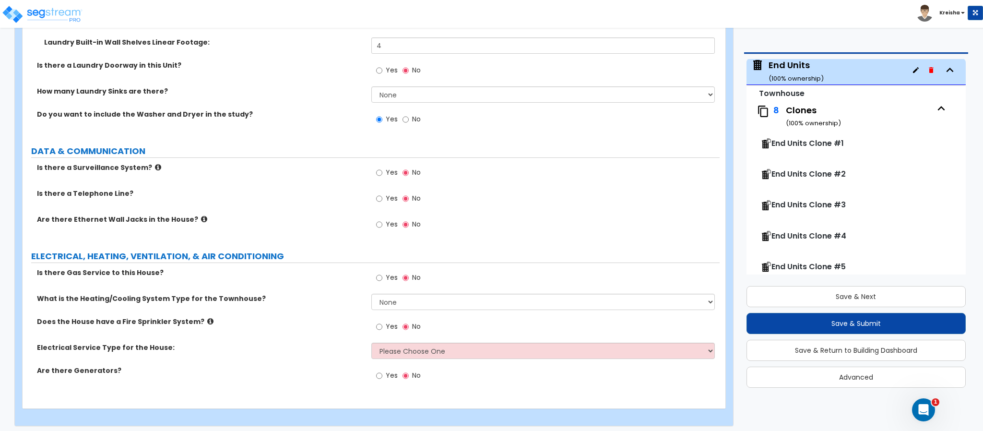
click at [378, 181] on label "Yes" at bounding box center [387, 174] width 22 height 16
click at [378, 178] on input "Yes" at bounding box center [379, 173] width 6 height 11
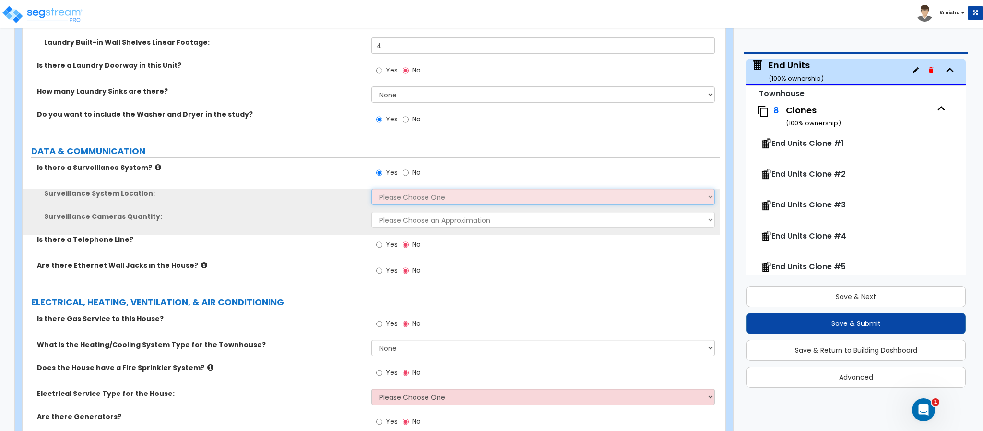
click at [389, 200] on select "Please Choose One Inside the Building Outside the Building Both Inside & Outside" at bounding box center [543, 197] width 344 height 16
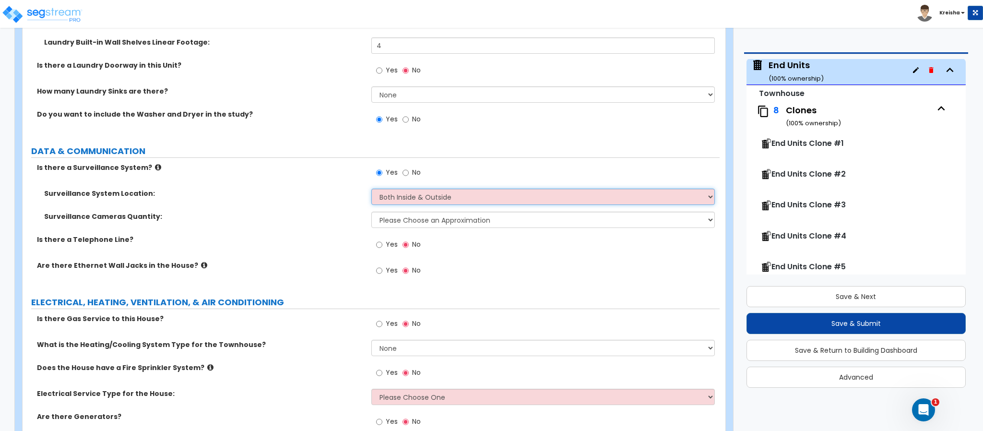
click at [371, 190] on select "Please Choose One Inside the Building Outside the Building Both Inside & Outside" at bounding box center [543, 197] width 344 height 16
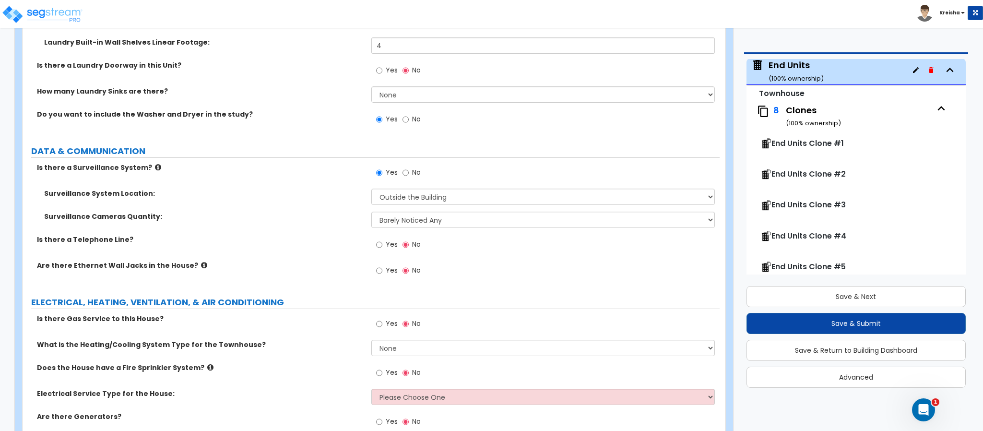
click at [376, 240] on input "Yes" at bounding box center [379, 245] width 6 height 11
click at [376, 265] on input "Yes" at bounding box center [379, 270] width 6 height 11
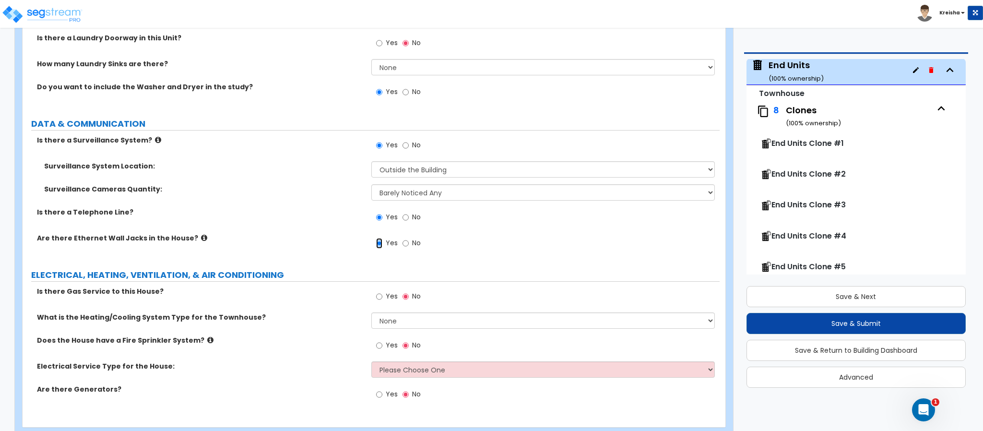
scroll to position [4516, 0]
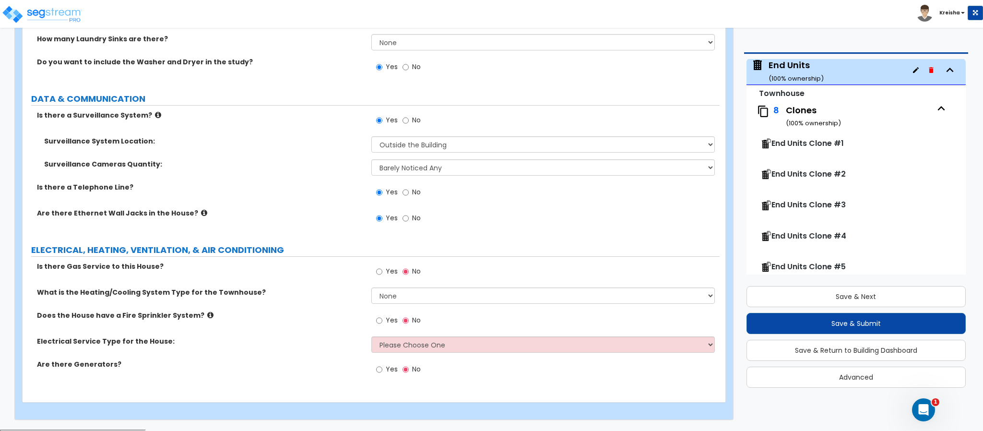
click at [376, 266] on input "Yes" at bounding box center [379, 271] width 6 height 11
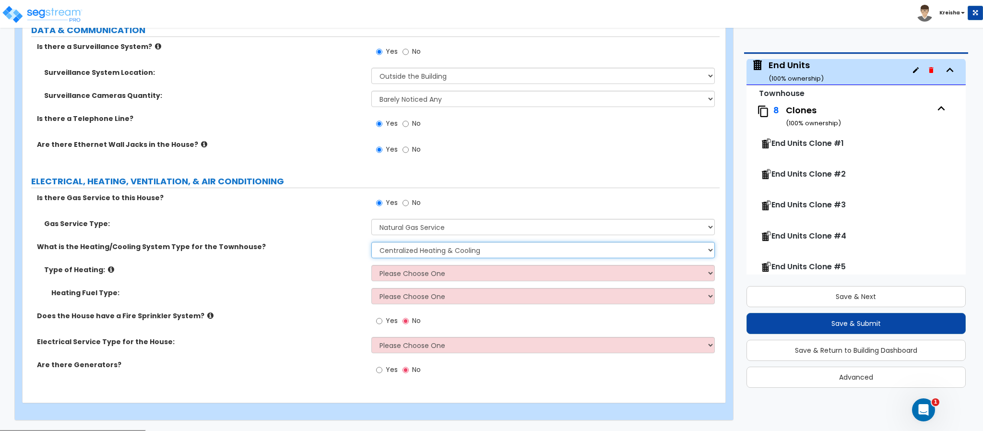
scroll to position [4539, 0]
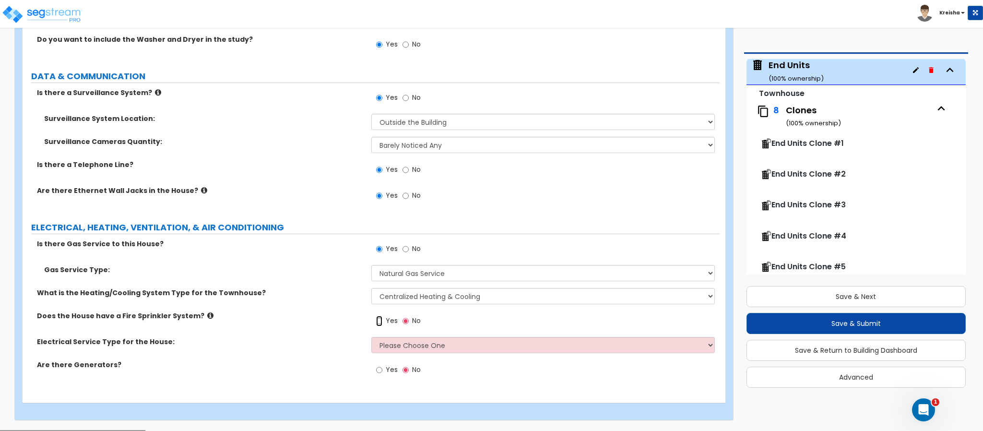
click at [376, 316] on input "Yes" at bounding box center [379, 321] width 6 height 11
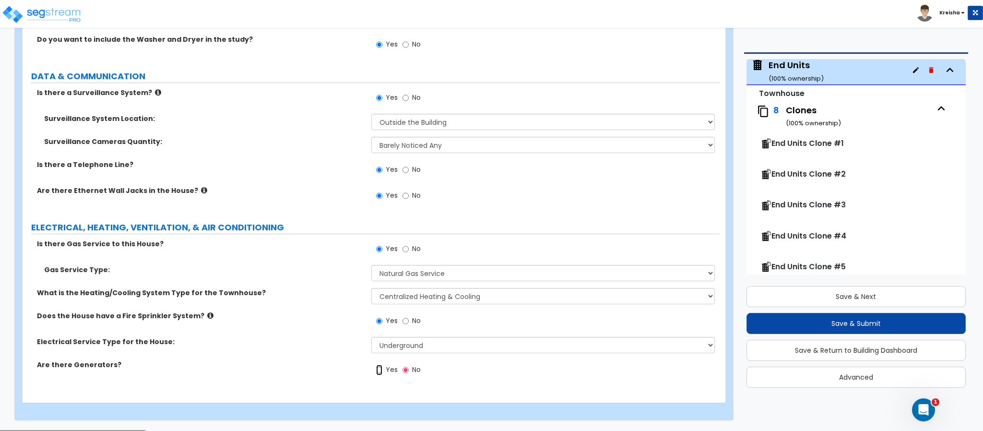
click at [376, 365] on input "Yes" at bounding box center [379, 370] width 6 height 11
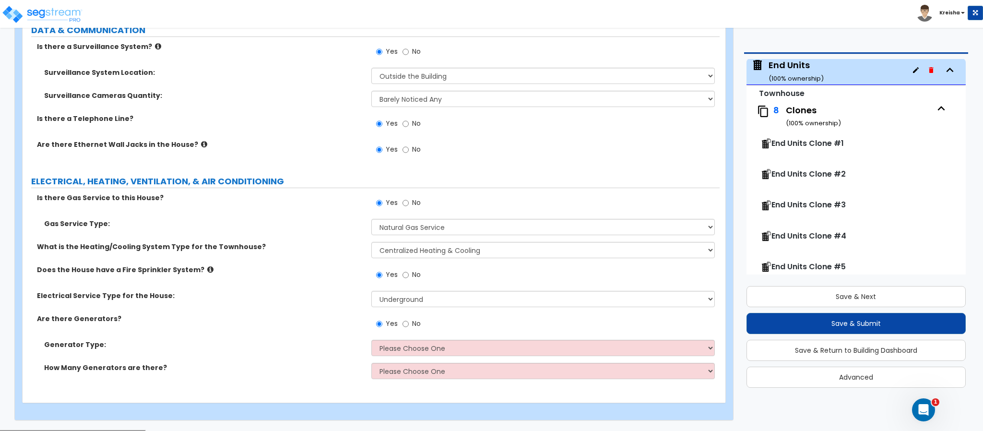
click at [403, 319] on input "No" at bounding box center [406, 324] width 6 height 11
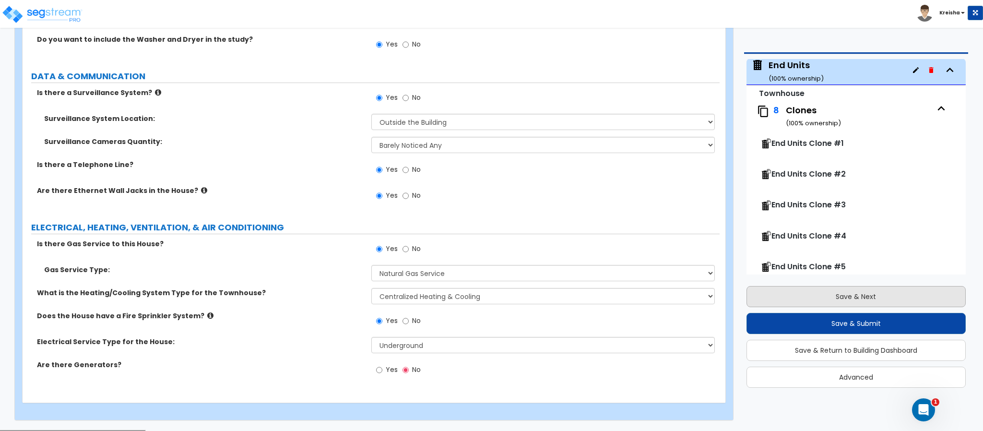
click at [410, 327] on label "No" at bounding box center [412, 322] width 18 height 16
click at [409, 326] on input "No" at bounding box center [406, 321] width 6 height 11
click at [828, 299] on button "Save & Next" at bounding box center [856, 296] width 219 height 21
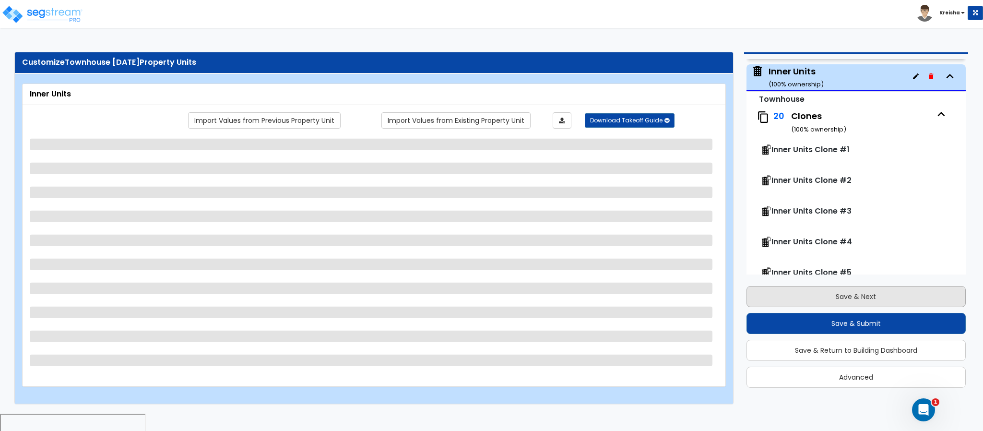
scroll to position [378, 0]
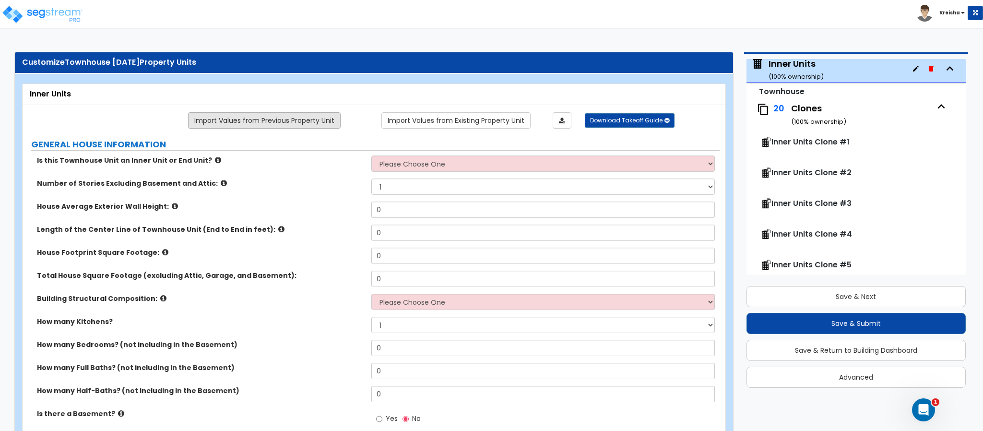
click at [304, 120] on link "Import Values from Previous Property Unit" at bounding box center [264, 120] width 153 height 16
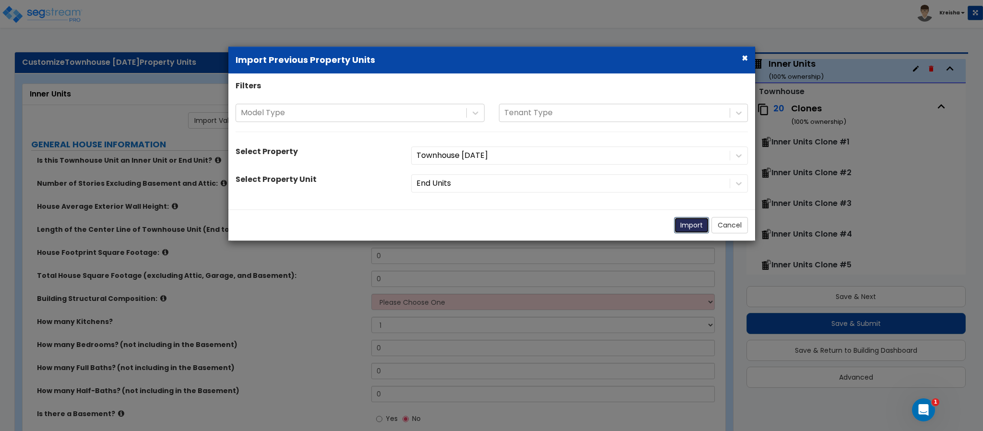
click at [683, 226] on button "Import" at bounding box center [691, 225] width 35 height 16
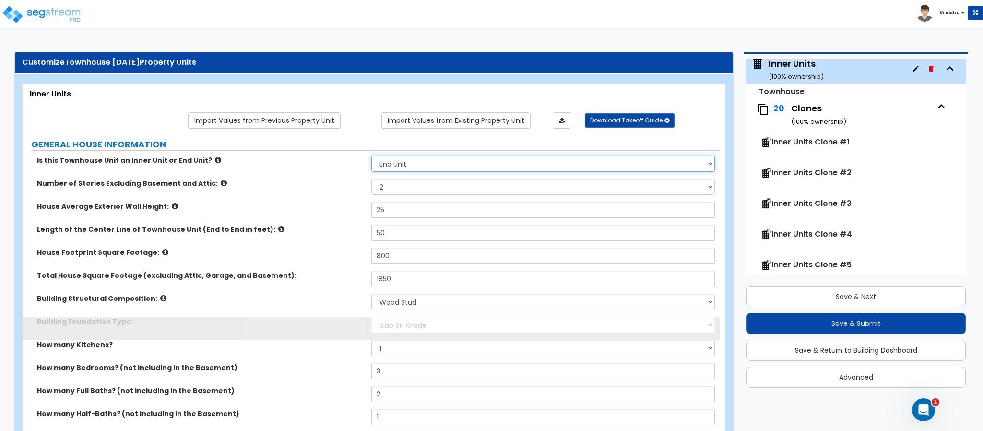
click at [430, 164] on select "Please Choose One Inner Unit End Unit" at bounding box center [543, 164] width 344 height 16
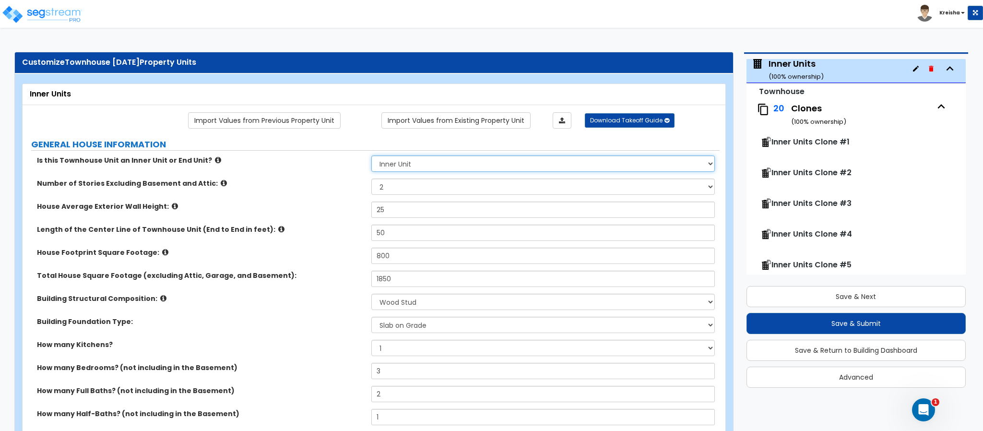
click at [371, 157] on select "Please Choose One Inner Unit End Unit" at bounding box center [543, 164] width 344 height 16
click at [297, 208] on label "House Average Exterior Wall Height:" at bounding box center [200, 207] width 327 height 10
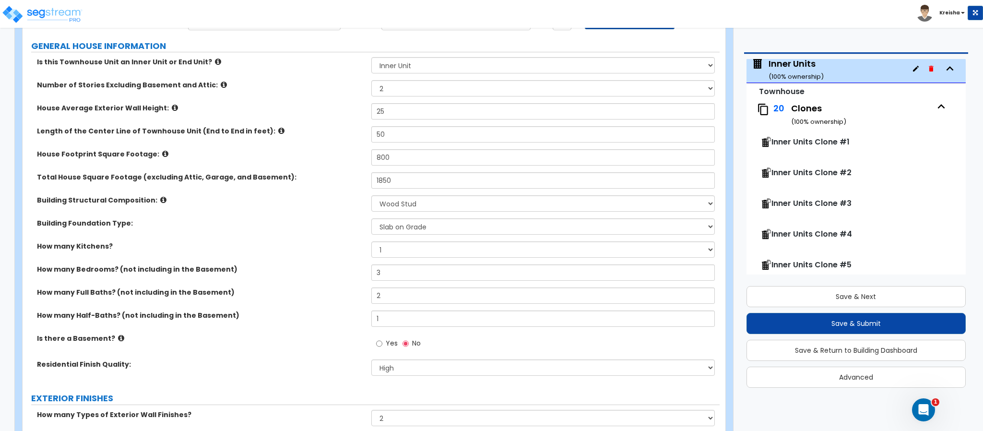
scroll to position [96, 0]
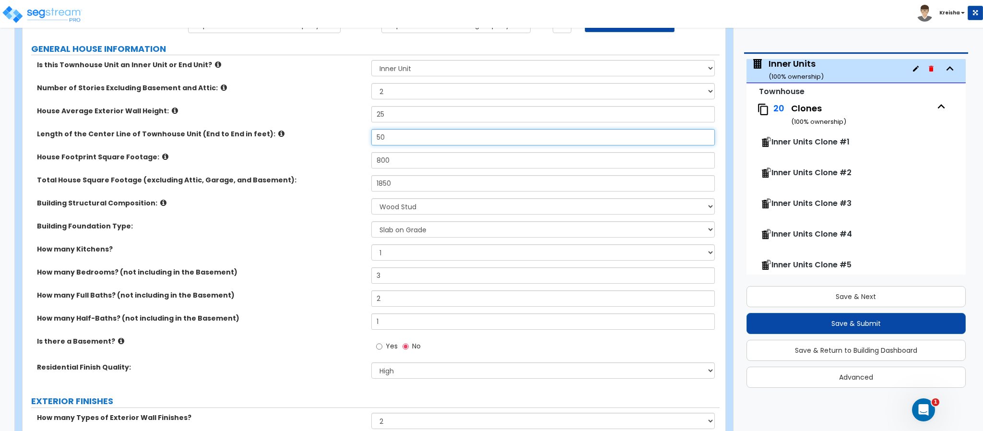
click at [382, 140] on input "50" at bounding box center [543, 137] width 344 height 16
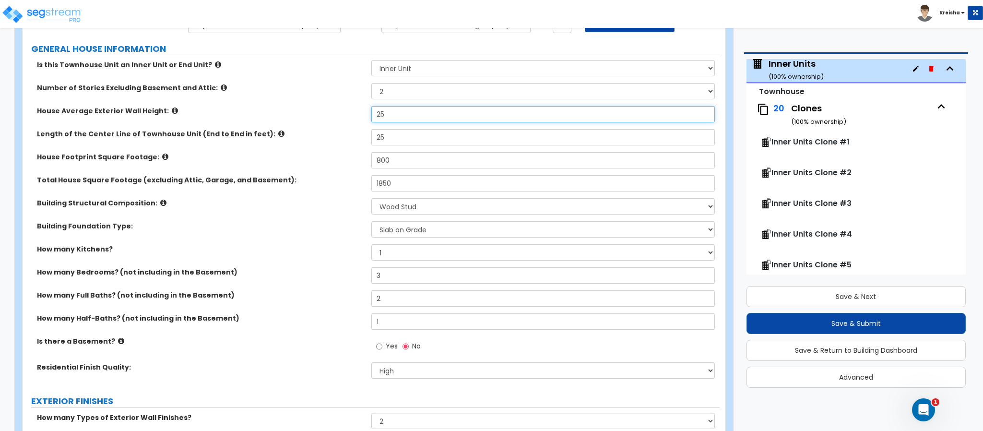
click at [383, 114] on input "25" at bounding box center [543, 114] width 344 height 16
click at [352, 152] on div "Length of the Center Line of Townhouse Unit (End to End in feet): 25" at bounding box center [371, 140] width 697 height 23
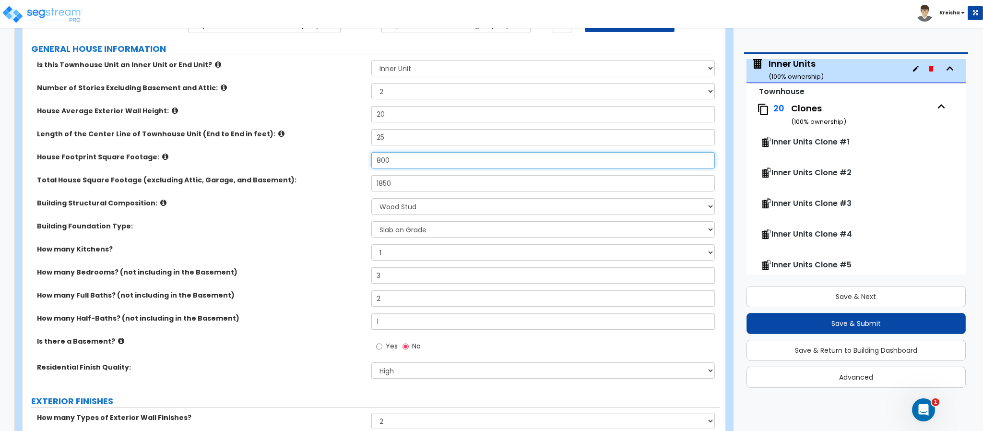
click at [382, 163] on input "800" at bounding box center [543, 160] width 344 height 16
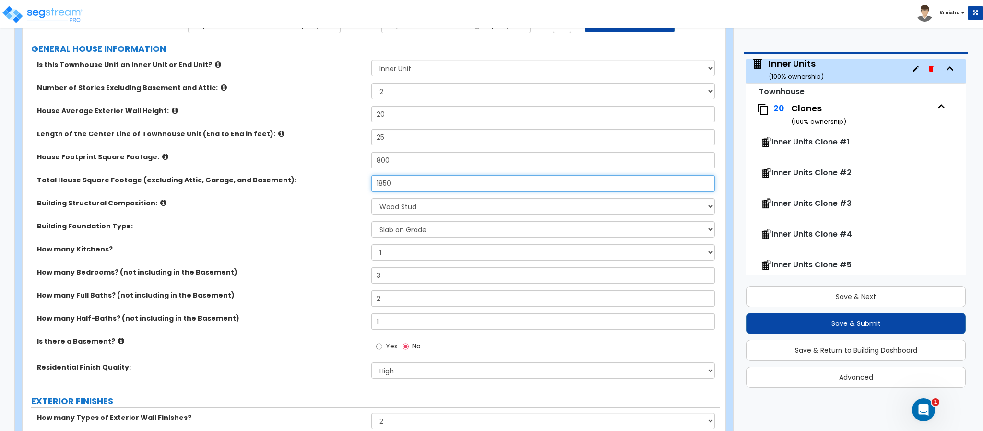
click at [382, 187] on input "1850" at bounding box center [543, 183] width 344 height 16
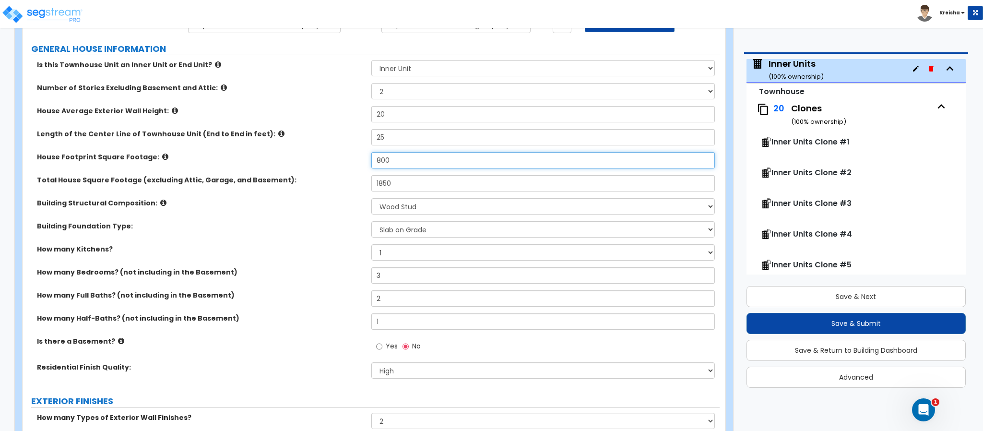
click at [383, 163] on input "800" at bounding box center [543, 160] width 344 height 16
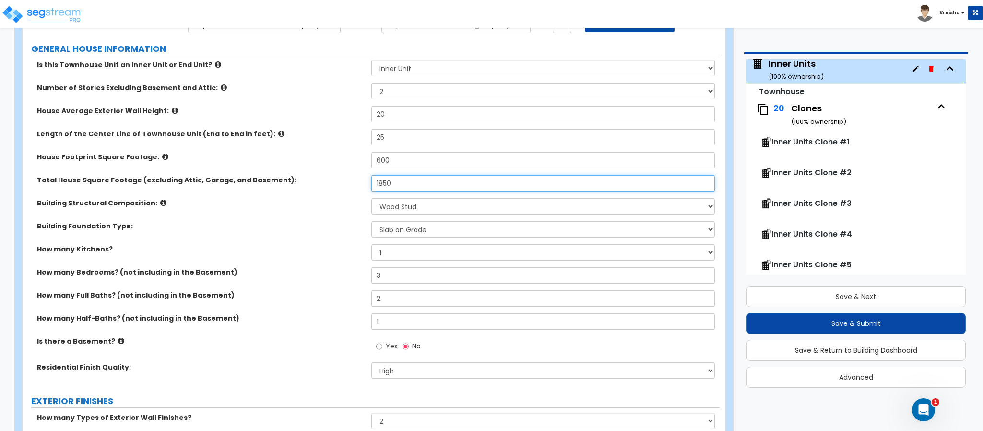
click at [387, 183] on input "1850" at bounding box center [543, 183] width 344 height 16
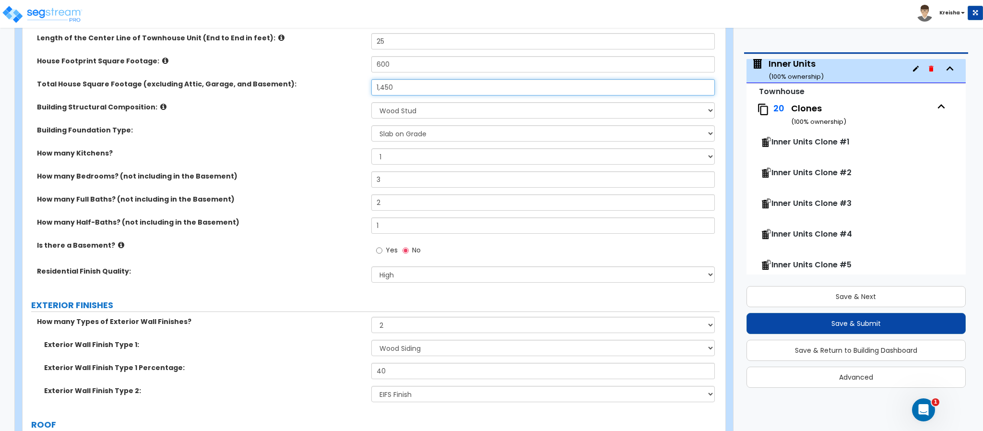
scroll to position [192, 0]
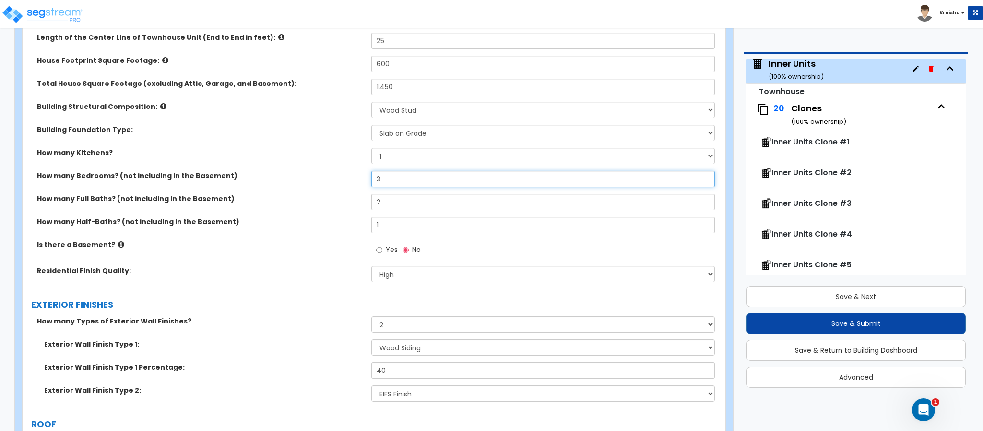
drag, startPoint x: 373, startPoint y: 183, endPoint x: 336, endPoint y: 193, distance: 38.8
click at [351, 188] on div "How many Bedrooms? (not including in the Basement) 3" at bounding box center [371, 182] width 697 height 23
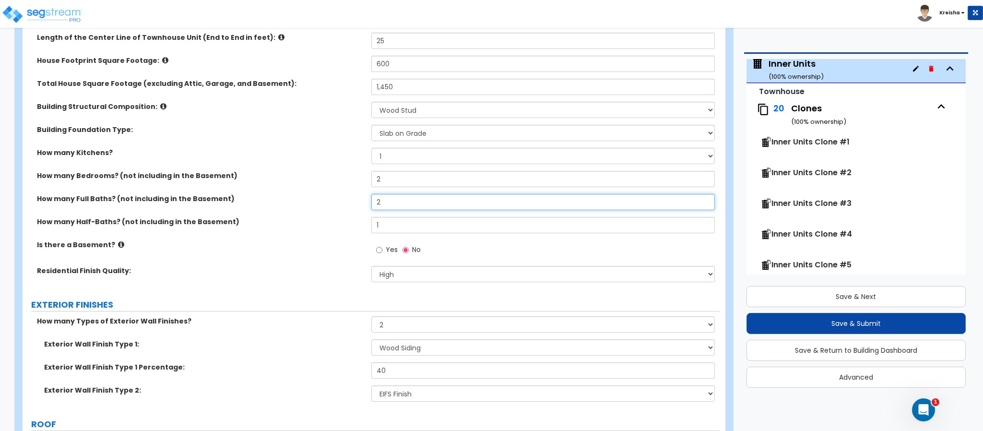
drag, startPoint x: 365, startPoint y: 198, endPoint x: 347, endPoint y: 193, distance: 17.8
click at [351, 195] on div "How many Full Baths? (not including in the Basement) 2" at bounding box center [371, 205] width 697 height 23
click at [332, 246] on label "Is there a Basement?" at bounding box center [200, 245] width 327 height 10
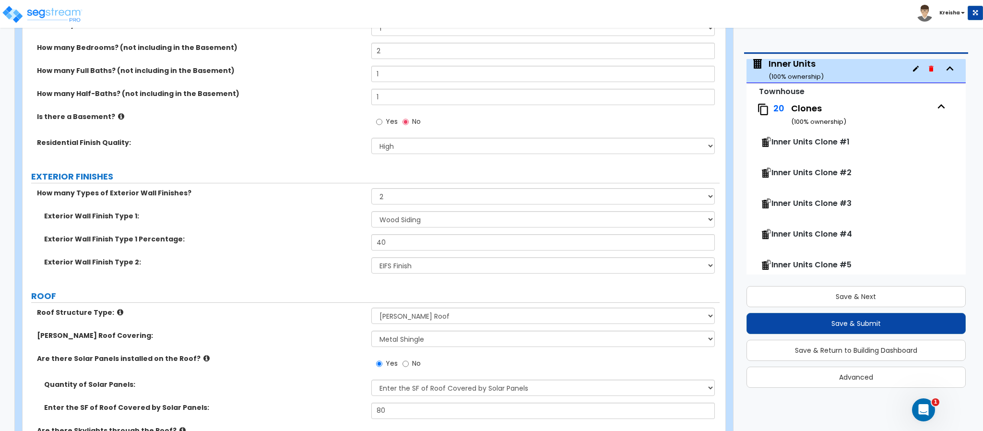
scroll to position [336, 0]
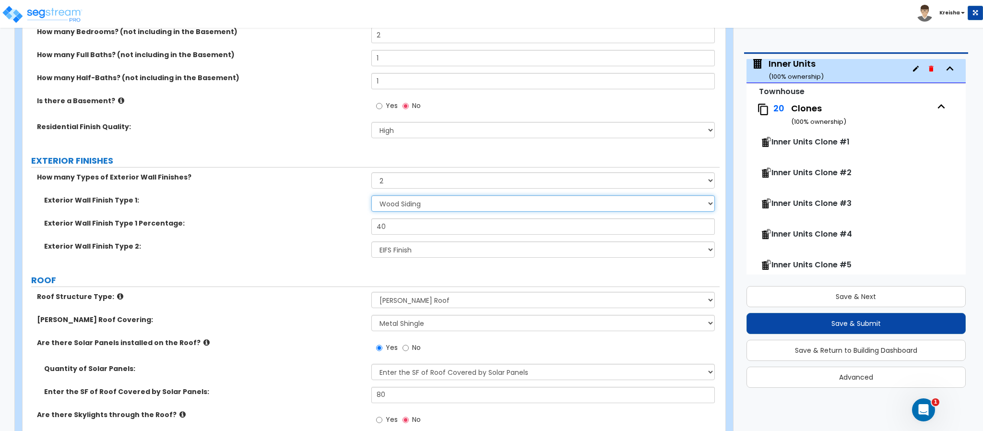
click at [384, 205] on select "Please Choose One No Finish/Shared Wall No Wall Brick Veneer Stone Veneer Wood …" at bounding box center [543, 203] width 344 height 16
drag, startPoint x: 384, startPoint y: 205, endPoint x: 395, endPoint y: 229, distance: 26.2
click at [384, 205] on select "Please Choose One No Finish/Shared Wall No Wall Brick Veneer Stone Veneer Wood …" at bounding box center [543, 203] width 344 height 16
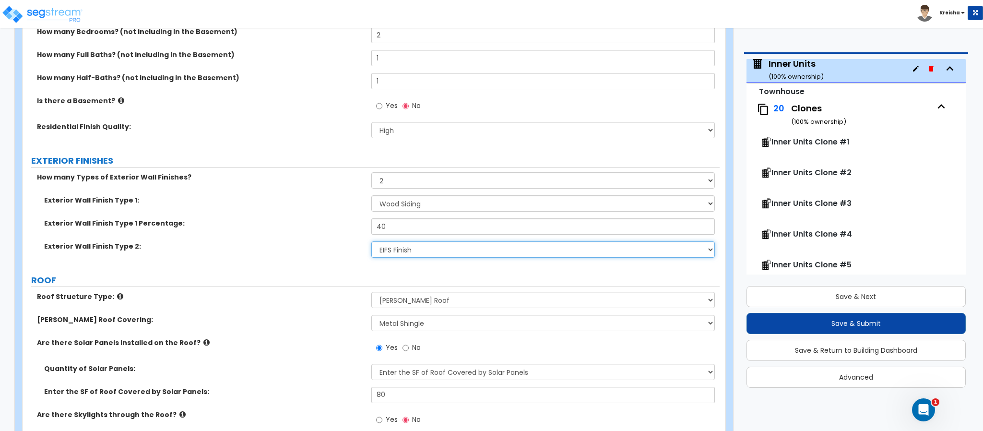
click at [399, 252] on select "Please Choose One No Finish/Shared Wall No Wall Brick Veneer Stone Veneer Wood …" at bounding box center [543, 249] width 344 height 16
click at [371, 242] on select "Please Choose One No Finish/Shared Wall No Wall Brick Veneer Stone Veneer Wood …" at bounding box center [543, 249] width 344 height 16
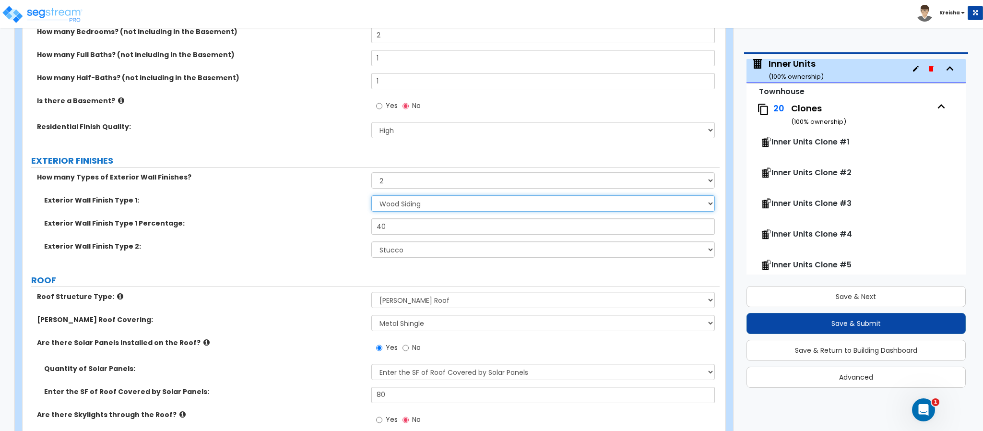
click at [388, 205] on select "Please Choose One No Finish/Shared Wall No Wall Brick Veneer Stone Veneer Wood …" at bounding box center [543, 203] width 344 height 16
click at [371, 196] on select "Please Choose One No Finish/Shared Wall No Wall Brick Veneer Stone Veneer Wood …" at bounding box center [543, 203] width 344 height 16
click at [279, 248] on label "Exterior Wall Finish Type 2:" at bounding box center [204, 246] width 320 height 10
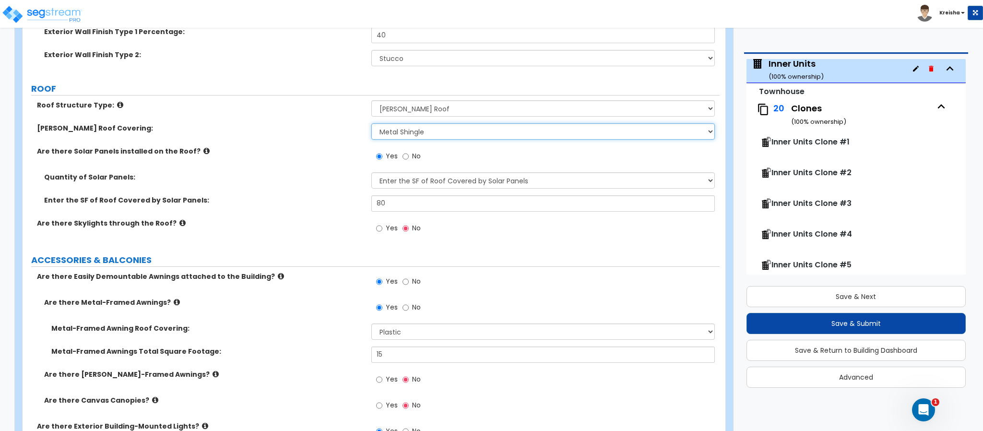
click at [389, 137] on select "Please Choose One Asphalt Shingle Clay Tile Wood Shingle Metal Shingle Standing…" at bounding box center [543, 131] width 344 height 16
click at [347, 228] on label "Are there Skylights through the Roof?" at bounding box center [200, 223] width 327 height 10
click at [382, 206] on input "80" at bounding box center [543, 203] width 344 height 16
click at [346, 238] on div "Are there Skylights through the Roof? Yes No" at bounding box center [371, 231] width 697 height 26
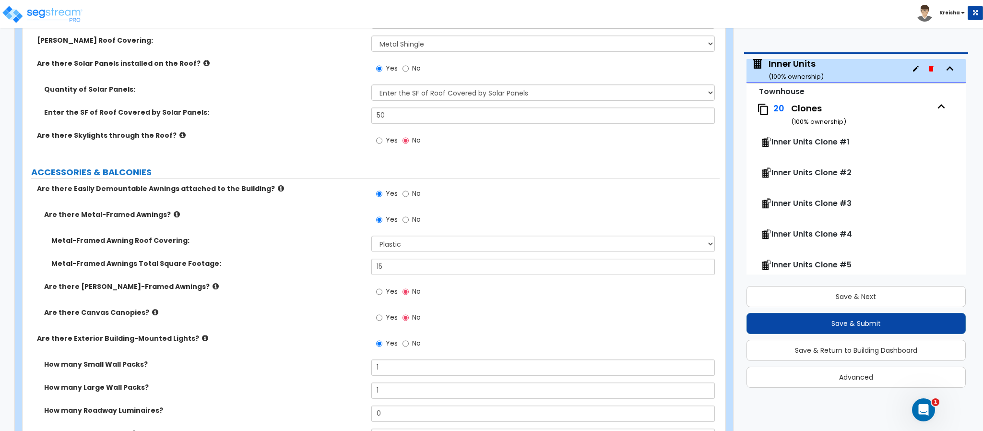
scroll to position [671, 0]
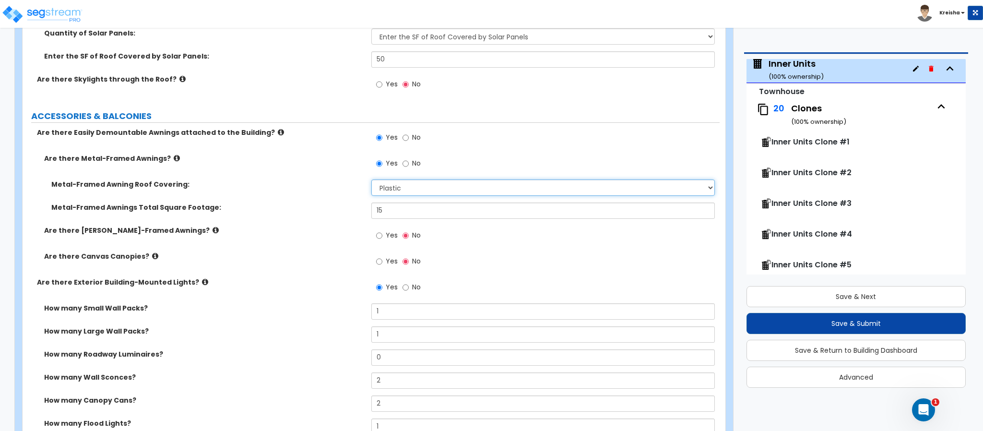
click at [383, 190] on select "Please Choose One Plastic Metal Glass" at bounding box center [543, 188] width 344 height 16
click at [332, 212] on label "Metal-Framed Awnings Total Square Footage:" at bounding box center [207, 208] width 313 height 10
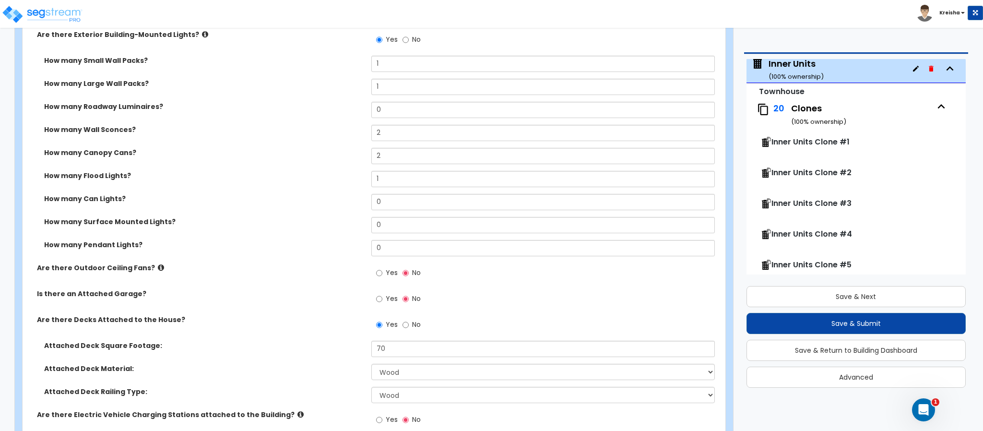
scroll to position [912, 0]
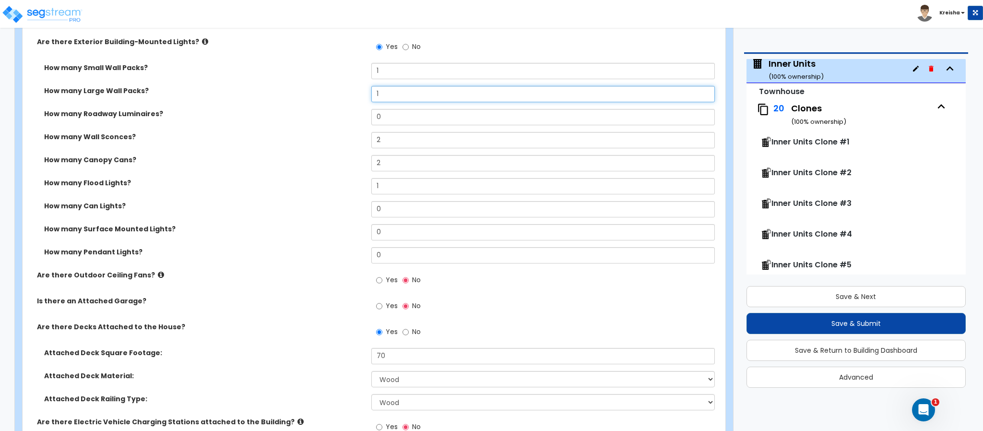
drag, startPoint x: 388, startPoint y: 95, endPoint x: 364, endPoint y: 92, distance: 23.7
click at [371, 92] on input "1" at bounding box center [543, 94] width 344 height 16
click at [358, 65] on div "How many Small Wall Packs? 1" at bounding box center [371, 74] width 697 height 23
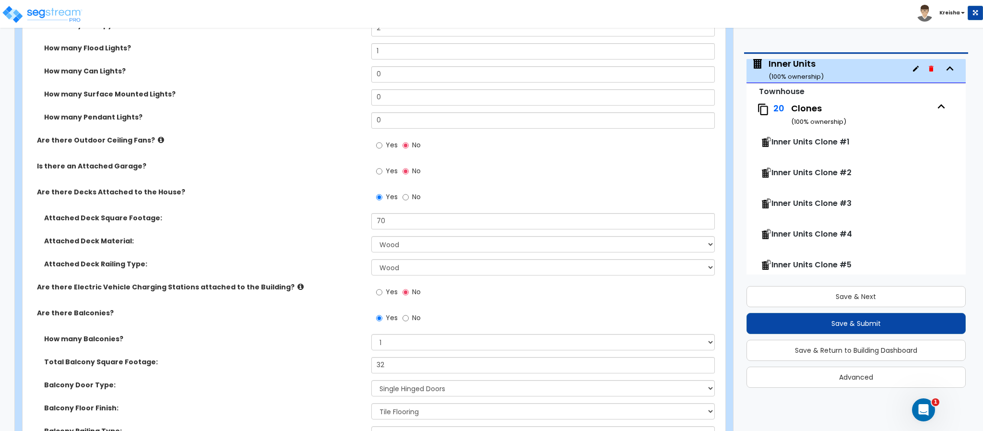
scroll to position [1056, 0]
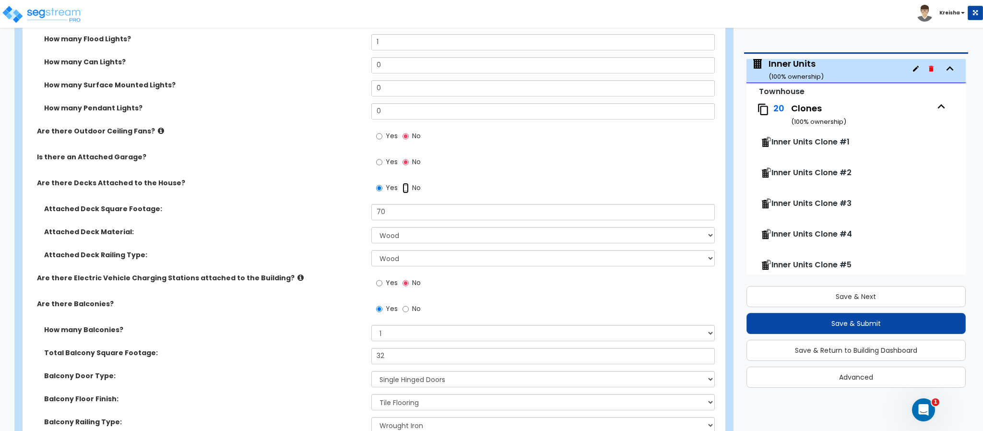
click at [408, 192] on input "No" at bounding box center [406, 188] width 6 height 11
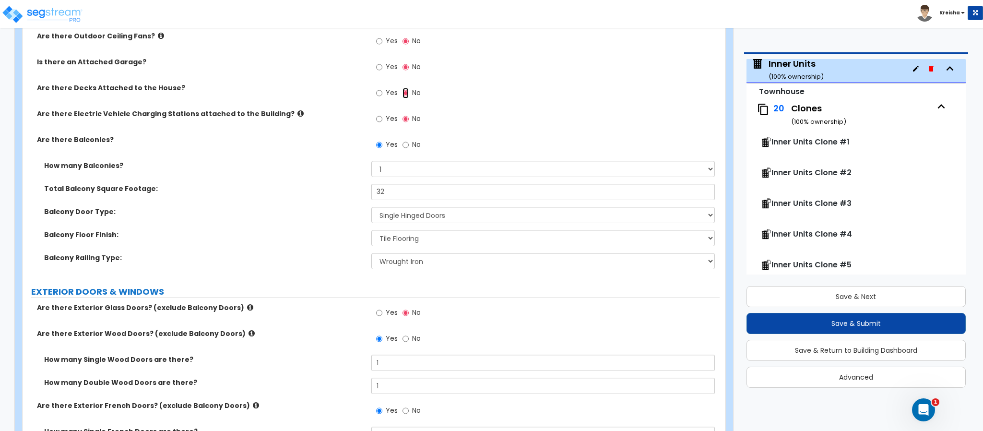
scroll to position [1152, 0]
click at [378, 195] on input "32" at bounding box center [543, 191] width 344 height 16
drag, startPoint x: 399, startPoint y: 193, endPoint x: 253, endPoint y: 186, distance: 145.6
click at [280, 190] on div "Total Balcony Square Footage: 1,532" at bounding box center [371, 194] width 697 height 23
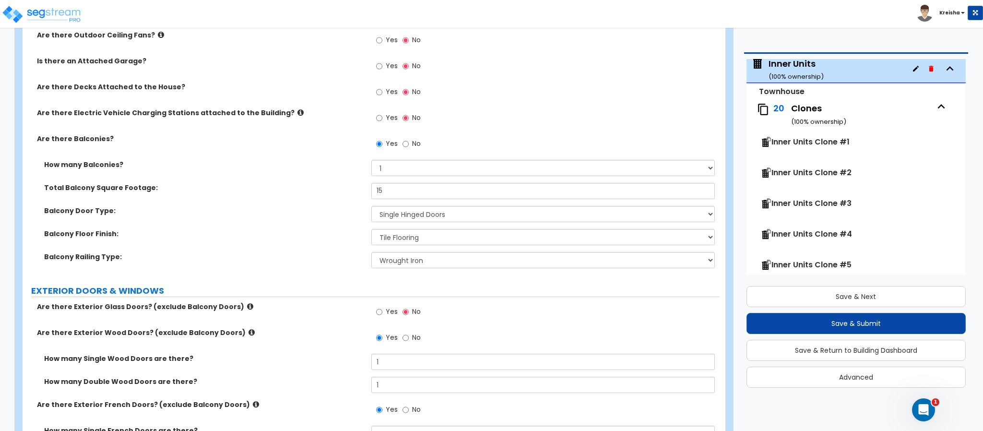
click at [268, 200] on div "Total Balcony Square Footage: 15" at bounding box center [371, 194] width 697 height 23
click at [393, 230] on select "Please Choose One Concrete Flooring Tile Flooring Resilient Laminate Flooring P…" at bounding box center [543, 237] width 344 height 16
click at [393, 229] on select "Please Choose One Concrete Flooring Tile Flooring Resilient Laminate Flooring P…" at bounding box center [543, 237] width 344 height 16
click at [386, 192] on input "15" at bounding box center [543, 191] width 344 height 16
click at [385, 192] on input "15" at bounding box center [543, 191] width 344 height 16
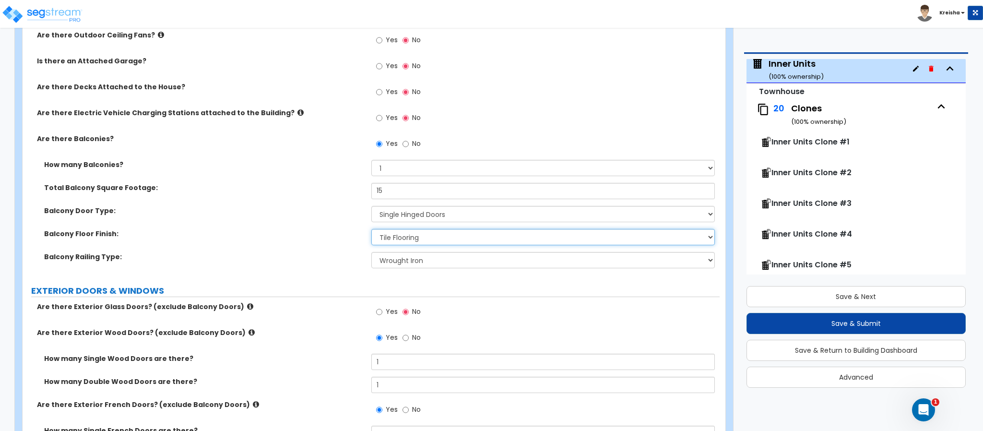
click at [401, 229] on div "How many Balconies? Please Choose One 1 2 3 4 5 Total Balcony Square Footage: 1…" at bounding box center [371, 217] width 683 height 115
click at [407, 232] on select "Please Choose One Concrete Flooring Tile Flooring Resilient Laminate Flooring P…" at bounding box center [543, 237] width 344 height 16
click at [186, 296] on label "EXTERIOR DOORS & WINDOWS" at bounding box center [375, 291] width 689 height 12
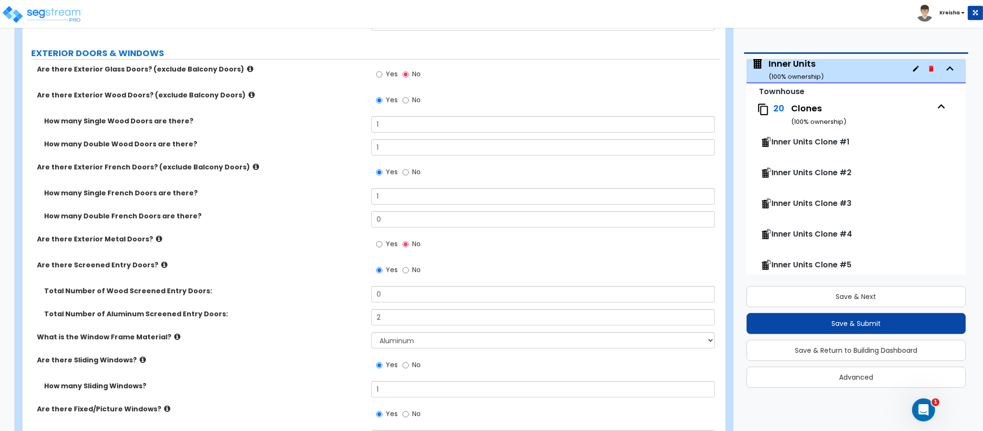
scroll to position [1391, 0]
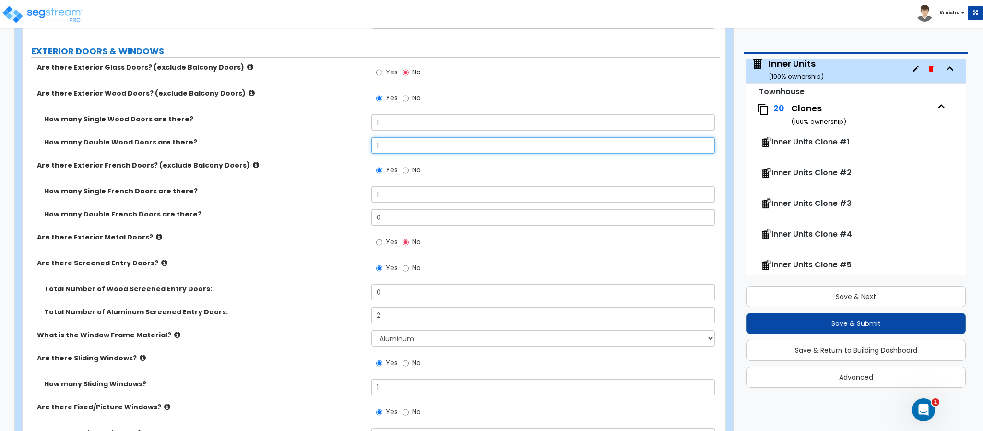
drag, startPoint x: 374, startPoint y: 150, endPoint x: 288, endPoint y: 156, distance: 86.6
click at [295, 155] on div "How many Double Wood Doors are there? 1" at bounding box center [371, 148] width 697 height 23
click at [287, 155] on div "How many Double Wood Doors are there? 0" at bounding box center [371, 148] width 697 height 23
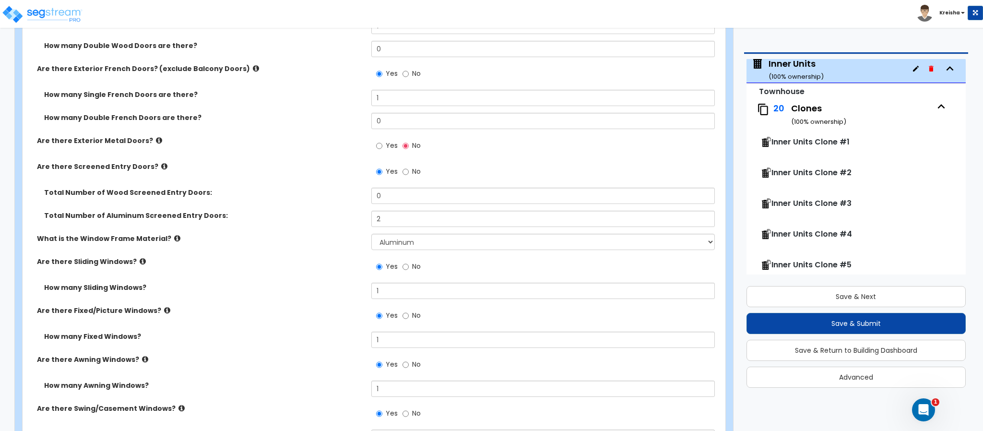
click at [392, 228] on div "Total Number of Aluminum Screened Entry Doors: 2" at bounding box center [371, 222] width 697 height 23
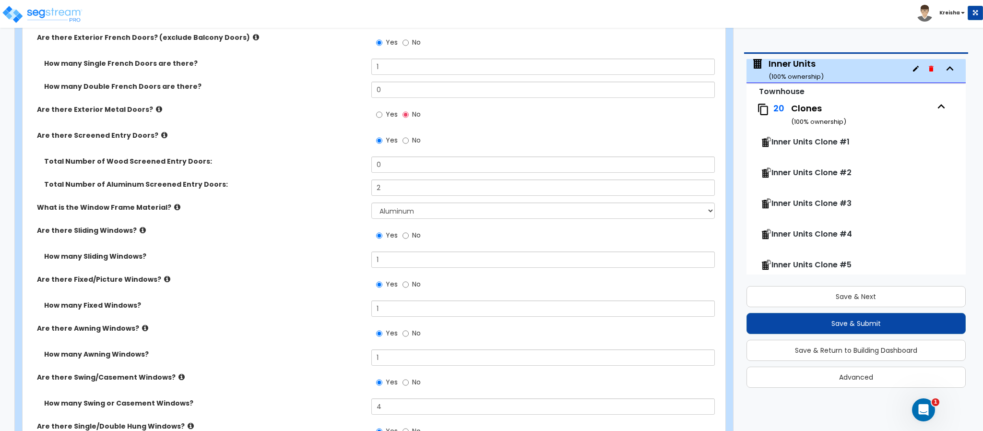
scroll to position [1584, 0]
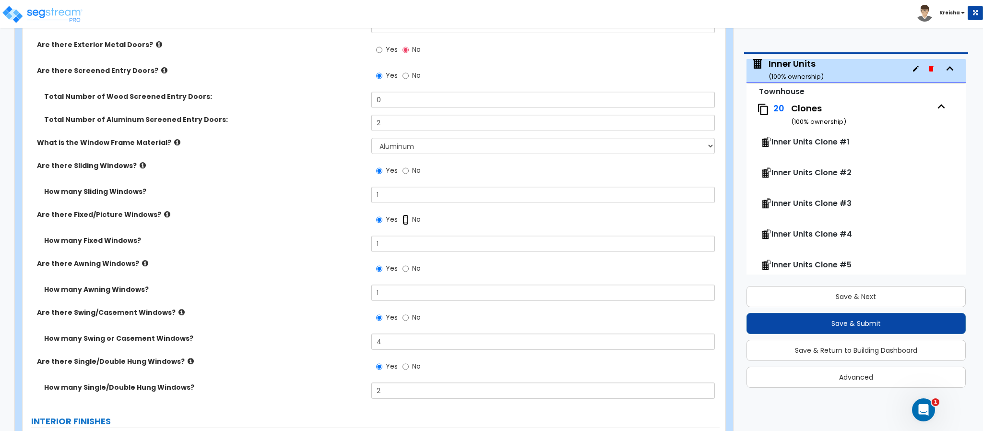
click at [408, 222] on input "No" at bounding box center [406, 220] width 6 height 11
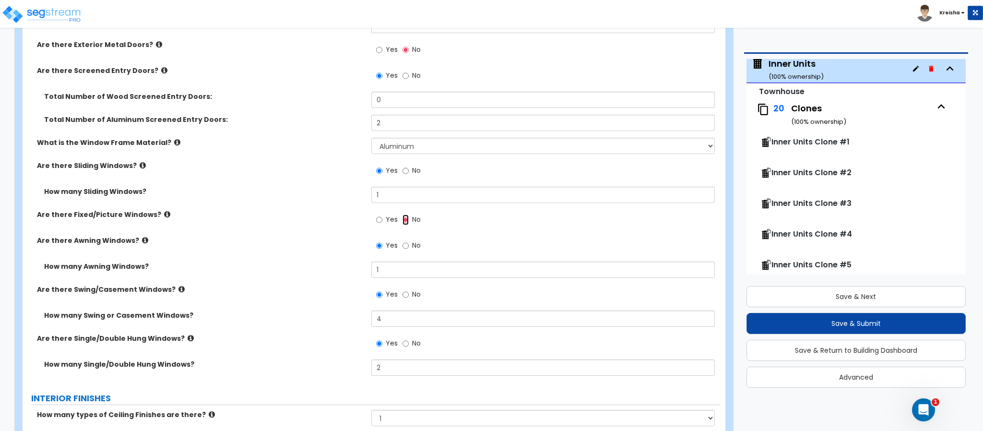
click at [407, 220] on input "No" at bounding box center [406, 220] width 6 height 11
drag, startPoint x: 389, startPoint y: 321, endPoint x: 307, endPoint y: 324, distance: 81.6
click at [340, 323] on div "How many Swing or Casement Windows? 4" at bounding box center [371, 322] width 697 height 23
drag, startPoint x: 395, startPoint y: 373, endPoint x: 323, endPoint y: 371, distance: 72.0
click at [343, 371] on div "How many Single/Double Hung Windows? 2" at bounding box center [371, 370] width 697 height 23
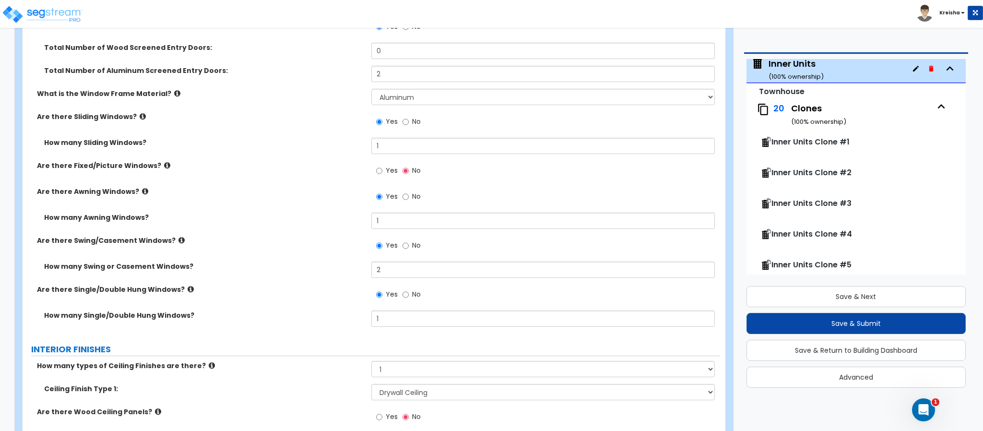
scroll to position [1632, 0]
click at [413, 125] on span "No" at bounding box center [416, 123] width 9 height 10
click at [409, 125] on input "No" at bounding box center [406, 123] width 6 height 11
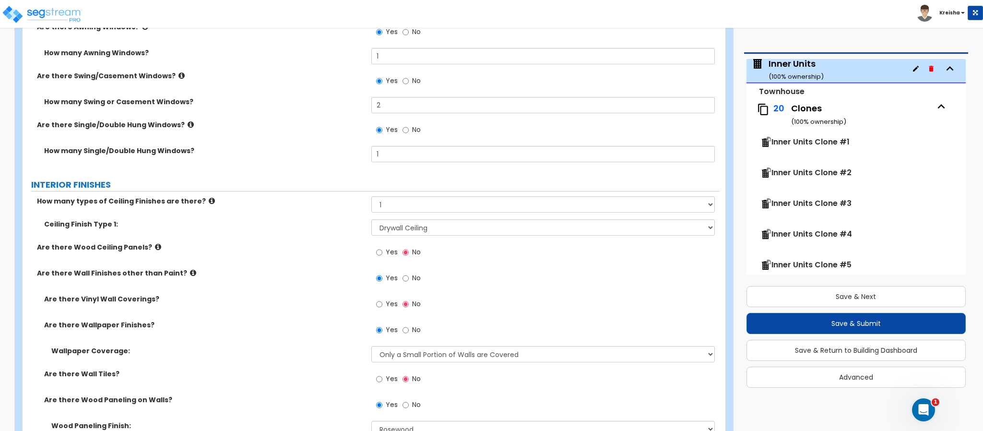
scroll to position [1776, 0]
click at [340, 204] on label "How many types of Ceiling Finishes are there?" at bounding box center [200, 200] width 327 height 10
click at [422, 238] on div "Ceiling Finish Type 1: Please Choose One Drop Ceiling Drywall Ceiling Open Ceil…" at bounding box center [371, 229] width 697 height 23
click at [425, 235] on div "Ceiling Finish Type 1: Please Choose One Drop Ceiling Drywall Ceiling Open Ceil…" at bounding box center [371, 229] width 697 height 23
click at [325, 246] on label "Are there Wood Ceiling Panels?" at bounding box center [200, 246] width 327 height 10
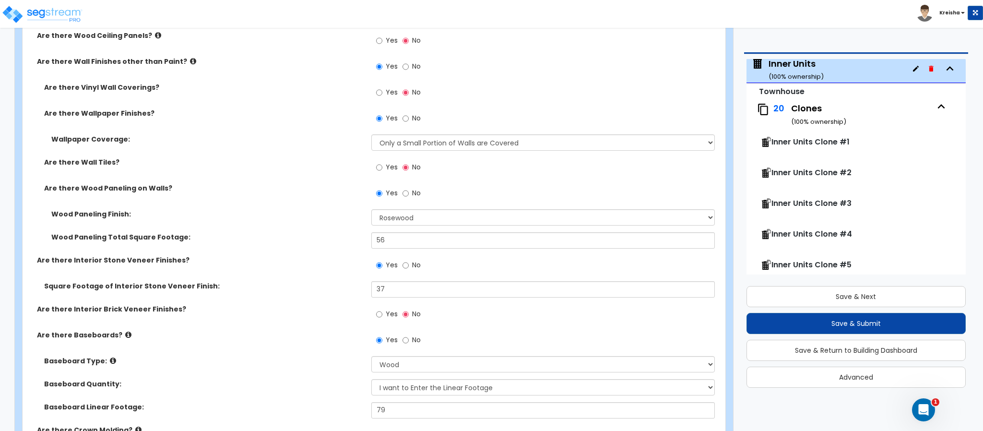
scroll to position [2064, 0]
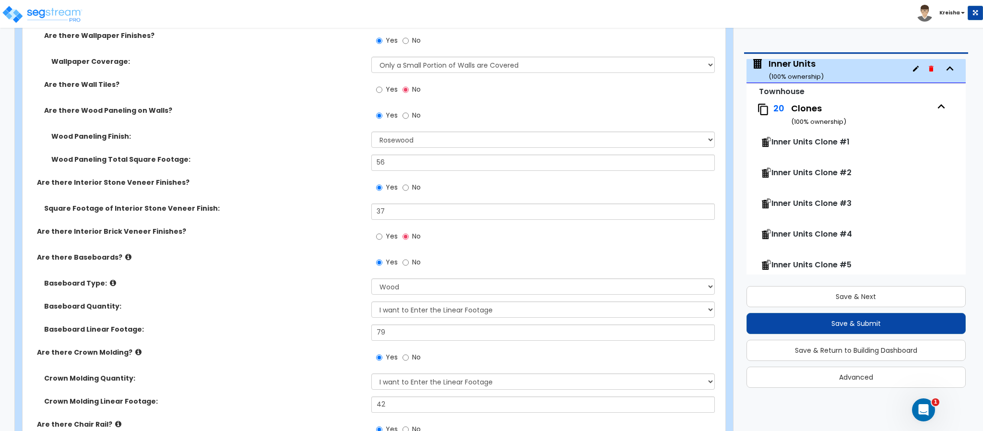
click at [388, 150] on div "Wood Paneling Finish: Please Choose One Birch Mahogany Oak or Cherry Rosewood T…" at bounding box center [371, 143] width 697 height 23
click at [410, 111] on label "No" at bounding box center [412, 116] width 18 height 16
click at [409, 111] on input "No" at bounding box center [406, 115] width 6 height 11
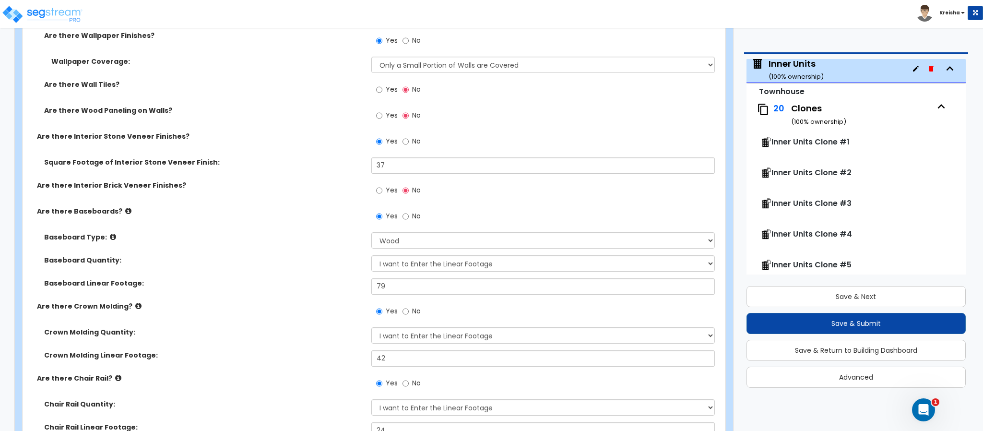
click at [412, 142] on span "No" at bounding box center [416, 141] width 9 height 10
click at [409, 142] on input "No" at bounding box center [406, 141] width 6 height 11
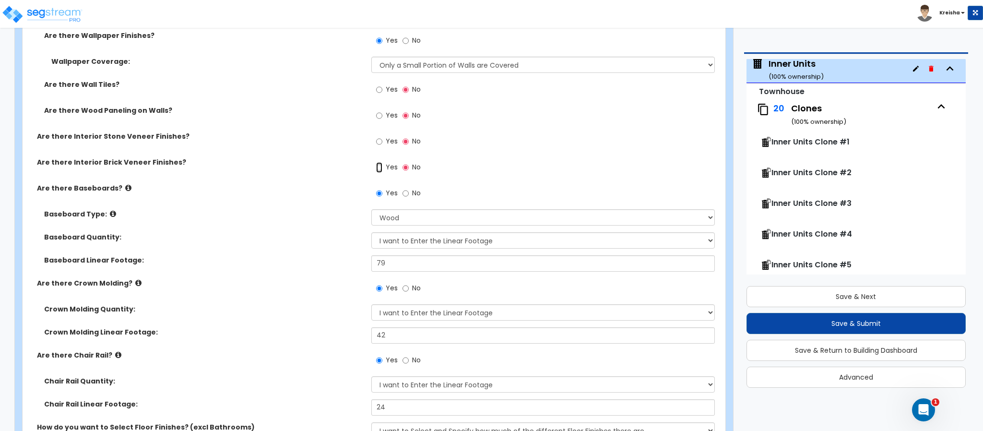
click at [382, 163] on input "Yes" at bounding box center [379, 167] width 6 height 11
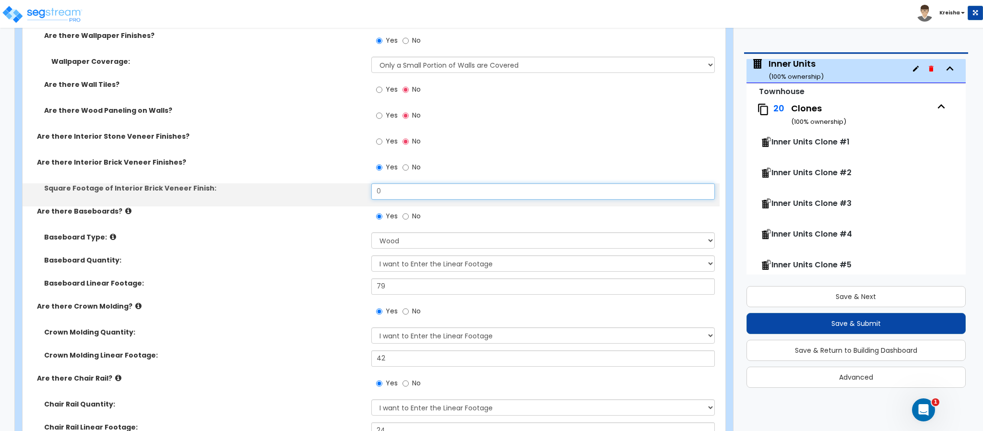
click at [380, 192] on input "0" at bounding box center [543, 191] width 344 height 16
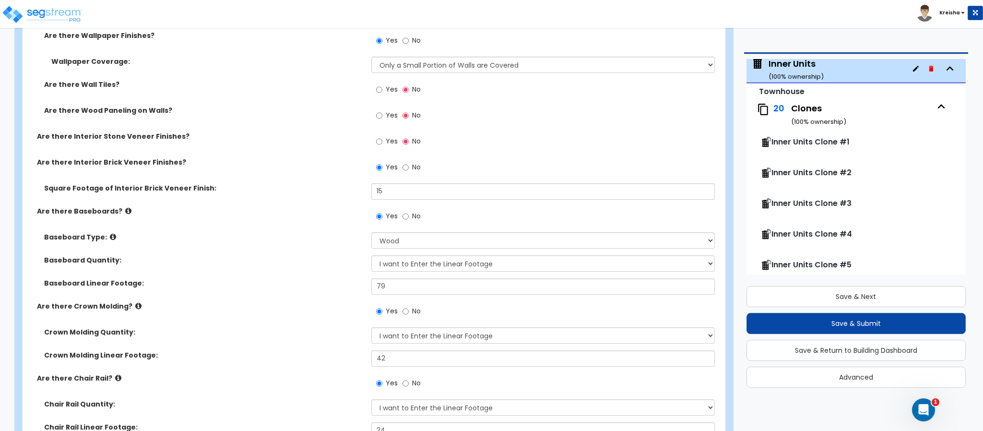
click at [357, 204] on div "Square Footage of Interior Brick Veneer Finish: 15" at bounding box center [371, 194] width 697 height 23
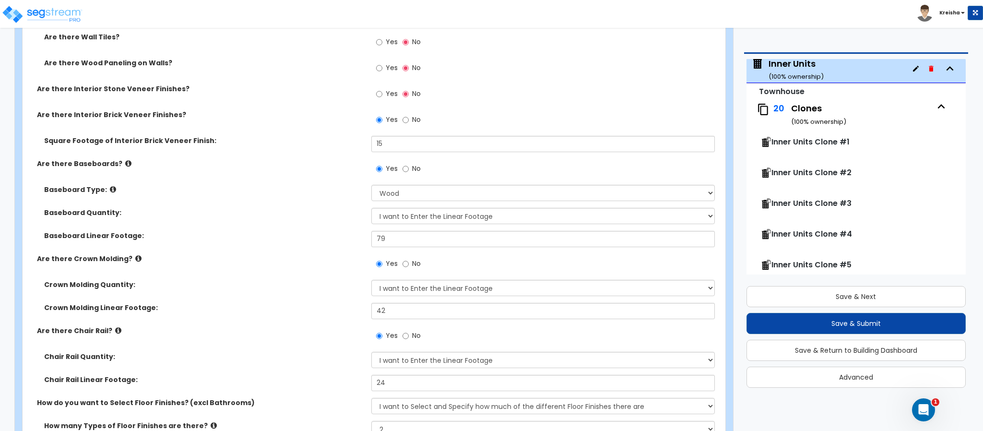
scroll to position [2160, 0]
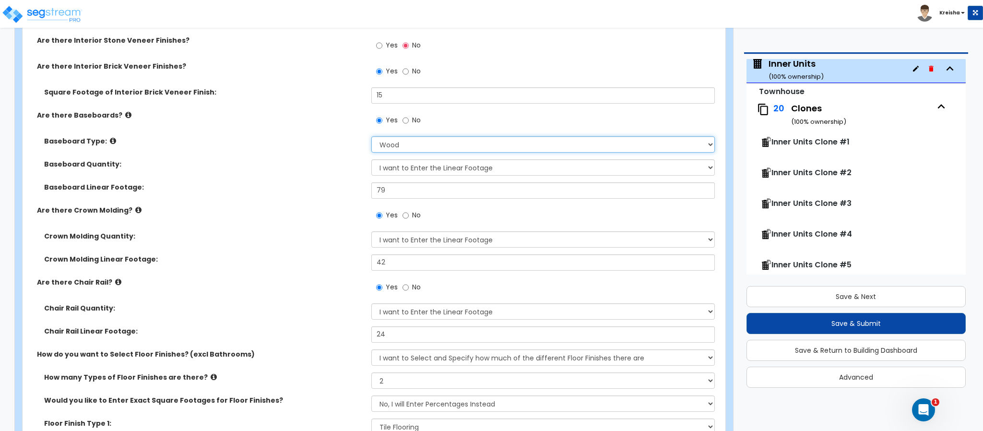
click at [383, 140] on select "Please Choose One Wood Vinyl Carpet Tile" at bounding box center [543, 144] width 344 height 16
click at [383, 139] on select "Please Choose One Wood Vinyl Carpet Tile" at bounding box center [543, 144] width 344 height 16
click at [385, 173] on select "I Don’t Know - Please Estimate for me I want to Enter the Linear Footage" at bounding box center [543, 167] width 344 height 16
click at [371, 160] on select "I Don’t Know - Please Estimate for me I want to Enter the Linear Footage" at bounding box center [543, 167] width 344 height 16
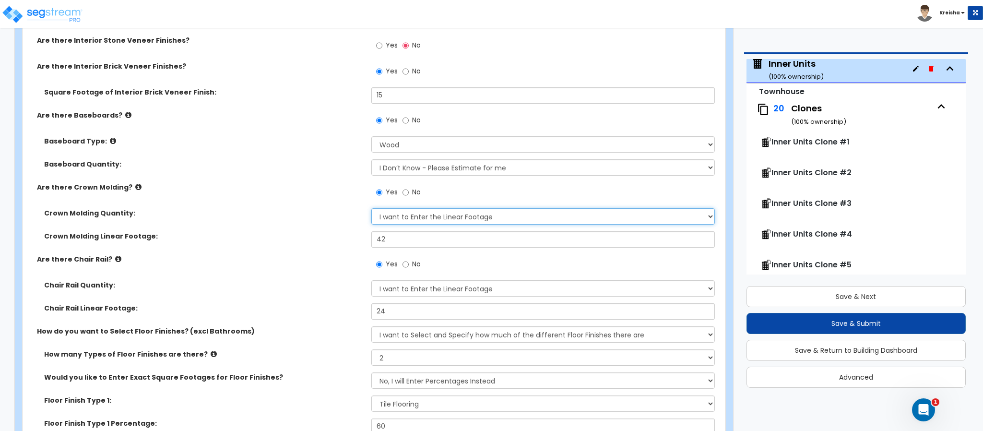
click at [386, 222] on select "I Don't Know - Please Estimate for me I want to Enter the Linear Footage" at bounding box center [543, 216] width 344 height 16
click at [371, 209] on select "I Don't Know - Please Estimate for me I want to Enter the Linear Footage" at bounding box center [543, 216] width 344 height 16
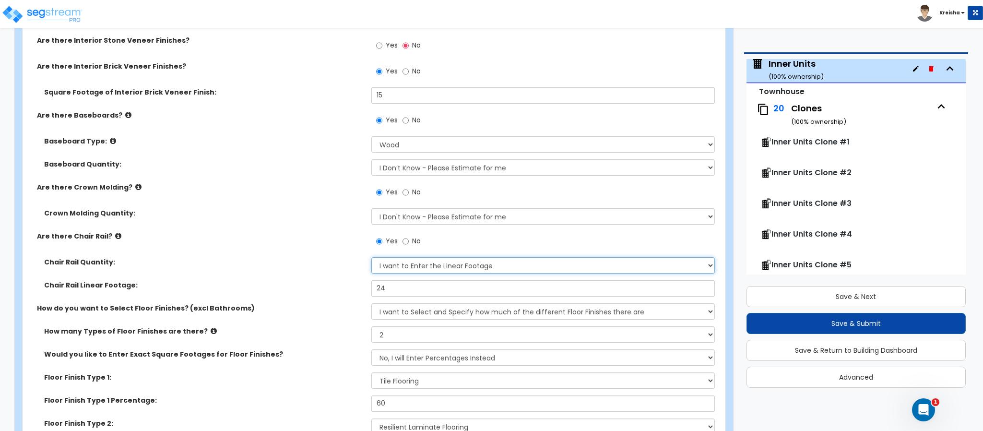
click at [396, 264] on select "I Don't Know - Please Estimate for me I want to Enter the Linear Footage" at bounding box center [543, 265] width 344 height 16
click at [418, 240] on span "No" at bounding box center [416, 241] width 9 height 10
click at [409, 240] on input "No" at bounding box center [406, 241] width 6 height 11
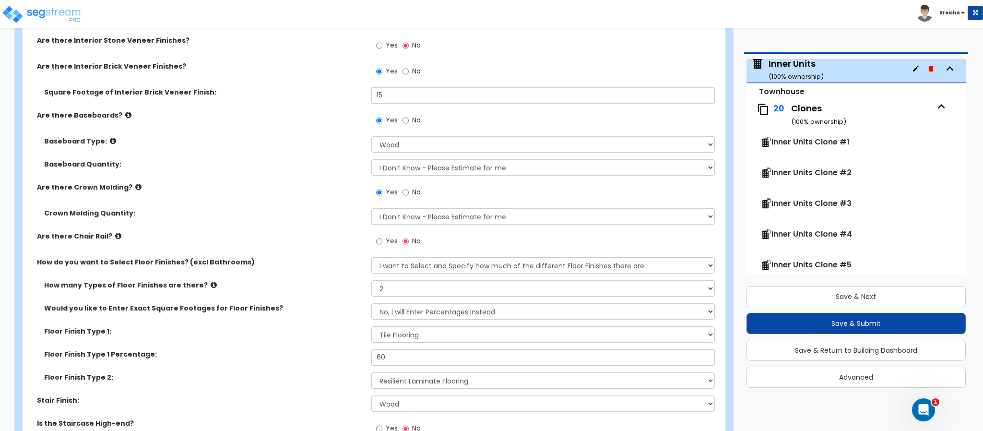
click at [307, 240] on label "Are there Chair Rail?" at bounding box center [200, 236] width 327 height 10
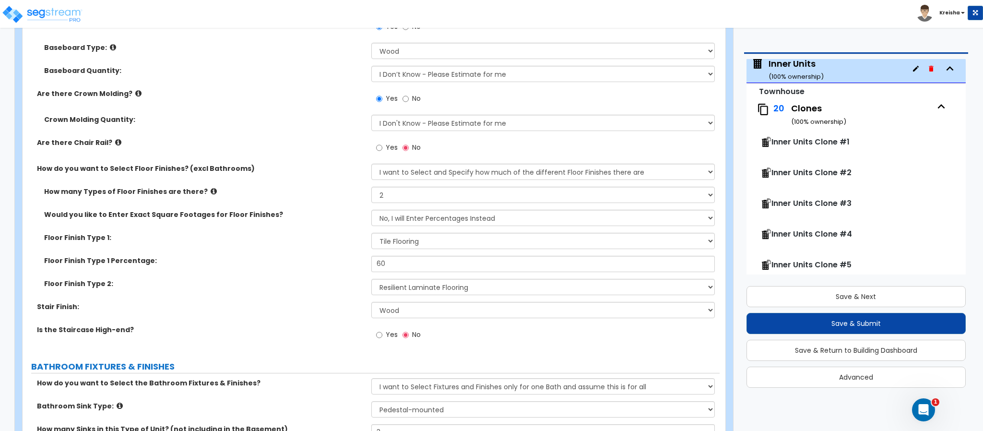
scroll to position [2352, 0]
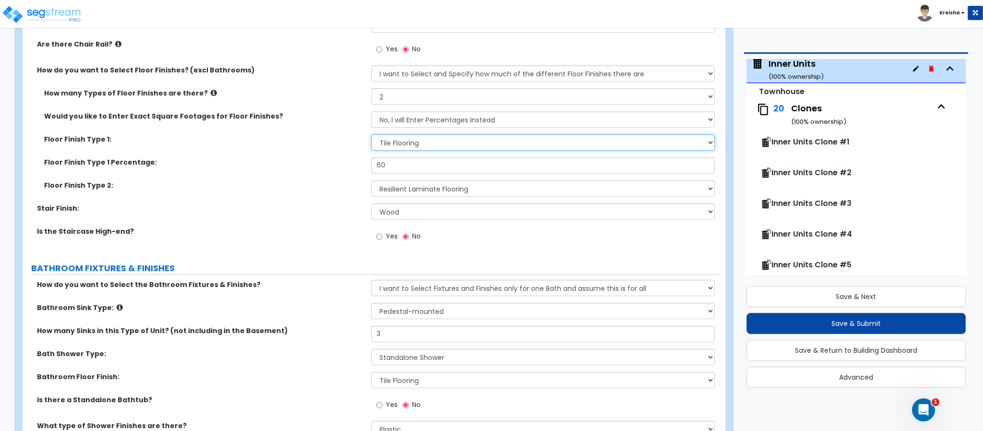
click at [384, 140] on select "None Tile Flooring Hardwood Flooring Resilient Laminate Flooring VCT Flooring S…" at bounding box center [543, 142] width 344 height 16
click at [371, 135] on select "None Tile Flooring Hardwood Flooring Resilient Laminate Flooring VCT Flooring S…" at bounding box center [543, 142] width 344 height 16
click at [328, 201] on div "Floor Finish Type 2: None Tile Flooring Hardwood Flooring Resilient Laminate Fl…" at bounding box center [371, 191] width 697 height 23
click at [398, 143] on select "None Tile Flooring Hardwood Flooring Resilient Laminate Flooring VCT Flooring S…" at bounding box center [543, 142] width 344 height 16
click at [371, 135] on select "None Tile Flooring Hardwood Flooring Resilient Laminate Flooring VCT Flooring S…" at bounding box center [543, 142] width 344 height 16
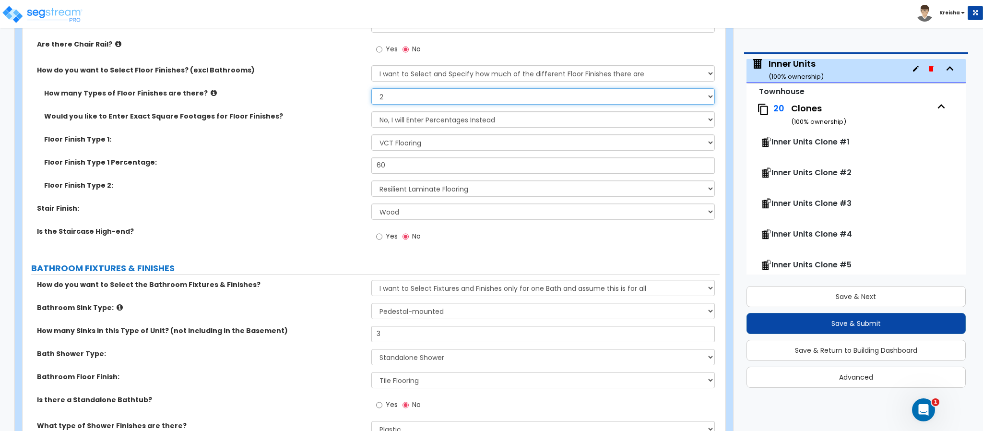
click at [399, 101] on select "None 1 2 3 4" at bounding box center [543, 96] width 344 height 16
click at [371, 89] on select "None 1 2 3 4" at bounding box center [543, 96] width 344 height 16
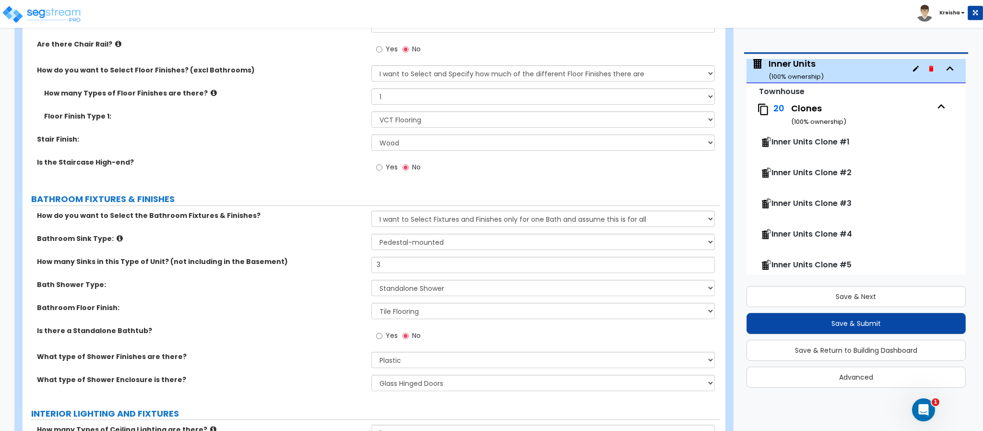
click at [299, 195] on label "BATHROOM FIXTURES & FINISHES" at bounding box center [375, 199] width 689 height 12
click at [386, 150] on select "None Tile Wood Laminate VCT Sheet Carpet Sheet Vinyl Carpet Tile" at bounding box center [543, 142] width 344 height 16
click at [371, 135] on select "None Tile Wood Laminate VCT Sheet Carpet Sheet Vinyl Carpet Tile" at bounding box center [543, 142] width 344 height 16
click at [340, 178] on div "Is the Staircase High-end? Yes No" at bounding box center [371, 170] width 697 height 26
click at [387, 144] on select "None Tile Wood Laminate VCT Sheet Carpet Sheet Vinyl Carpet Tile" at bounding box center [543, 142] width 344 height 16
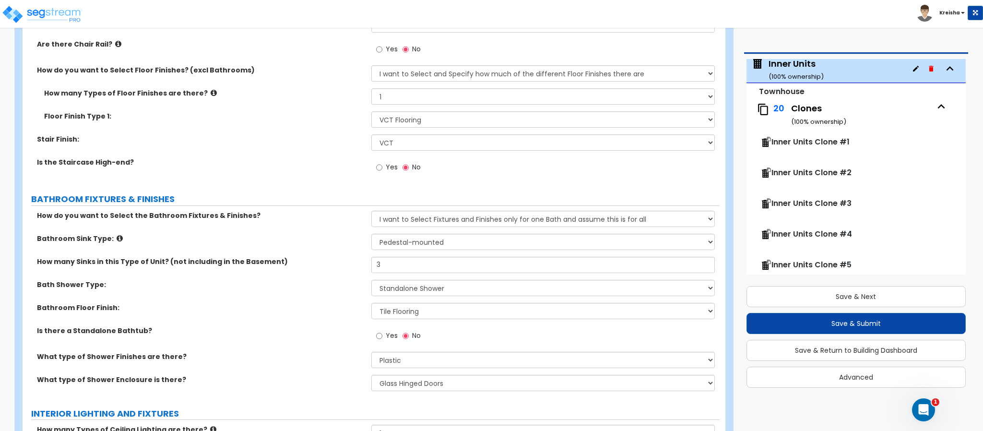
click at [310, 188] on div "GENERAL HOUSE INFORMATION Is this Townhouse Unit an Inner Unit or End Unit? Ple…" at bounding box center [371, 18] width 683 height 4464
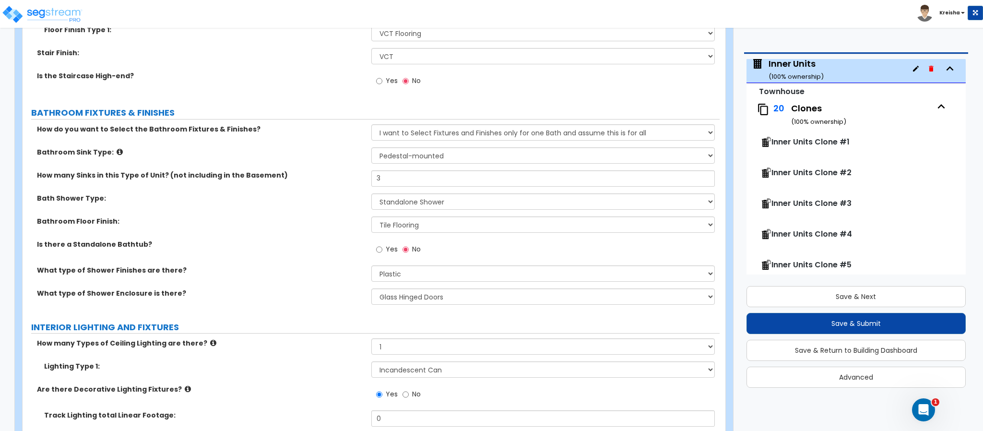
scroll to position [2448, 0]
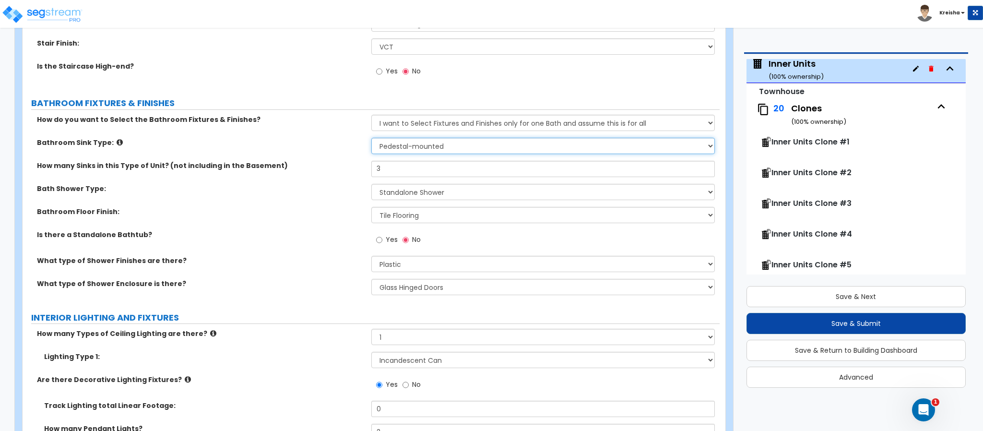
click at [415, 143] on select "Wall-mounted Pedestal-mounted Vanity-mounted" at bounding box center [543, 146] width 344 height 16
click at [371, 139] on select "Wall-mounted Pedestal-mounted Vanity-mounted" at bounding box center [543, 146] width 344 height 16
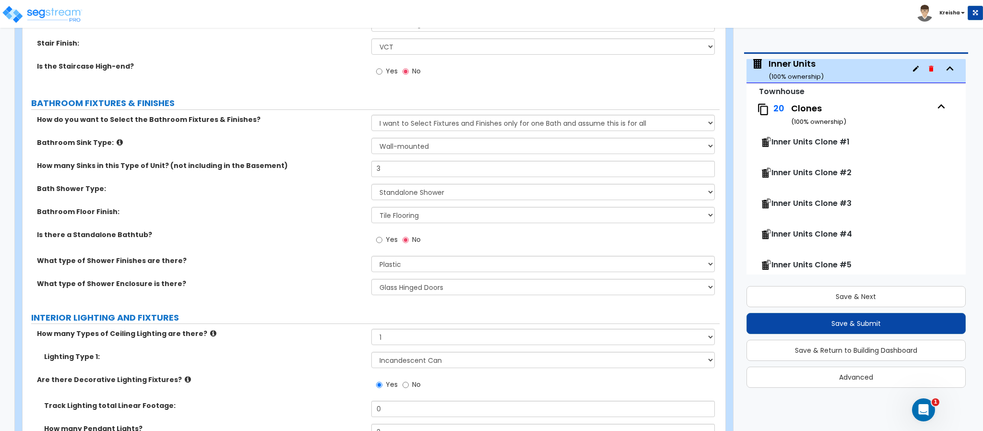
click at [323, 183] on div "How many Sinks in this Type of Unit? (not including in the Basement) 3" at bounding box center [371, 172] width 697 height 23
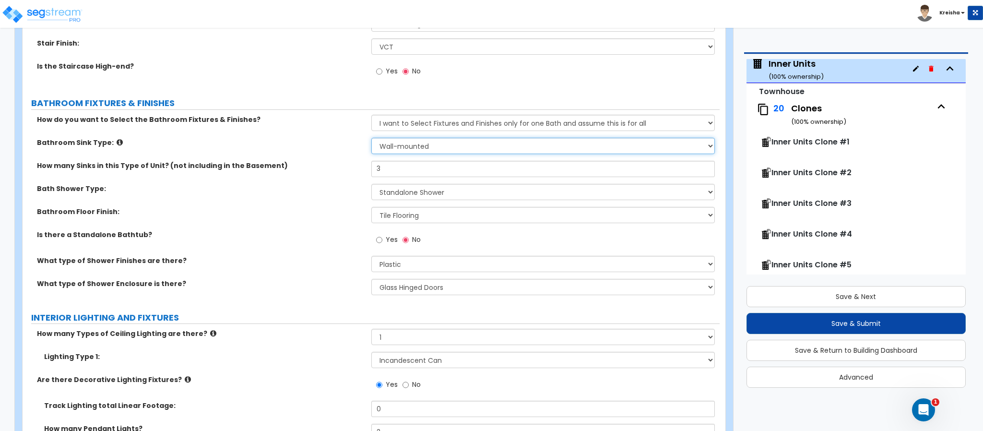
click at [406, 143] on select "Wall-mounted Pedestal-mounted Vanity-mounted" at bounding box center [543, 146] width 344 height 16
click at [371, 139] on select "Wall-mounted Pedestal-mounted Vanity-mounted" at bounding box center [543, 146] width 344 height 16
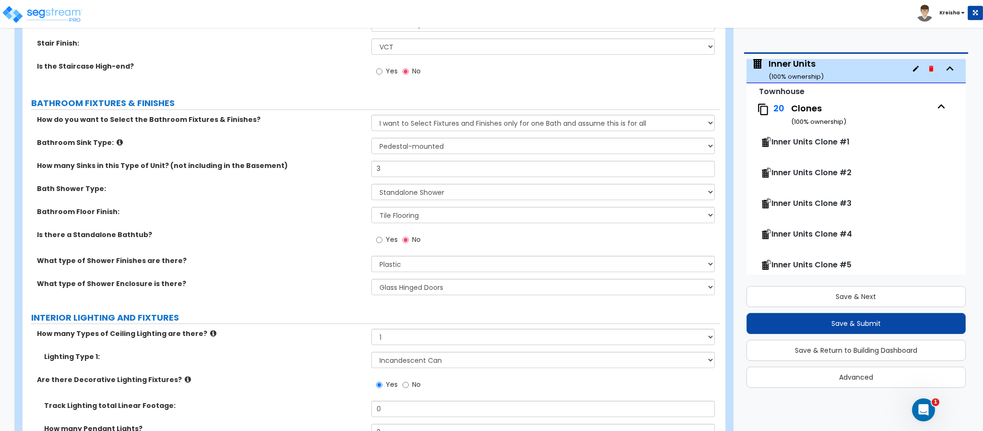
click at [299, 229] on div "Bathroom Floor Finish: None Tile Flooring Hardwood Flooring Resilient Laminate …" at bounding box center [371, 218] width 697 height 23
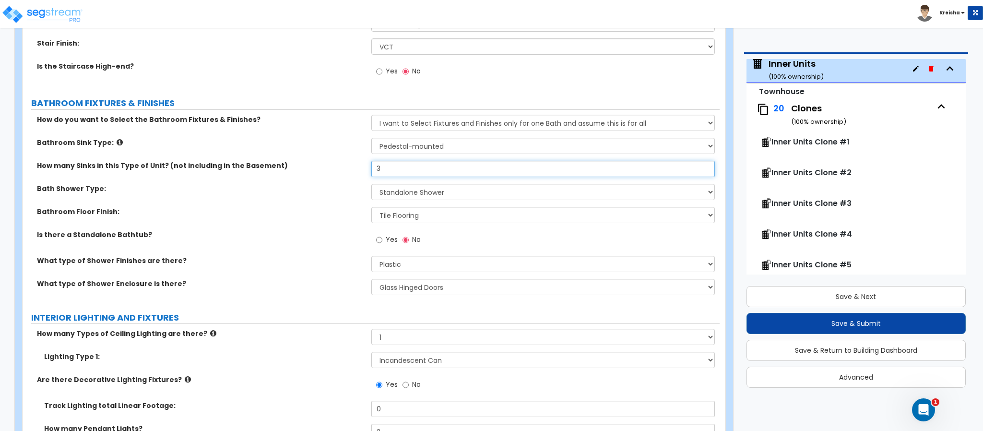
drag, startPoint x: 376, startPoint y: 168, endPoint x: 328, endPoint y: 170, distance: 47.6
click at [356, 170] on div "How many Sinks in this Type of Unit? (not including in the Basement) 3" at bounding box center [371, 172] width 697 height 23
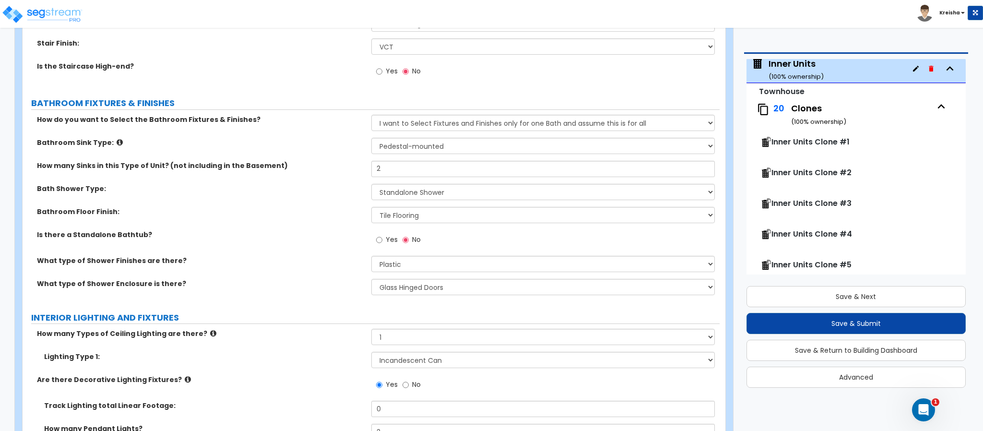
click at [316, 186] on label "Bath Shower Type:" at bounding box center [200, 189] width 327 height 10
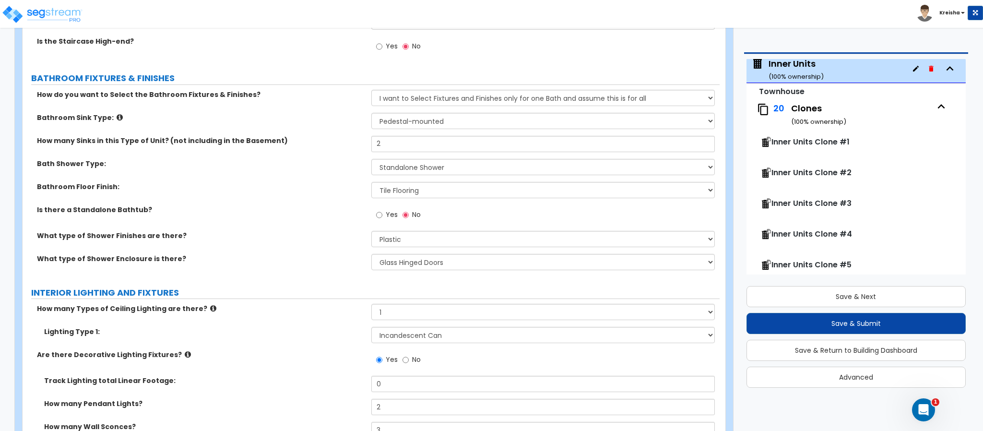
scroll to position [2496, 0]
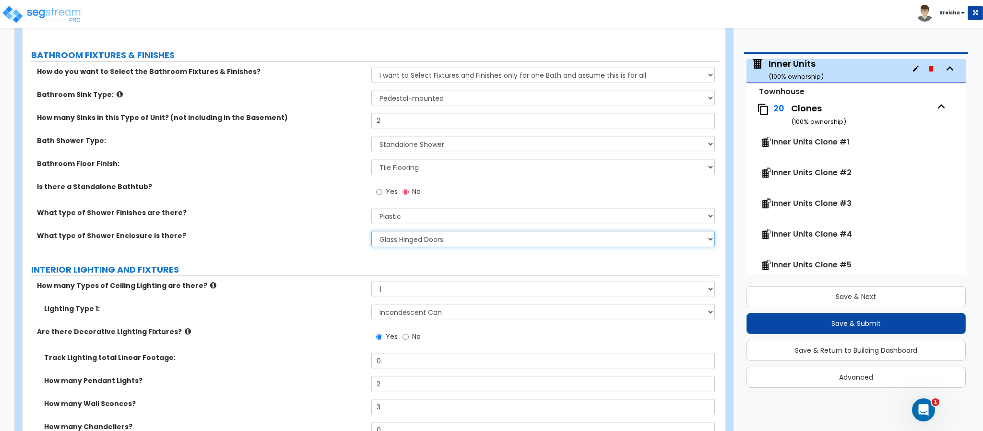
click at [402, 243] on select "Please Choose One Curtain & Rod Glass Sliding Doors Glass Hinged Doors" at bounding box center [543, 239] width 344 height 16
click at [304, 246] on div "What type of Shower Enclosure is there? Please Choose One Curtain & Rod Glass S…" at bounding box center [371, 242] width 697 height 23
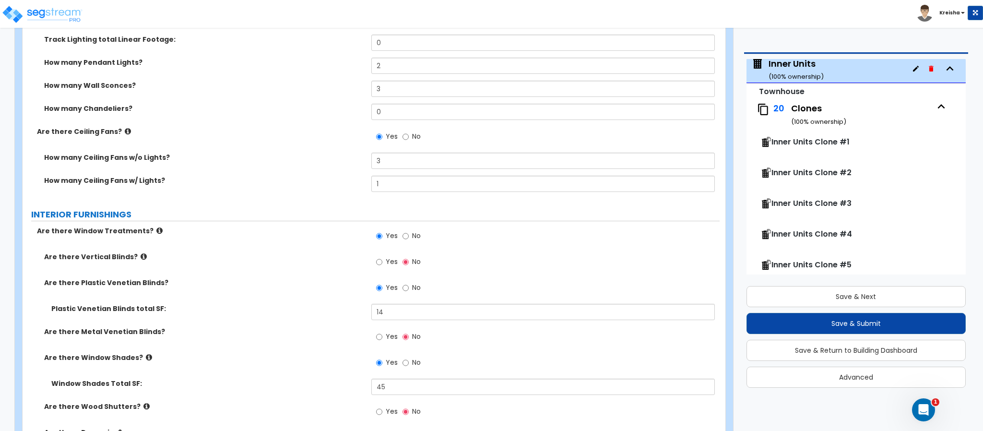
scroll to position [2784, 0]
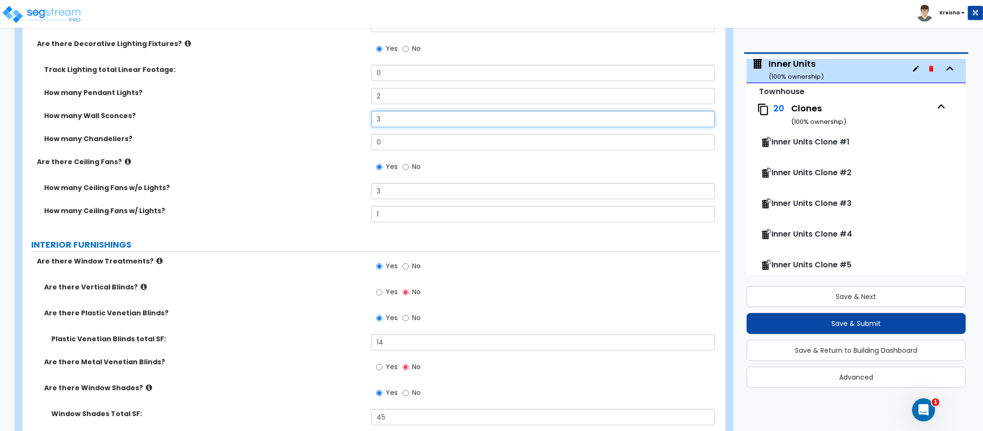
drag, startPoint x: 373, startPoint y: 121, endPoint x: 347, endPoint y: 120, distance: 26.0
click at [349, 121] on div "How many Wall Sconces? 3" at bounding box center [371, 122] width 697 height 23
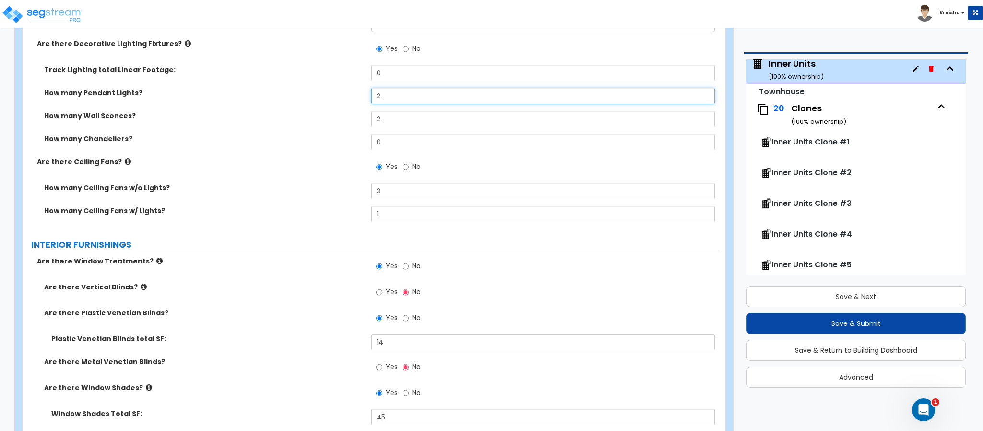
drag, startPoint x: 365, startPoint y: 96, endPoint x: 345, endPoint y: 95, distance: 20.2
click at [353, 95] on div "How many Pendant Lights? 2" at bounding box center [371, 99] width 697 height 23
click at [318, 134] on label "How many Chandeliers?" at bounding box center [204, 139] width 320 height 10
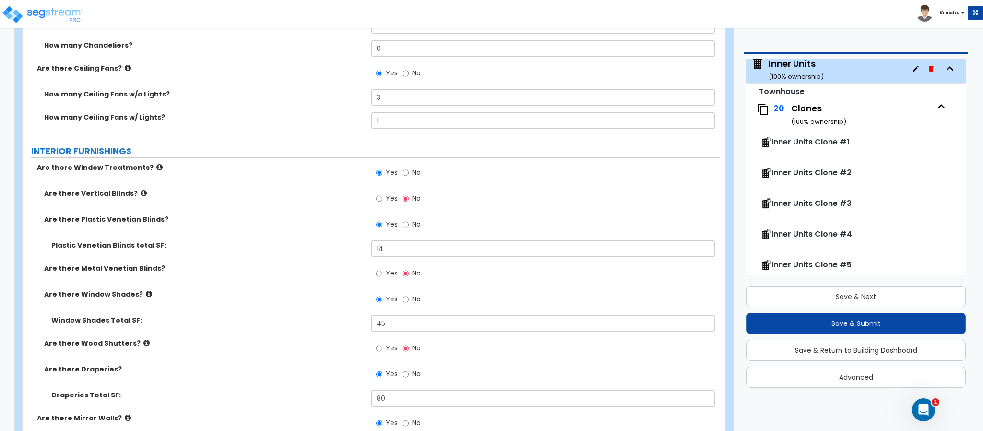
scroll to position [2880, 0]
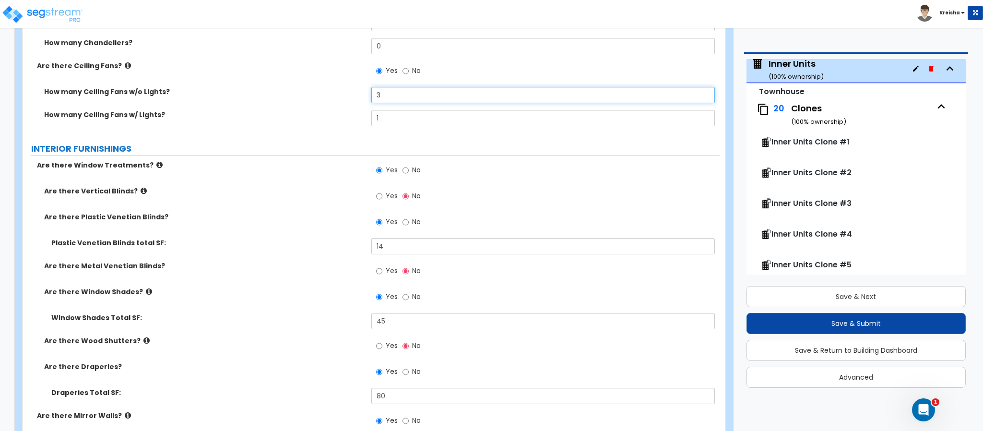
drag, startPoint x: 372, startPoint y: 95, endPoint x: 333, endPoint y: 85, distance: 40.0
click at [353, 91] on div "How many Ceiling Fans w/o Lights? 3" at bounding box center [371, 98] width 697 height 23
click at [324, 107] on div "How many Ceiling Fans w/o Lights? 2" at bounding box center [371, 98] width 697 height 23
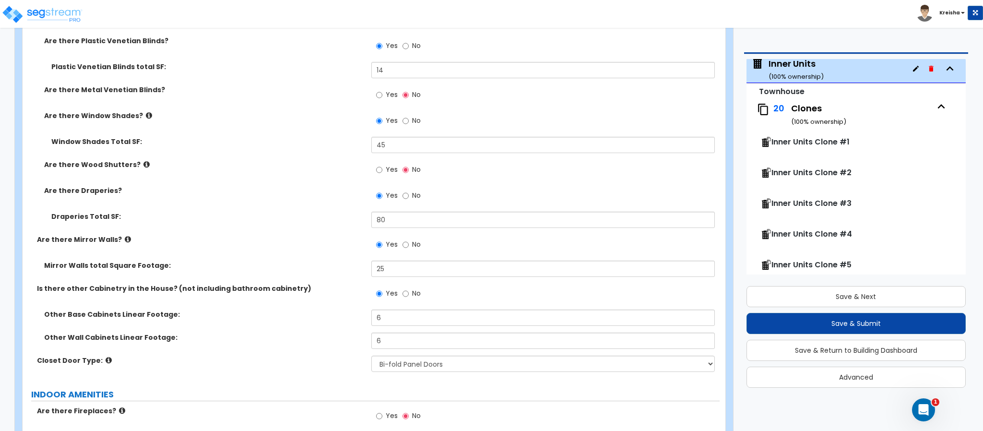
scroll to position [3072, 0]
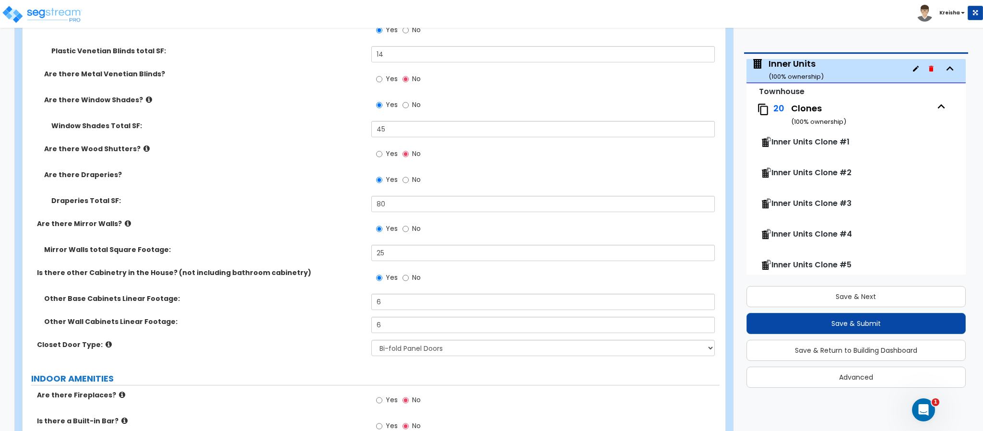
click at [418, 176] on span "No" at bounding box center [416, 180] width 9 height 10
click at [409, 176] on input "No" at bounding box center [406, 180] width 6 height 11
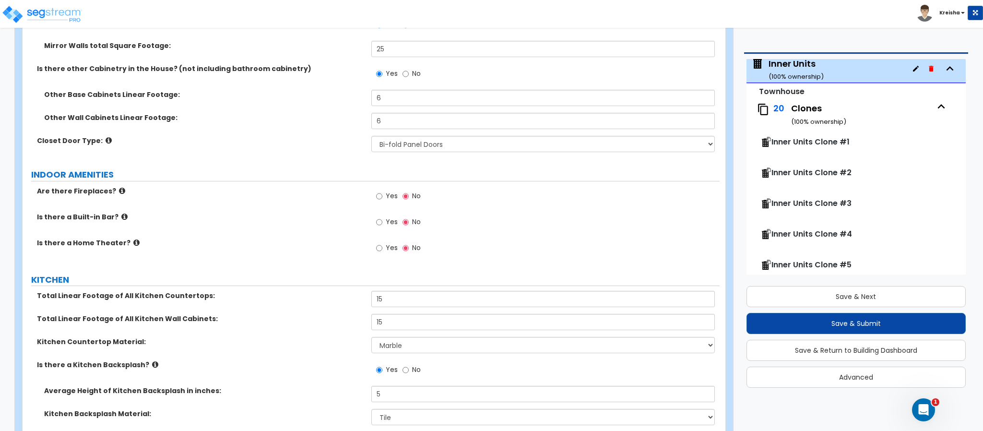
scroll to position [3263, 0]
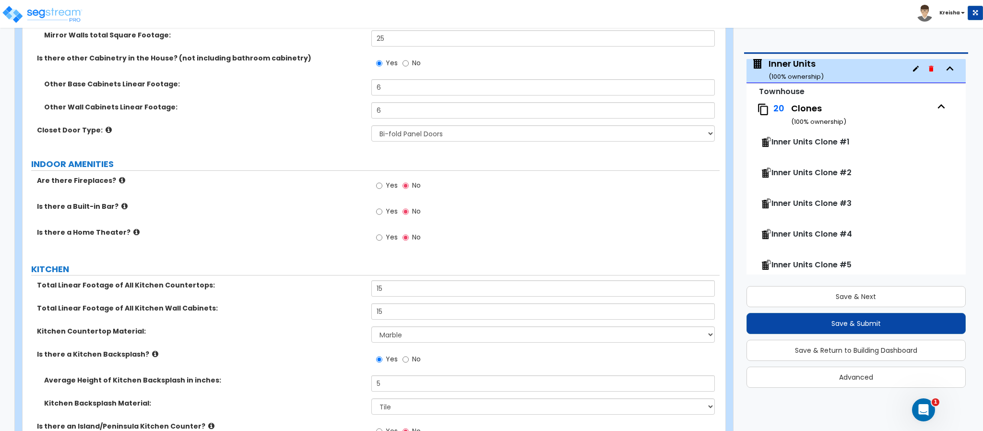
click at [405, 144] on div "Closet Door Type: None Bi-fold Louvered Doors Bi-fold Panel Doors Sliding Doors…" at bounding box center [371, 136] width 697 height 23
click at [405, 137] on select "None Bi-fold Louvered Doors Bi-fold Panel Doors Sliding Doors Hinged Wood Door" at bounding box center [543, 133] width 344 height 16
click at [371, 126] on select "None Bi-fold Louvered Doors Bi-fold Panel Doors Sliding Doors Hinged Wood Door" at bounding box center [543, 133] width 344 height 16
click at [328, 199] on div "Are there Fireplaces? Yes No" at bounding box center [371, 189] width 697 height 26
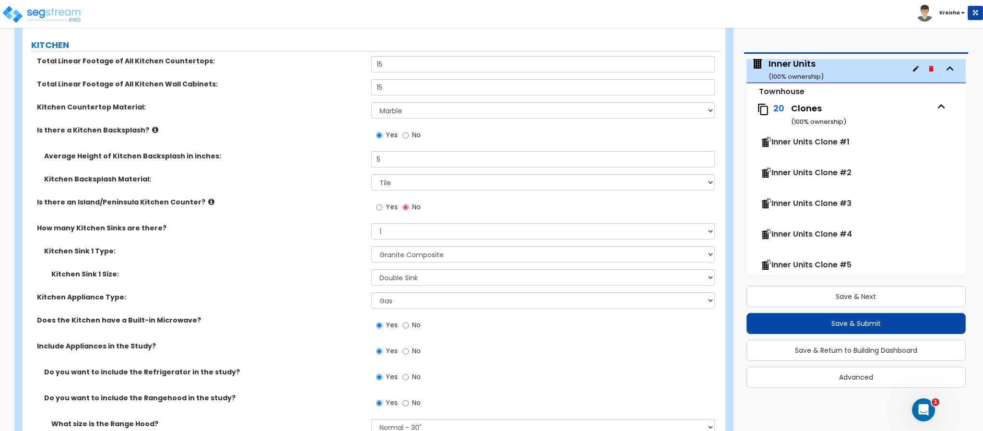
scroll to position [3504, 0]
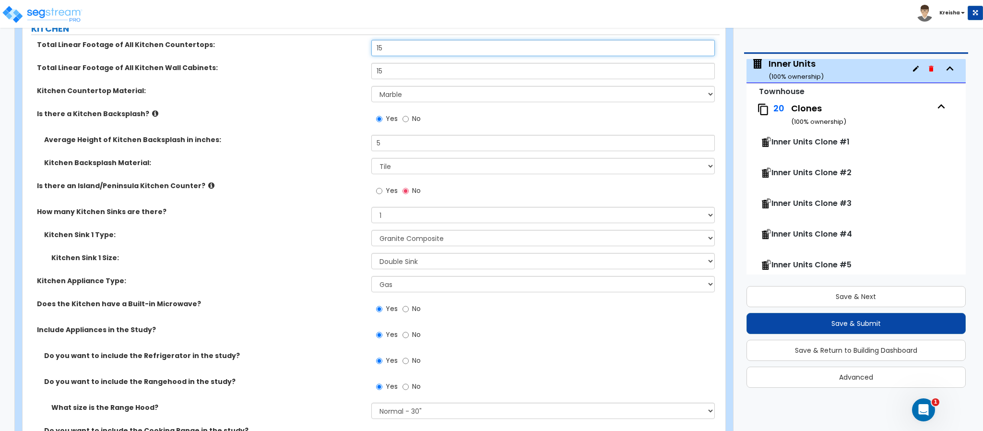
drag, startPoint x: 379, startPoint y: 50, endPoint x: 354, endPoint y: 50, distance: 24.5
click at [374, 50] on input "15" at bounding box center [543, 48] width 344 height 16
click at [396, 71] on input "15" at bounding box center [543, 71] width 344 height 16
click at [395, 94] on select "Please Choose One Plastic Laminate Solid Surface Stone Quartz Marble Tile Wood …" at bounding box center [543, 94] width 344 height 16
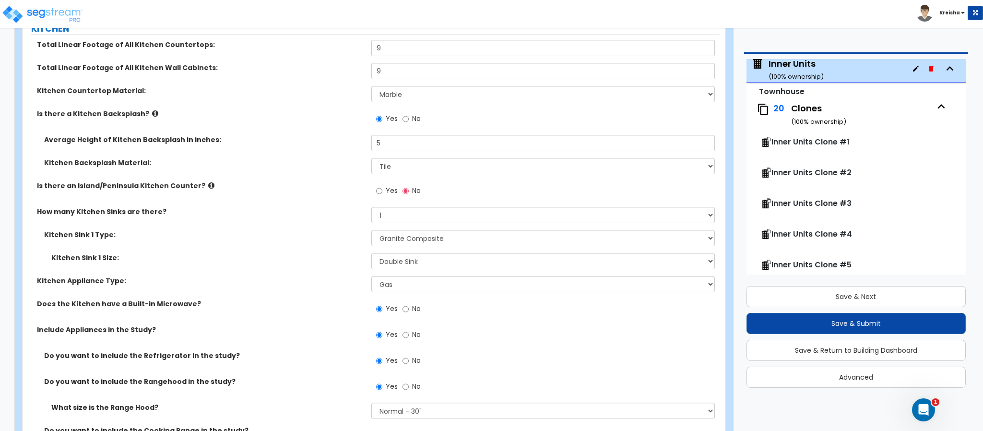
click at [300, 163] on label "Kitchen Backsplash Material:" at bounding box center [204, 163] width 320 height 10
click at [407, 124] on label "No" at bounding box center [412, 120] width 18 height 16
click at [409, 120] on label "No" at bounding box center [412, 120] width 18 height 16
click at [409, 120] on input "No" at bounding box center [406, 119] width 6 height 11
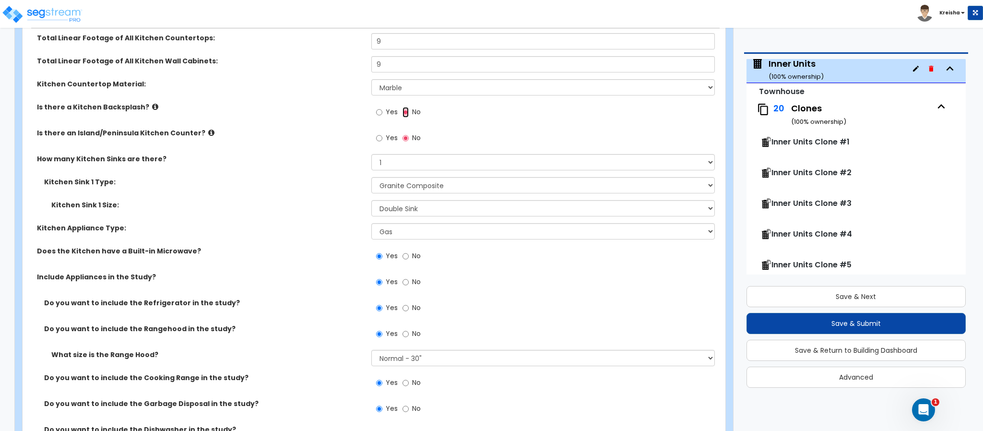
scroll to position [3551, 0]
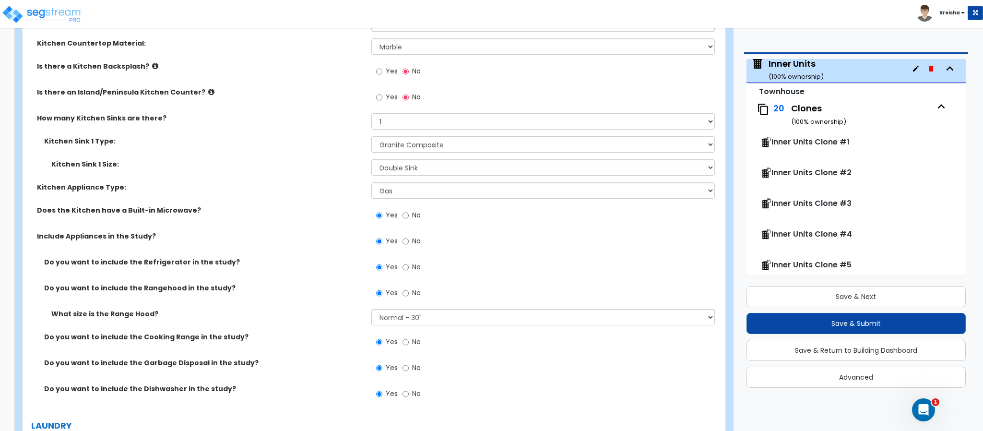
click at [317, 177] on div "Kitchen Sink 1 Size: Please Choose One Single Sink Double Sink" at bounding box center [371, 170] width 697 height 23
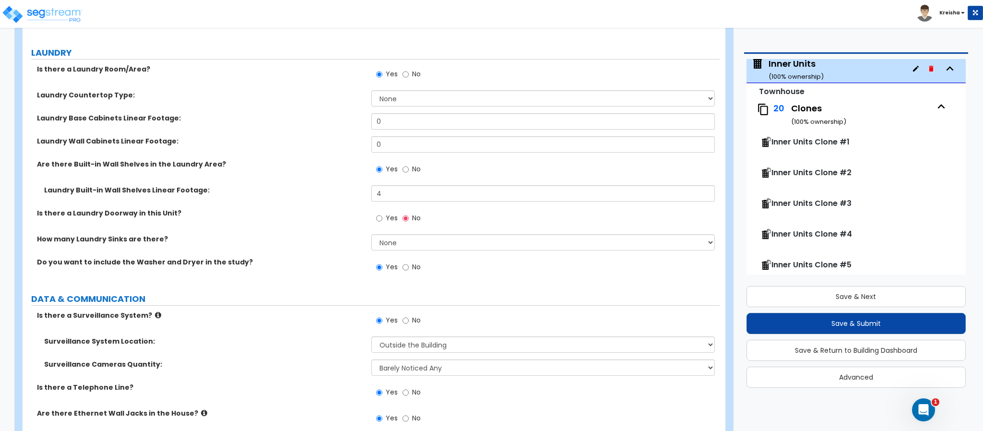
scroll to position [3936, 0]
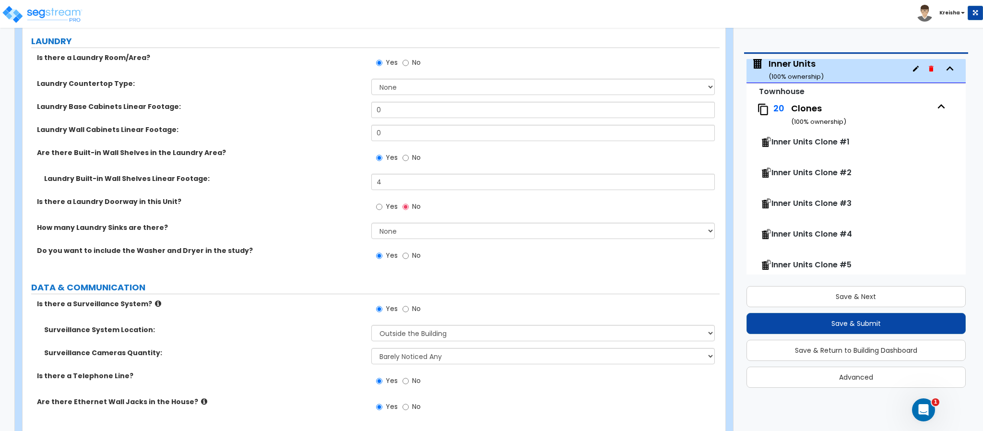
click at [412, 157] on span "No" at bounding box center [416, 158] width 9 height 10
click at [409, 157] on input "No" at bounding box center [406, 158] width 6 height 11
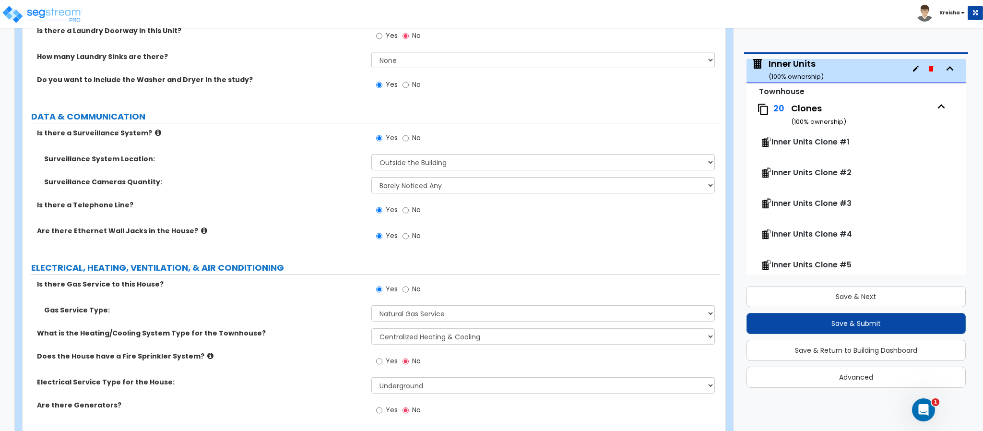
scroll to position [4124, 0]
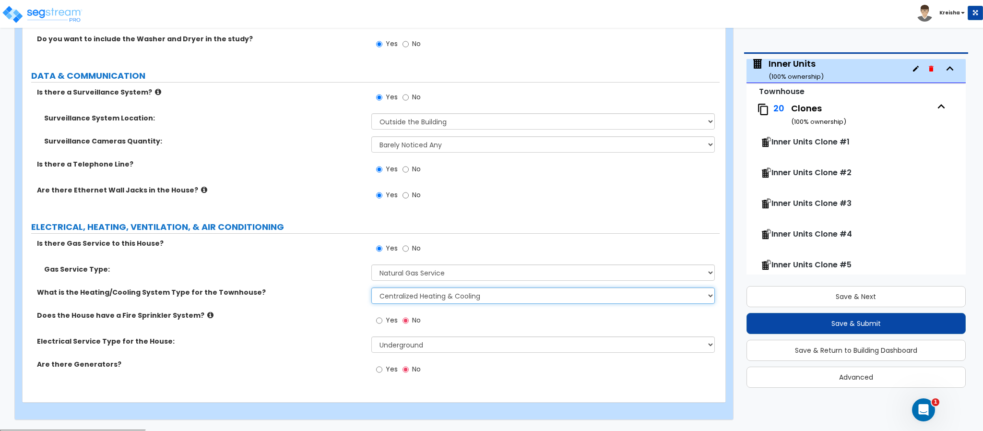
click at [397, 301] on select "None Heat Only Centralized Heating & Cooling Thru Wall Air Conditioners Mini Sp…" at bounding box center [543, 295] width 344 height 16
click at [397, 299] on select "None Heat Only Centralized Heating & Cooling Thru Wall Air Conditioners Mini Sp…" at bounding box center [543, 295] width 344 height 16
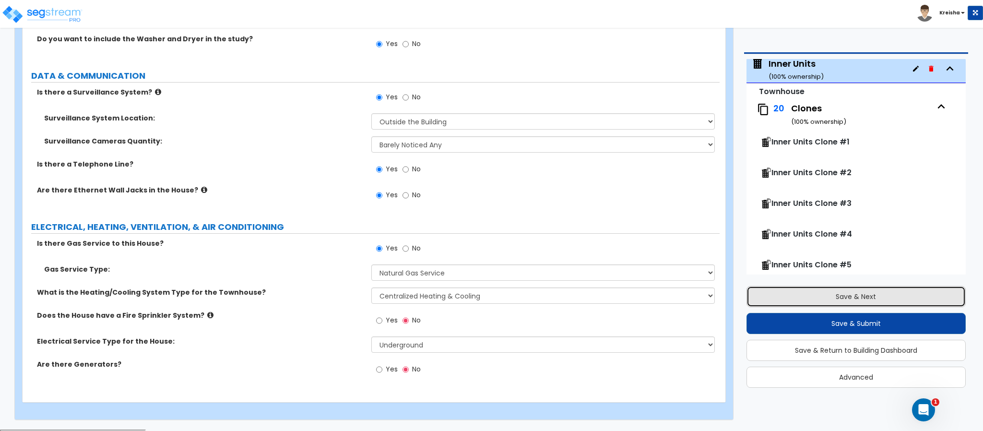
click at [799, 299] on button "Save & Next" at bounding box center [856, 296] width 219 height 21
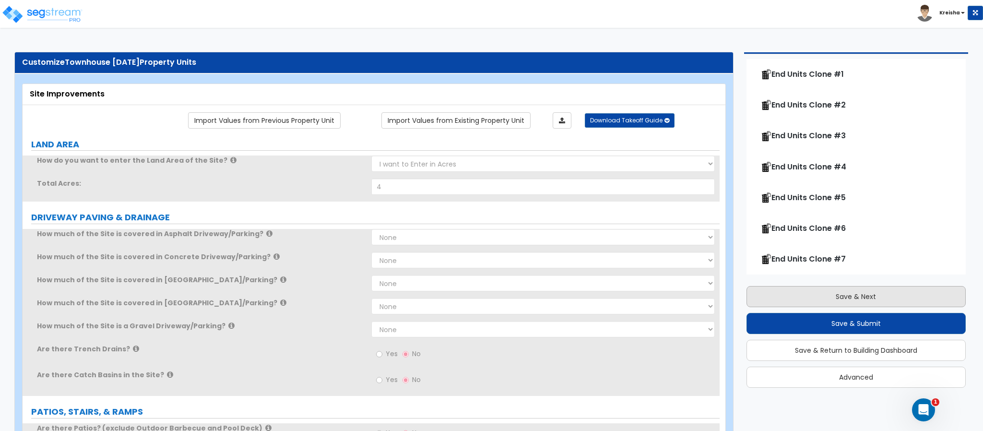
scroll to position [0, 0]
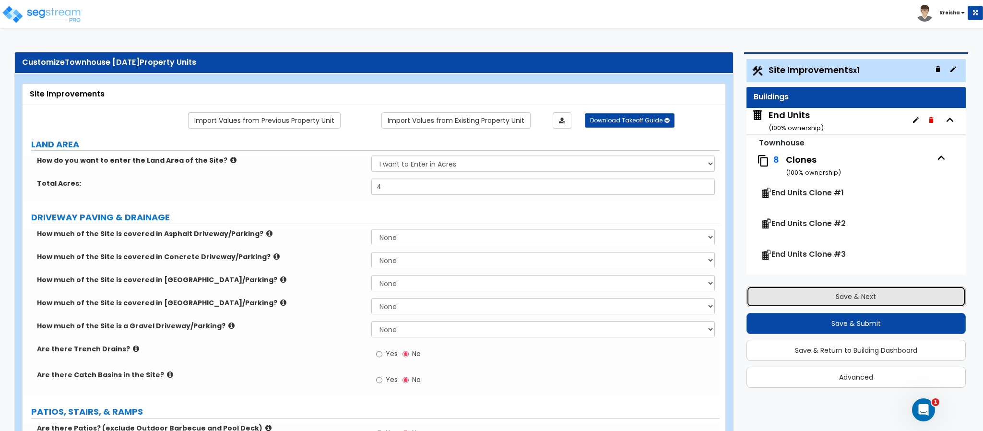
click at [799, 299] on button "Save & Next" at bounding box center [856, 296] width 219 height 21
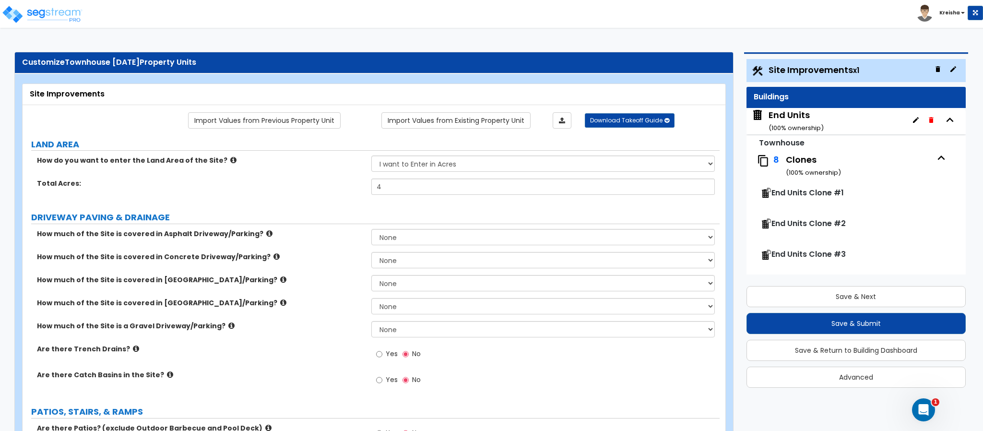
click at [785, 117] on div "End Units ( 100 % ownership)" at bounding box center [796, 121] width 55 height 24
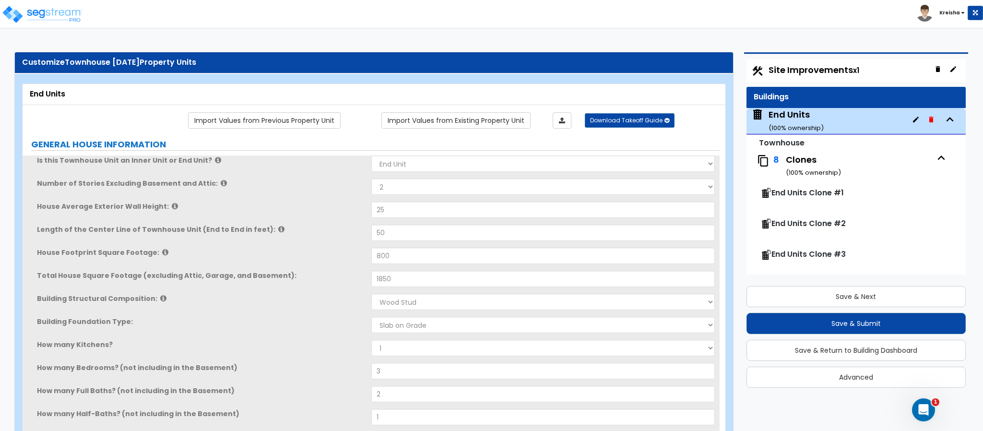
scroll to position [49, 0]
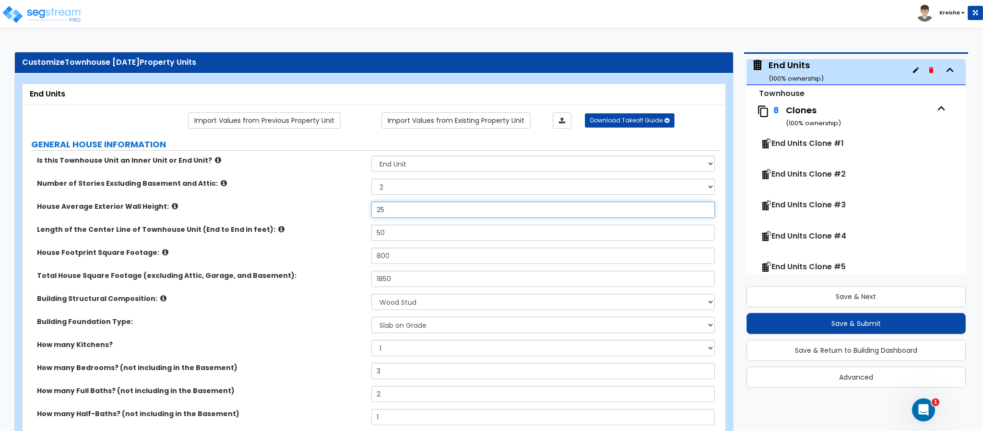
click at [387, 209] on input "25" at bounding box center [543, 210] width 344 height 16
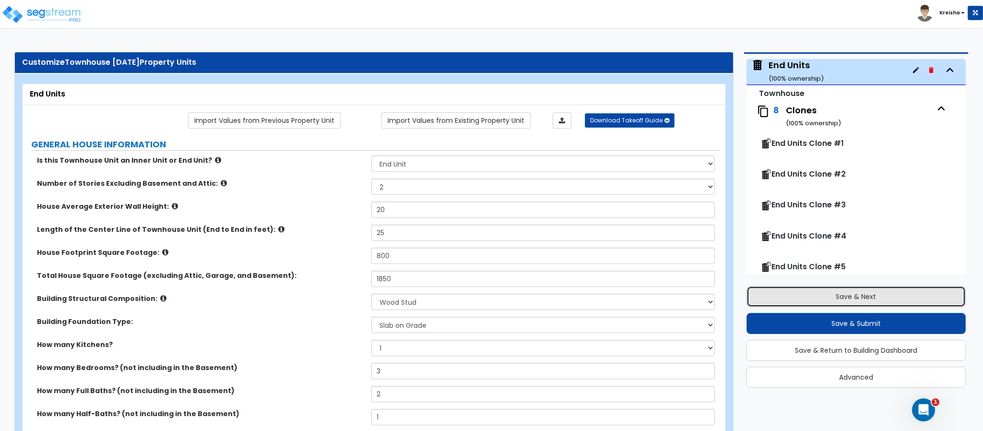
click at [819, 297] on button "Save & Next" at bounding box center [856, 296] width 219 height 21
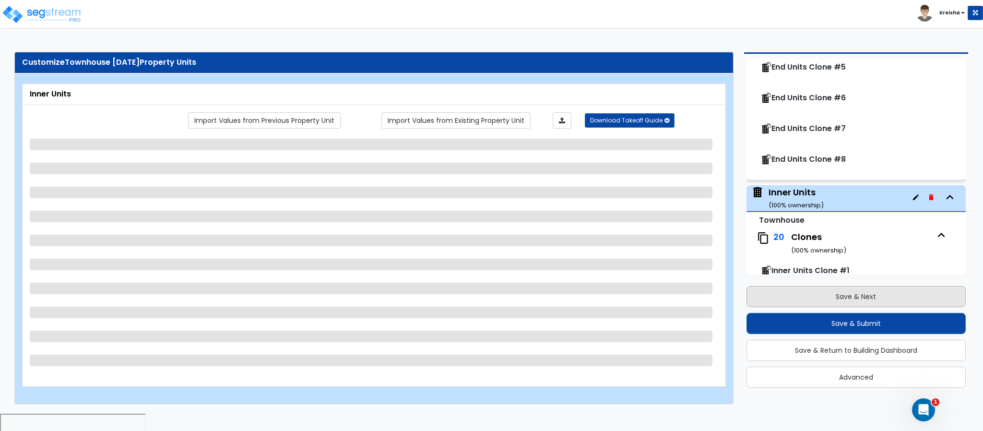
scroll to position [378, 0]
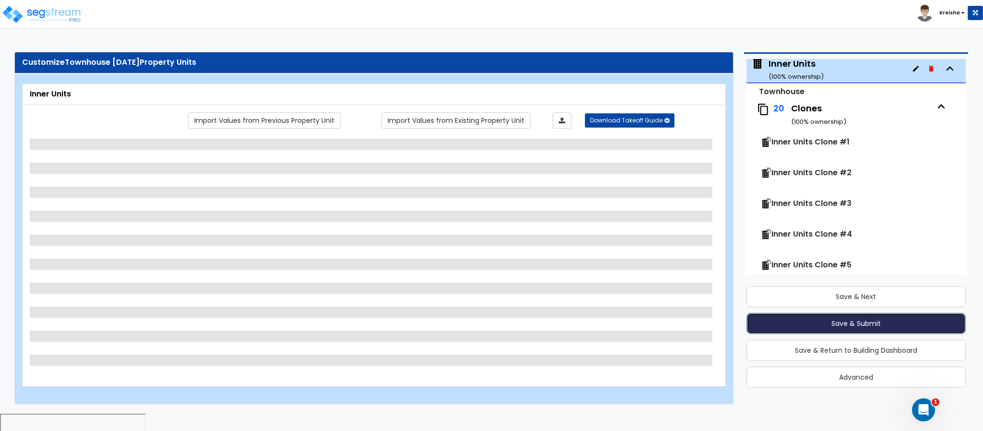
click at [808, 324] on button "Save & Submit" at bounding box center [856, 323] width 219 height 21
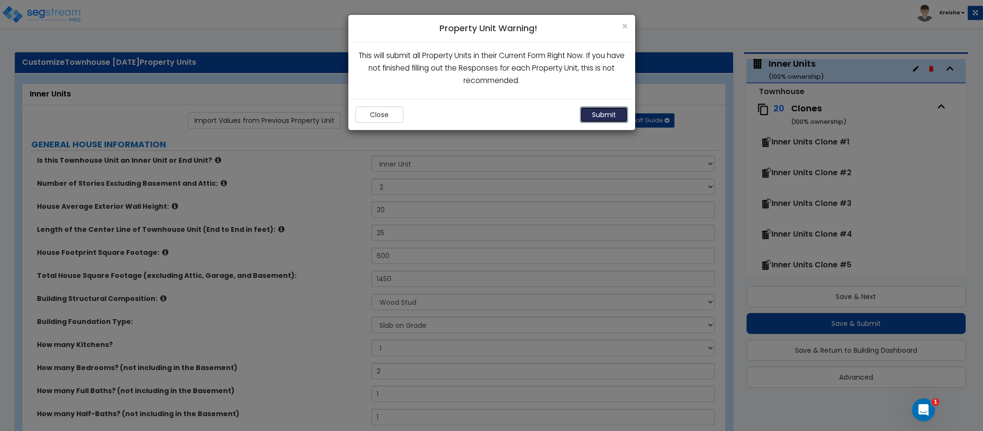
click at [599, 109] on button "Submit" at bounding box center [604, 115] width 48 height 16
